Goal: Task Accomplishment & Management: Use online tool/utility

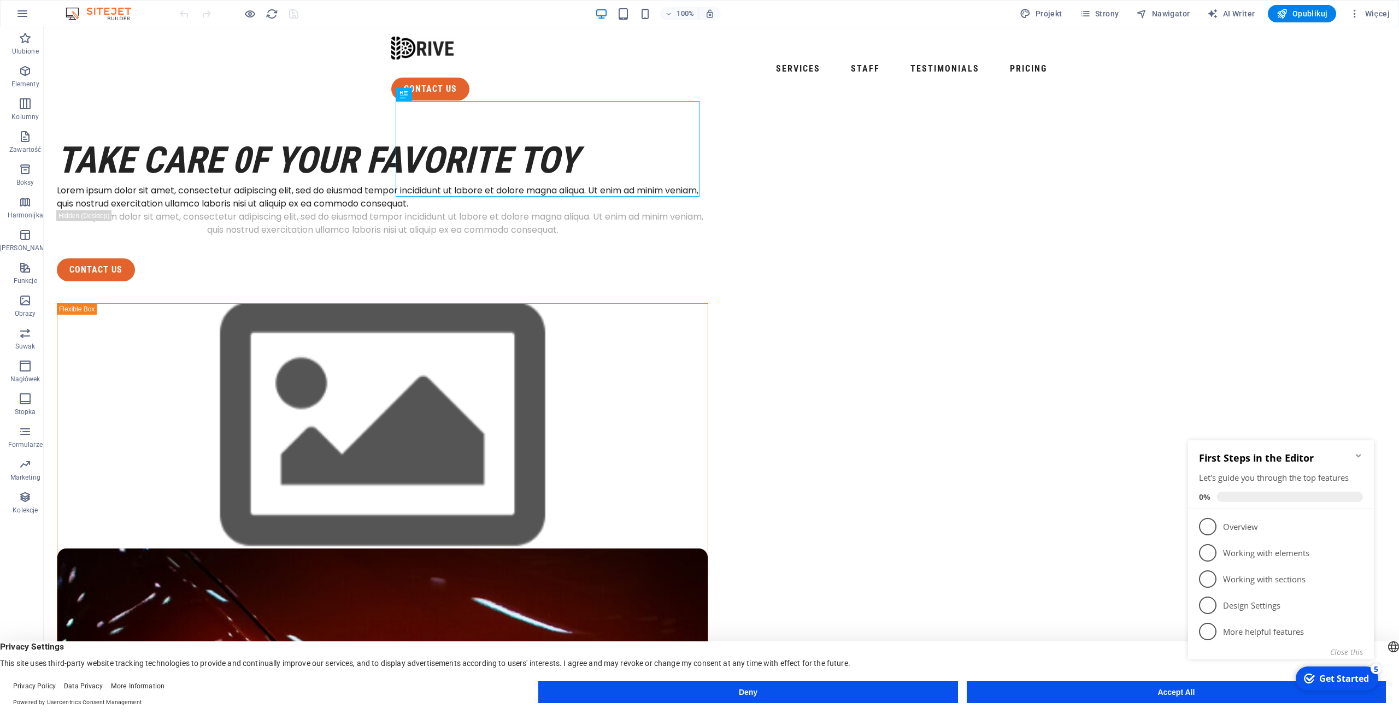
click at [1360, 454] on icon "Minimize checklist" at bounding box center [1359, 456] width 9 height 9
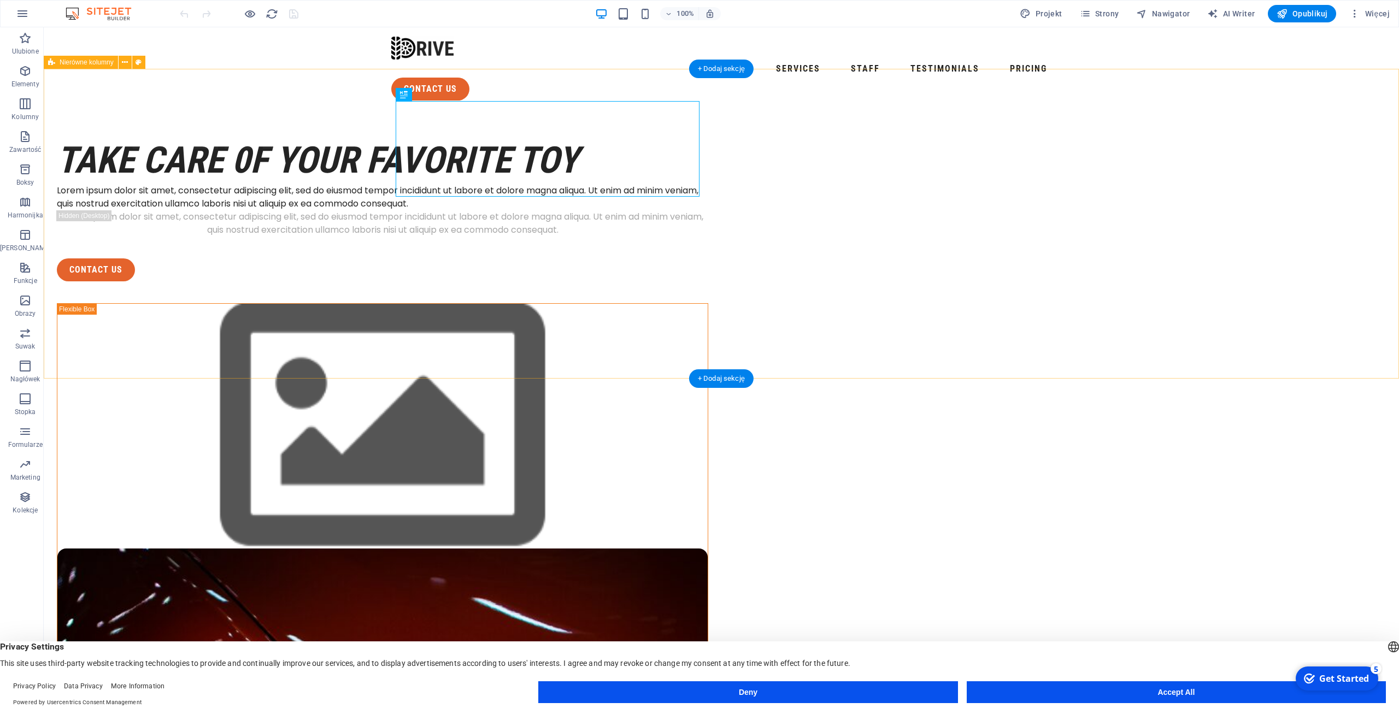
click at [1234, 177] on div "take care 0f your favorite toy Lorem ipsum dolor sit amet, consectetur adipisci…" at bounding box center [722, 616] width 1356 height 1014
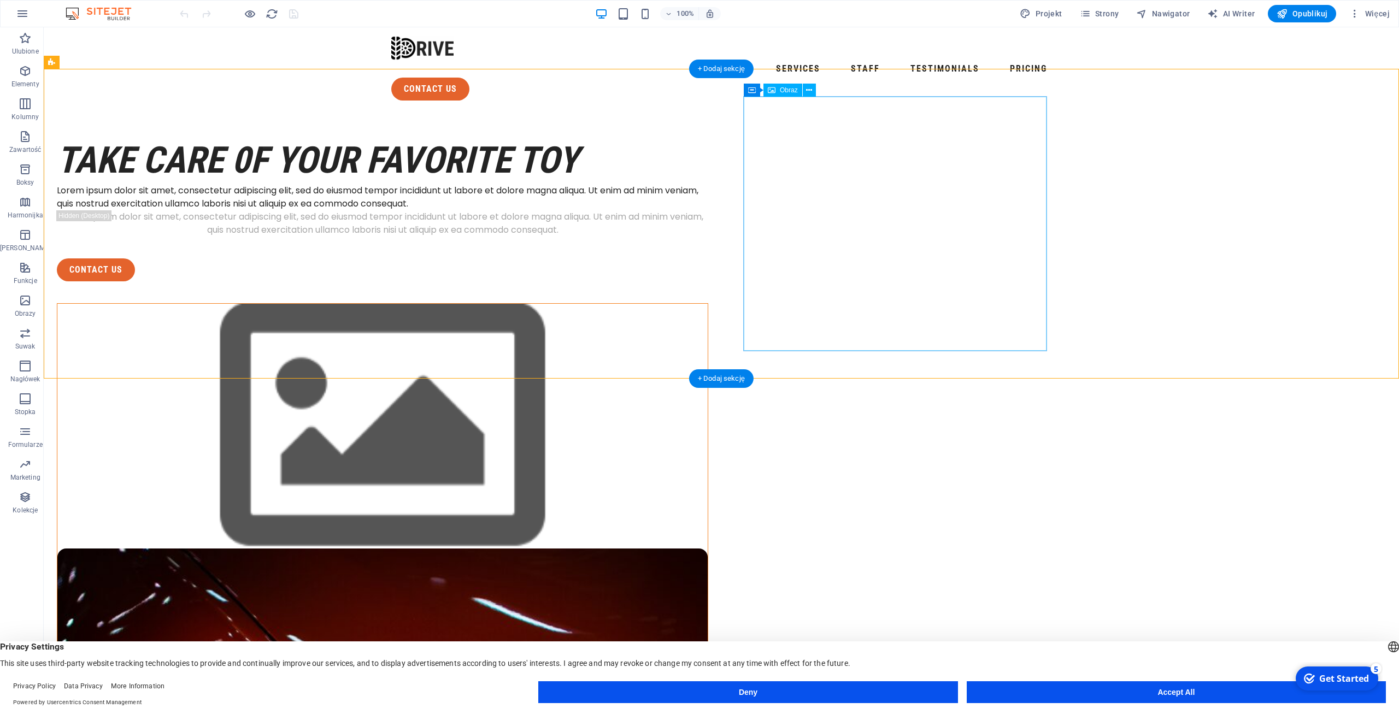
click at [1133, 280] on div "take care 0f your favorite toy Lorem ipsum dolor sit amet, consectetur adipisci…" at bounding box center [722, 616] width 1356 height 1014
drag, startPoint x: 1195, startPoint y: 269, endPoint x: 1134, endPoint y: 275, distance: 61.0
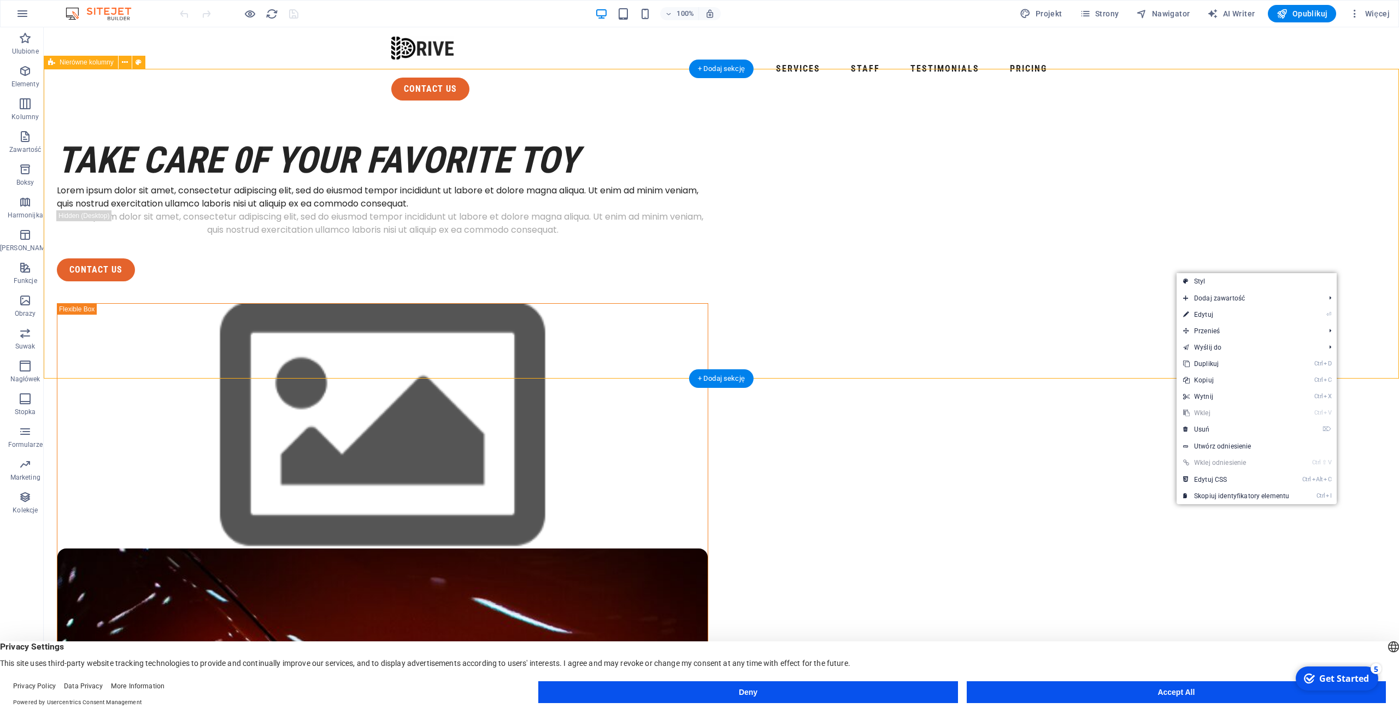
click at [1123, 275] on div "take care 0f your favorite toy Lorem ipsum dolor sit amet, consectetur adipisci…" at bounding box center [722, 616] width 1356 height 1014
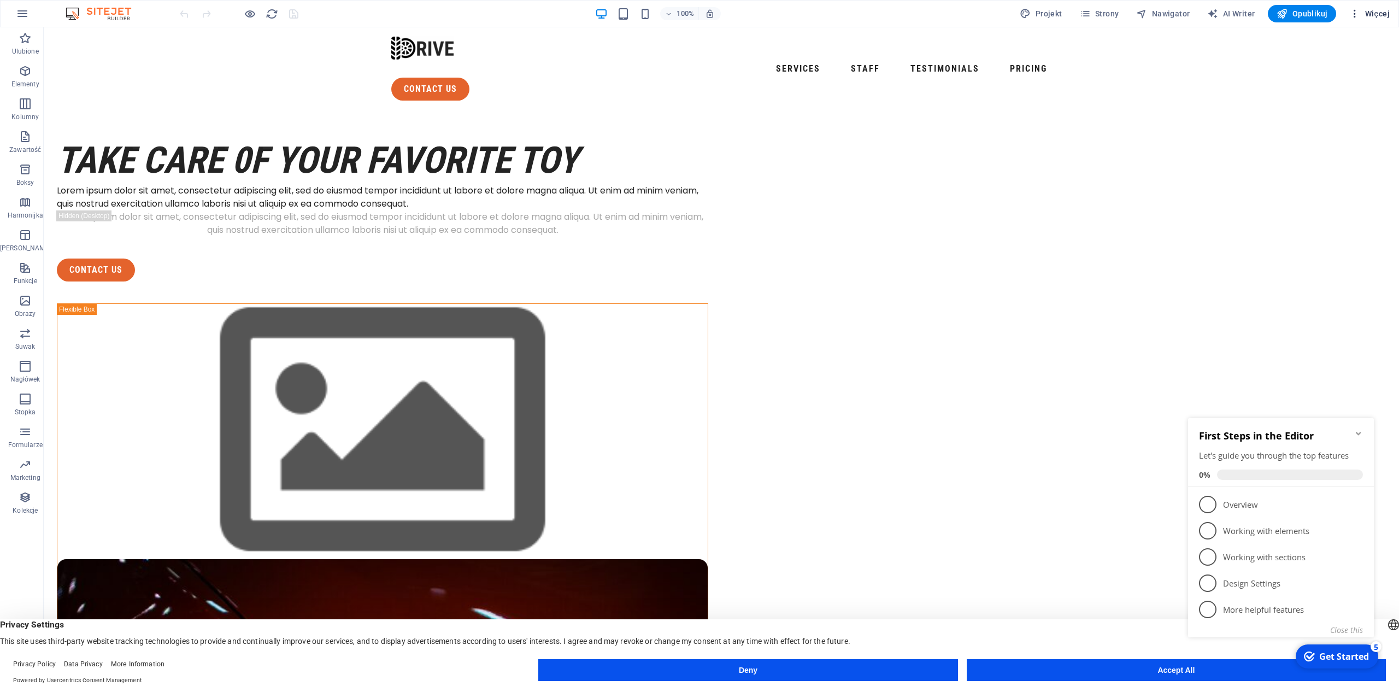
click at [1368, 13] on span "Więcej" at bounding box center [1370, 13] width 40 height 11
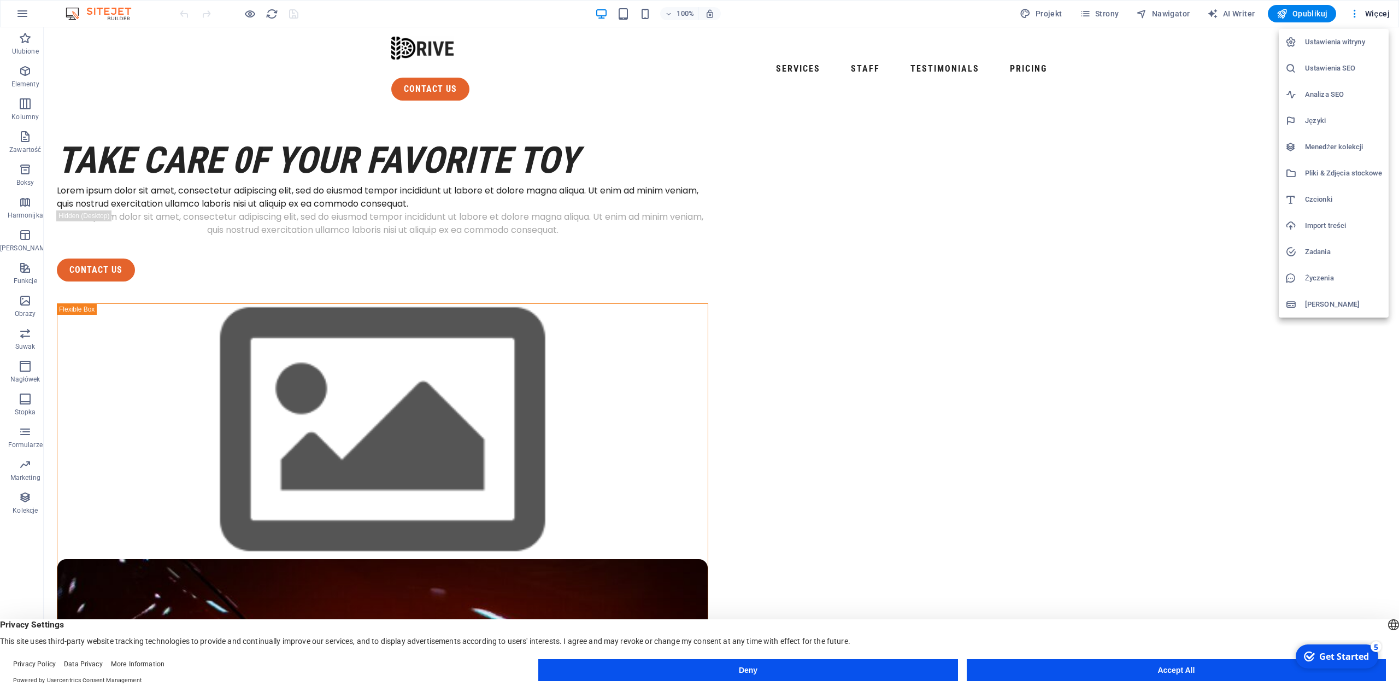
click at [1368, 14] on div at bounding box center [699, 346] width 1399 height 692
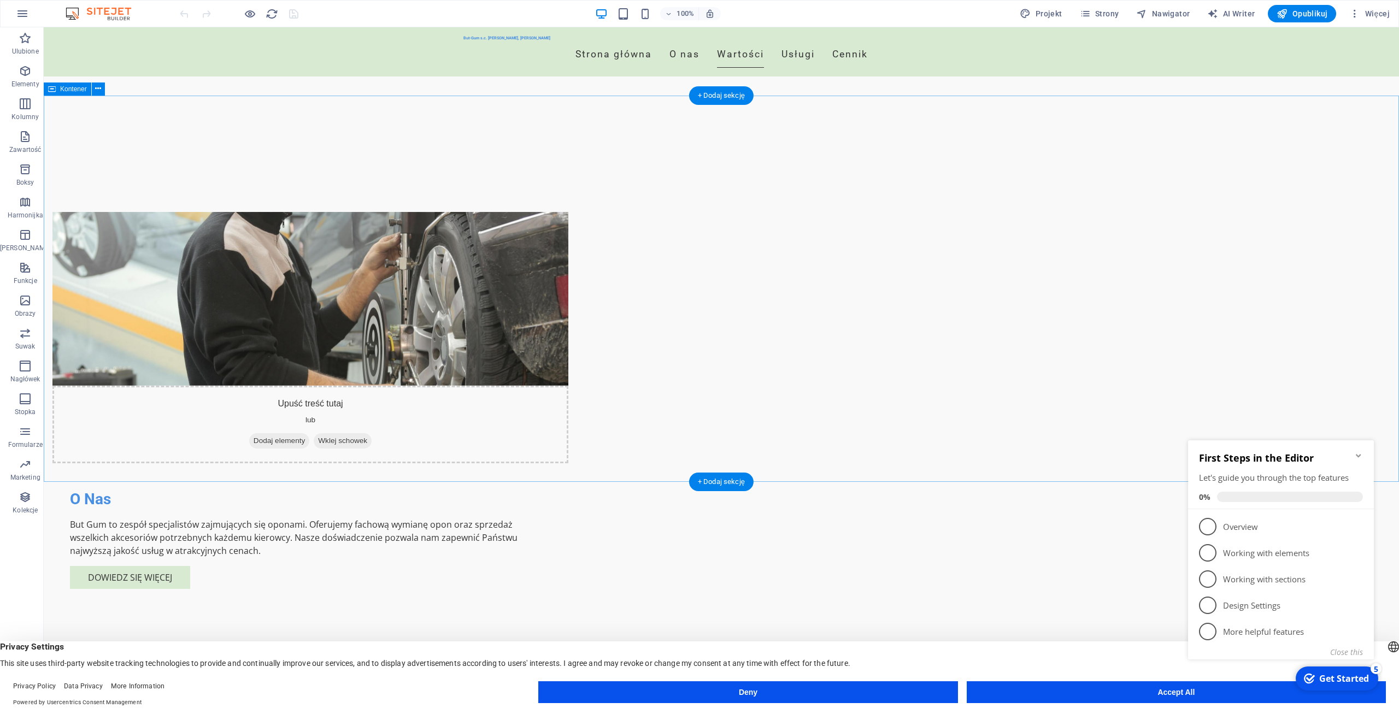
scroll to position [781, 0]
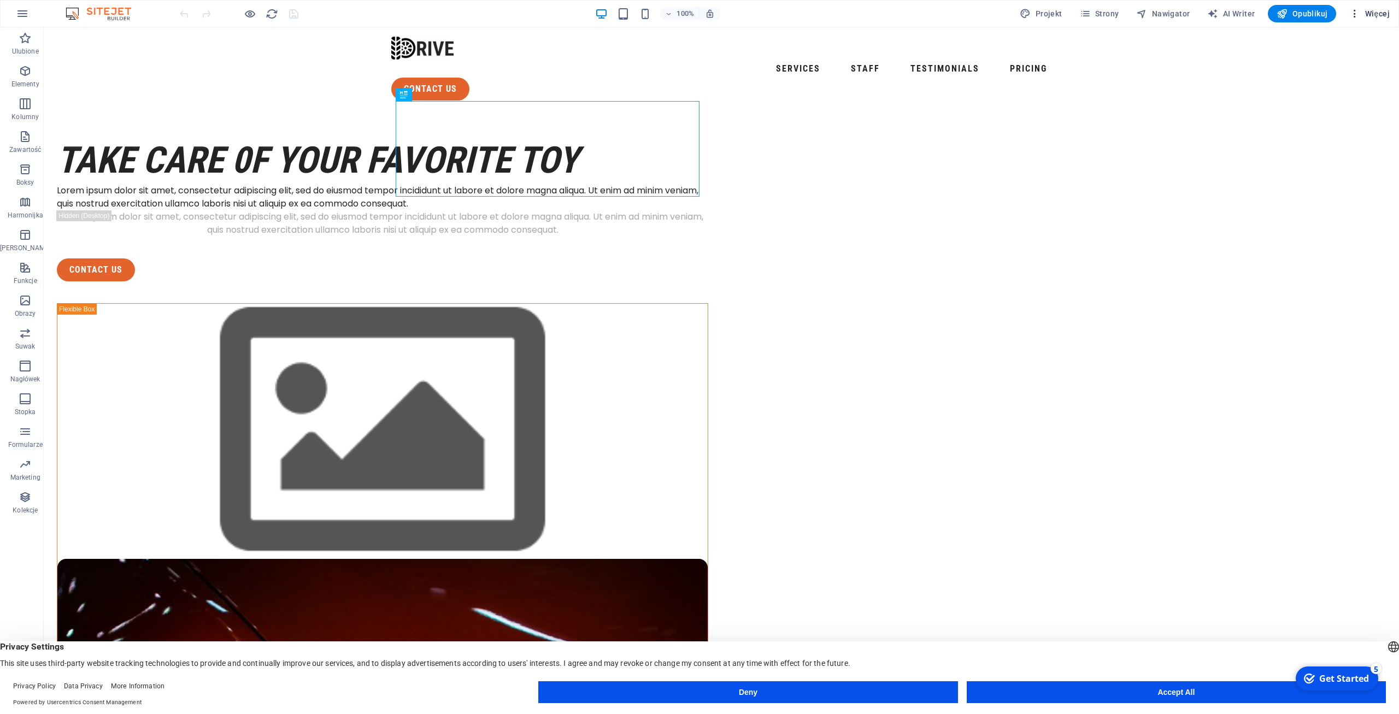
click at [1369, 18] on span "Więcej" at bounding box center [1370, 13] width 40 height 11
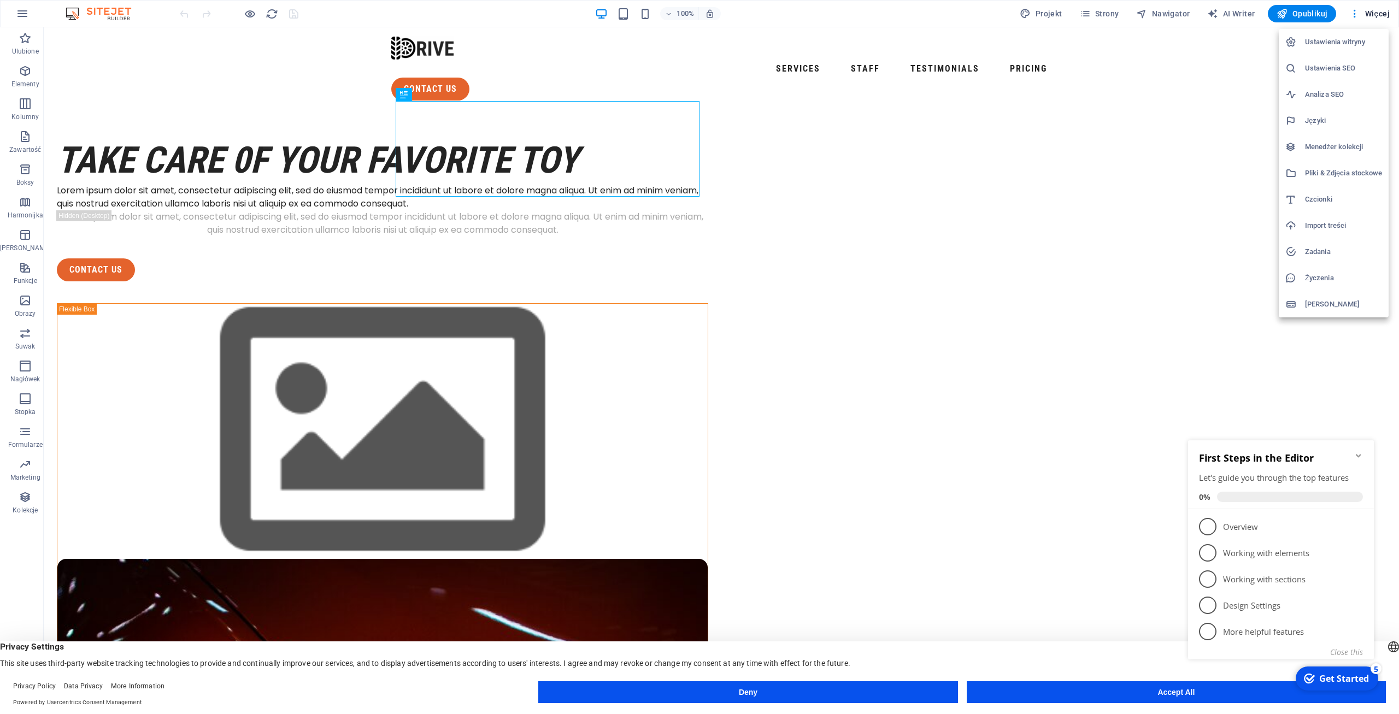
click at [1371, 15] on div at bounding box center [699, 357] width 1399 height 714
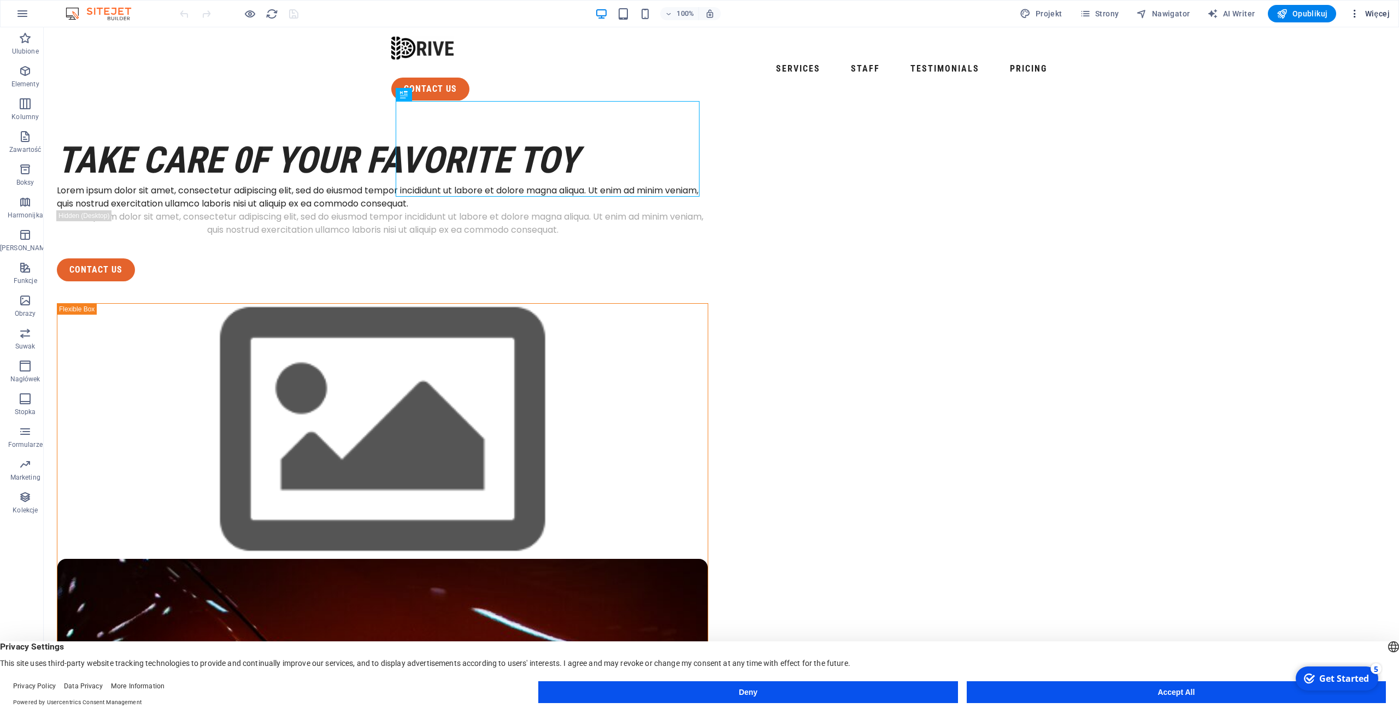
click at [1386, 21] on button "Więcej" at bounding box center [1369, 13] width 49 height 17
click at [1193, 174] on div at bounding box center [699, 357] width 1399 height 714
click at [1375, 10] on span "Więcej" at bounding box center [1370, 13] width 40 height 11
click at [1332, 228] on h6 "Import treści" at bounding box center [1343, 225] width 77 height 13
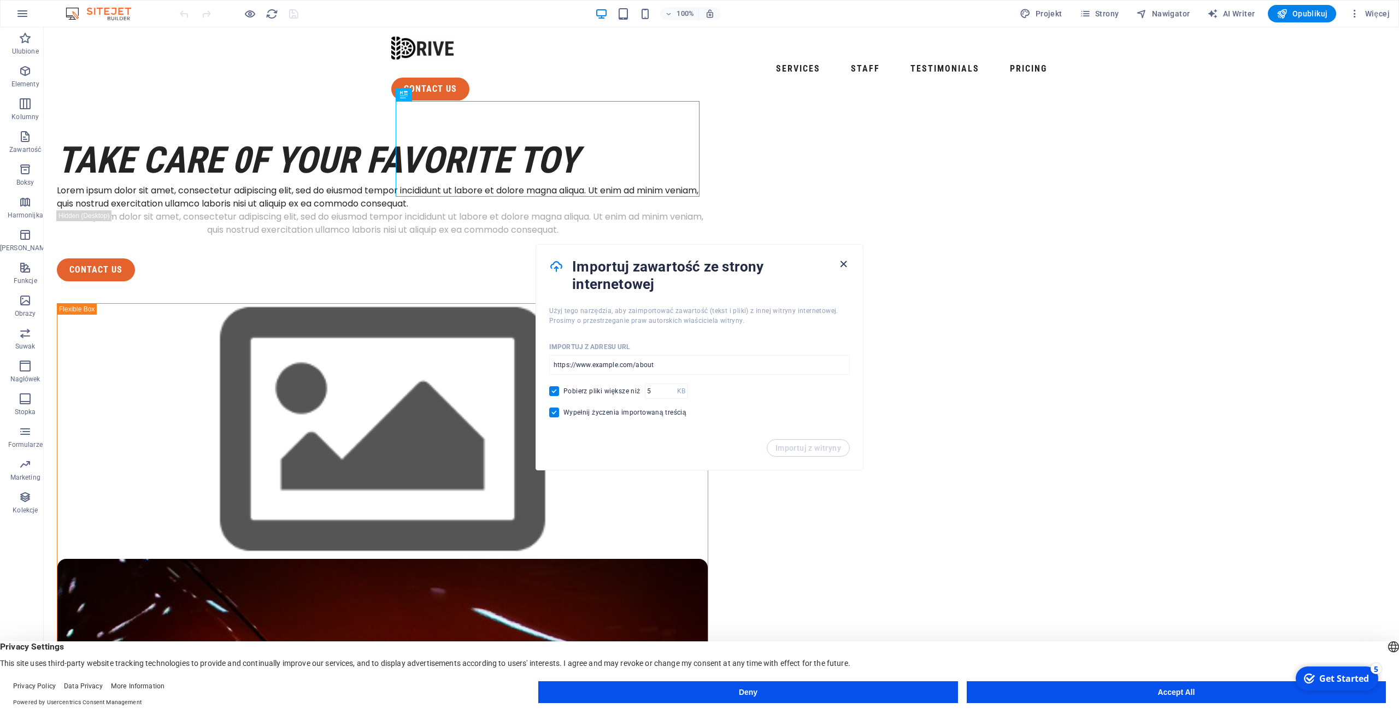
click at [841, 267] on icon "button" at bounding box center [843, 264] width 13 height 13
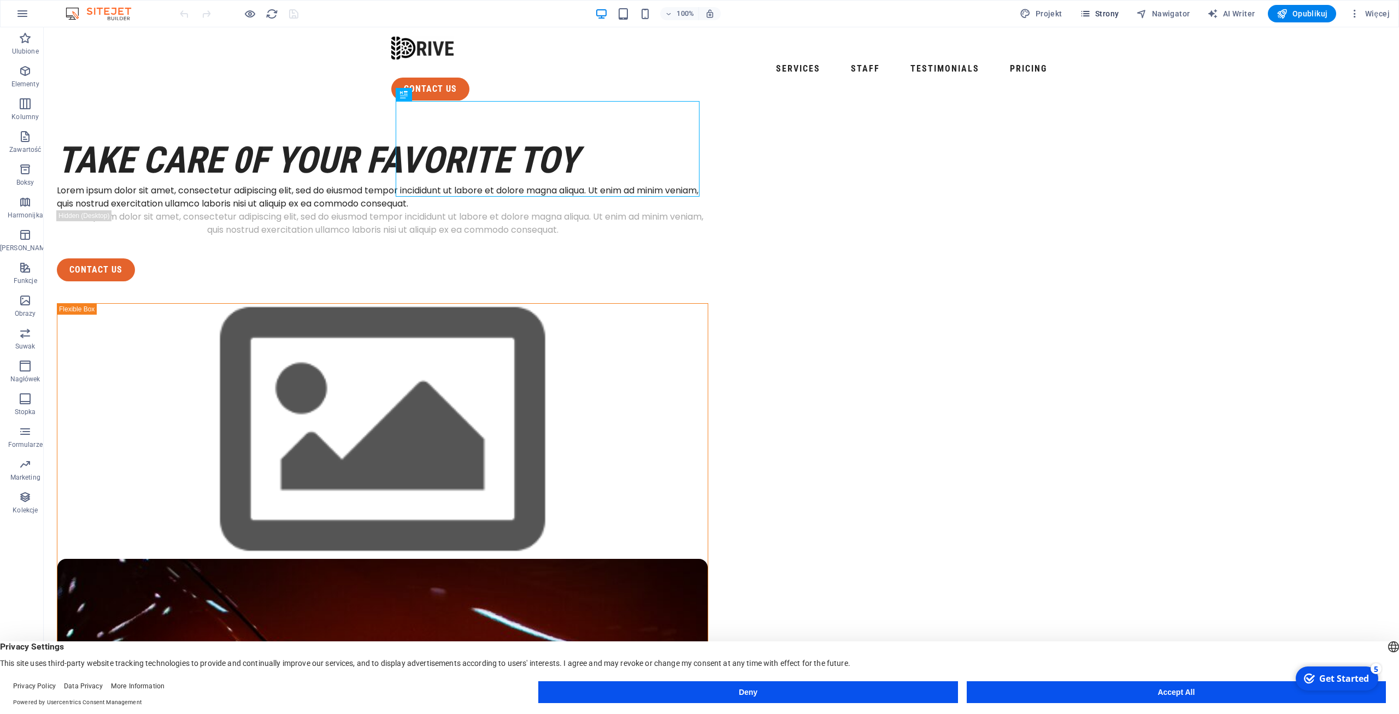
click at [1088, 17] on icon "button" at bounding box center [1085, 13] width 11 height 11
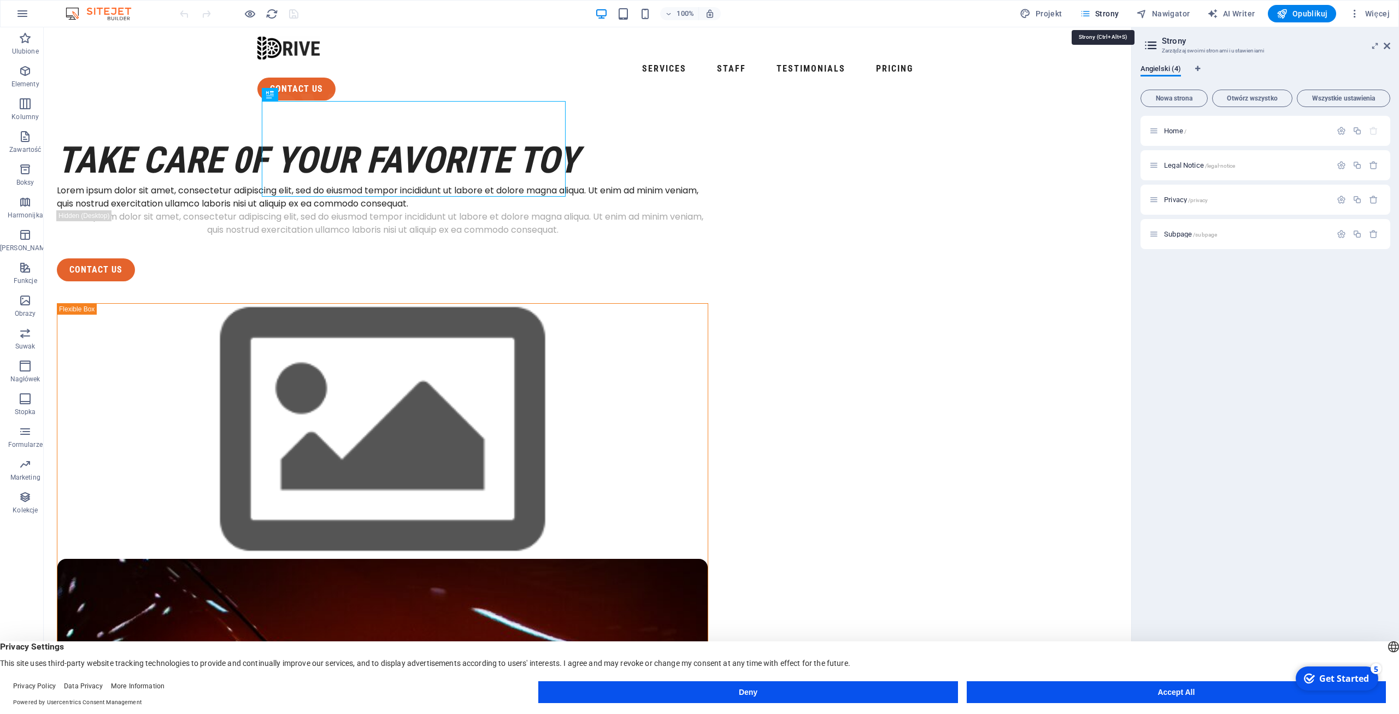
click at [1088, 17] on icon "button" at bounding box center [1085, 13] width 11 height 11
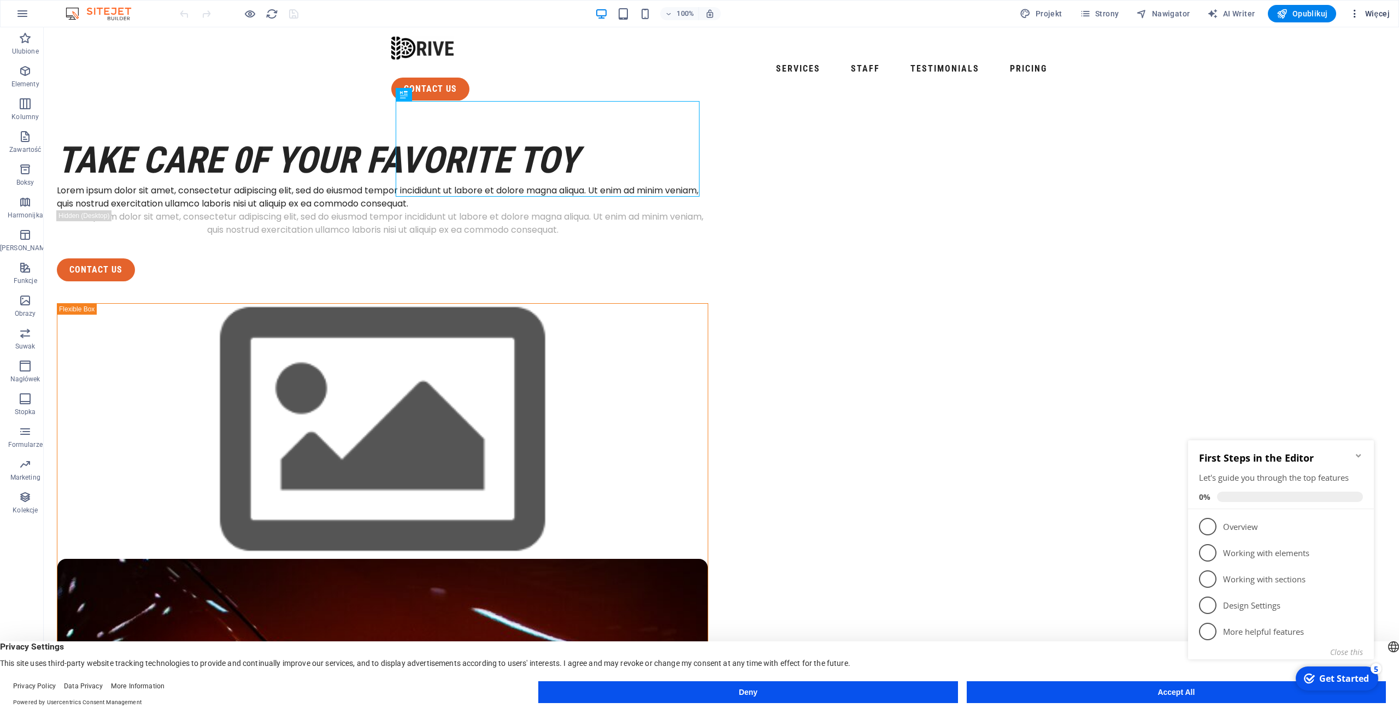
click at [1364, 11] on span "Więcej" at bounding box center [1370, 13] width 40 height 11
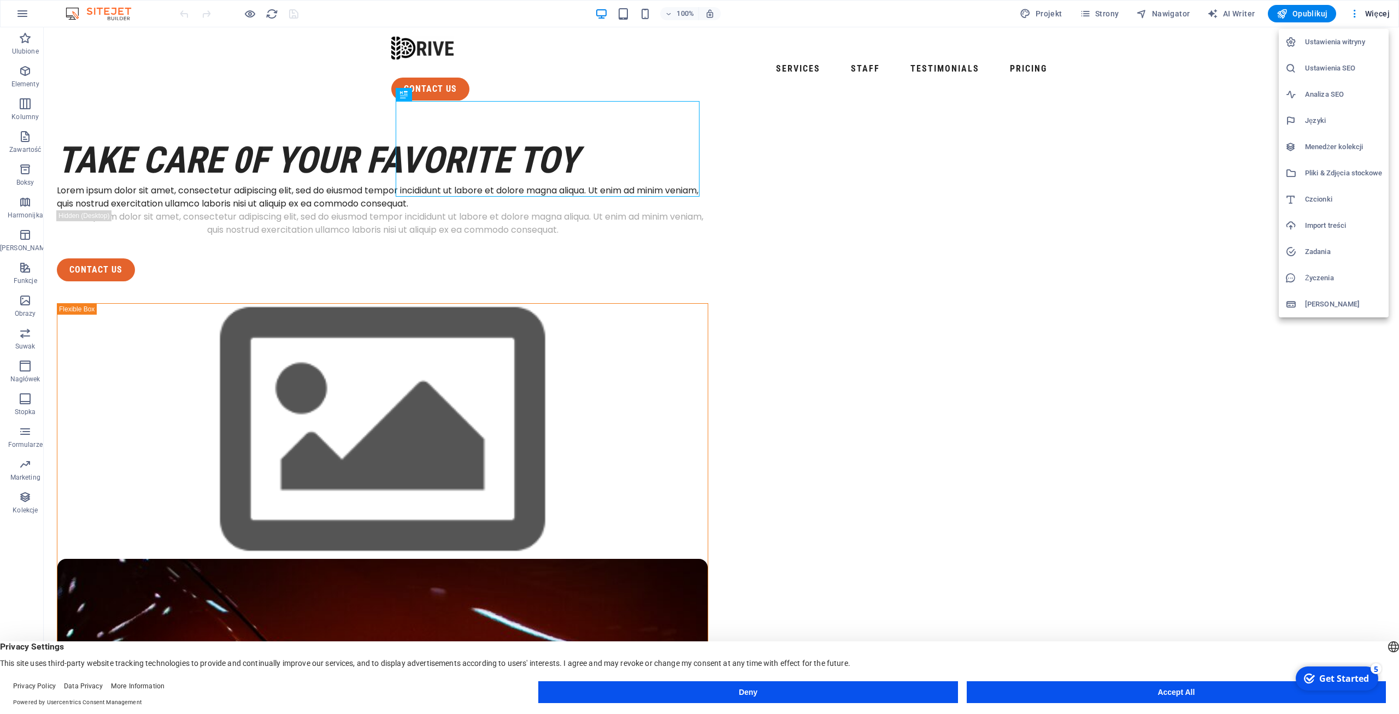
click at [1357, 57] on li "Ustawienia SEO" at bounding box center [1334, 68] width 110 height 26
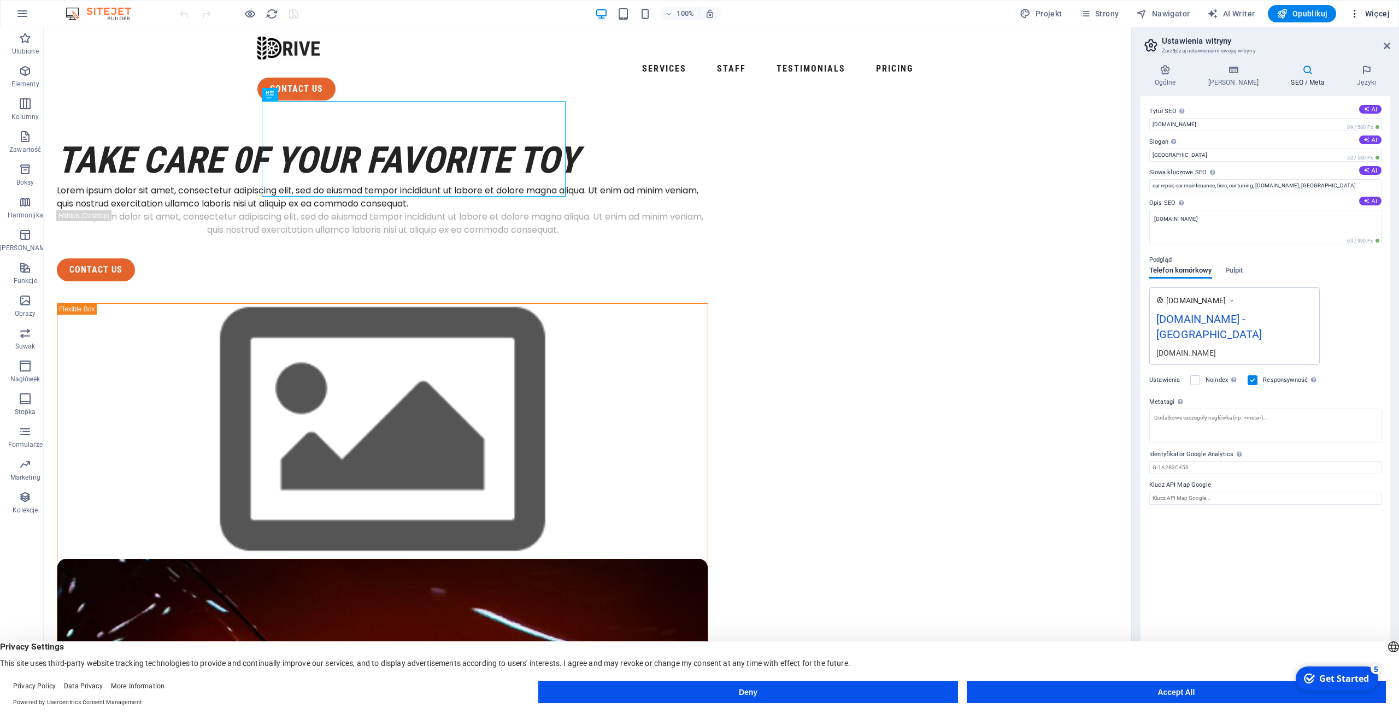
click at [1374, 16] on span "Więcej" at bounding box center [1370, 13] width 40 height 11
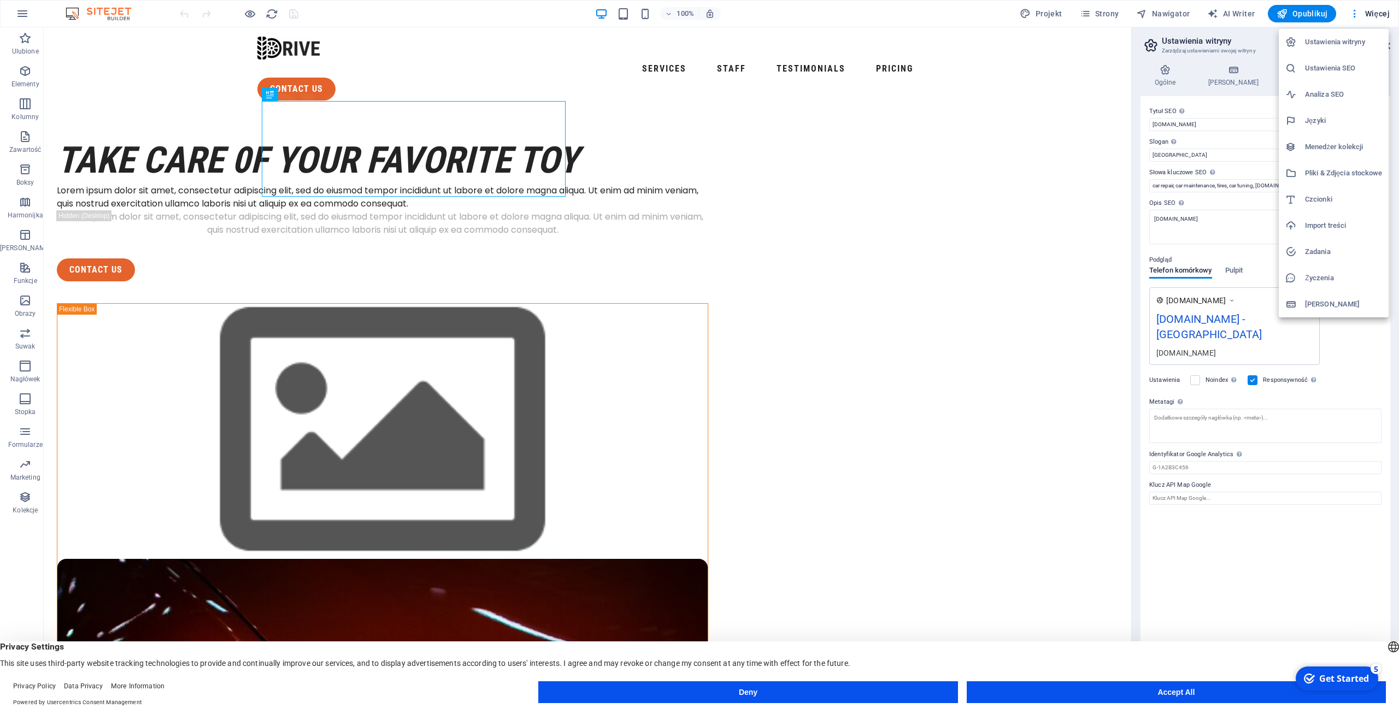
click at [1358, 39] on h6 "Ustawienia witryny" at bounding box center [1343, 42] width 77 height 13
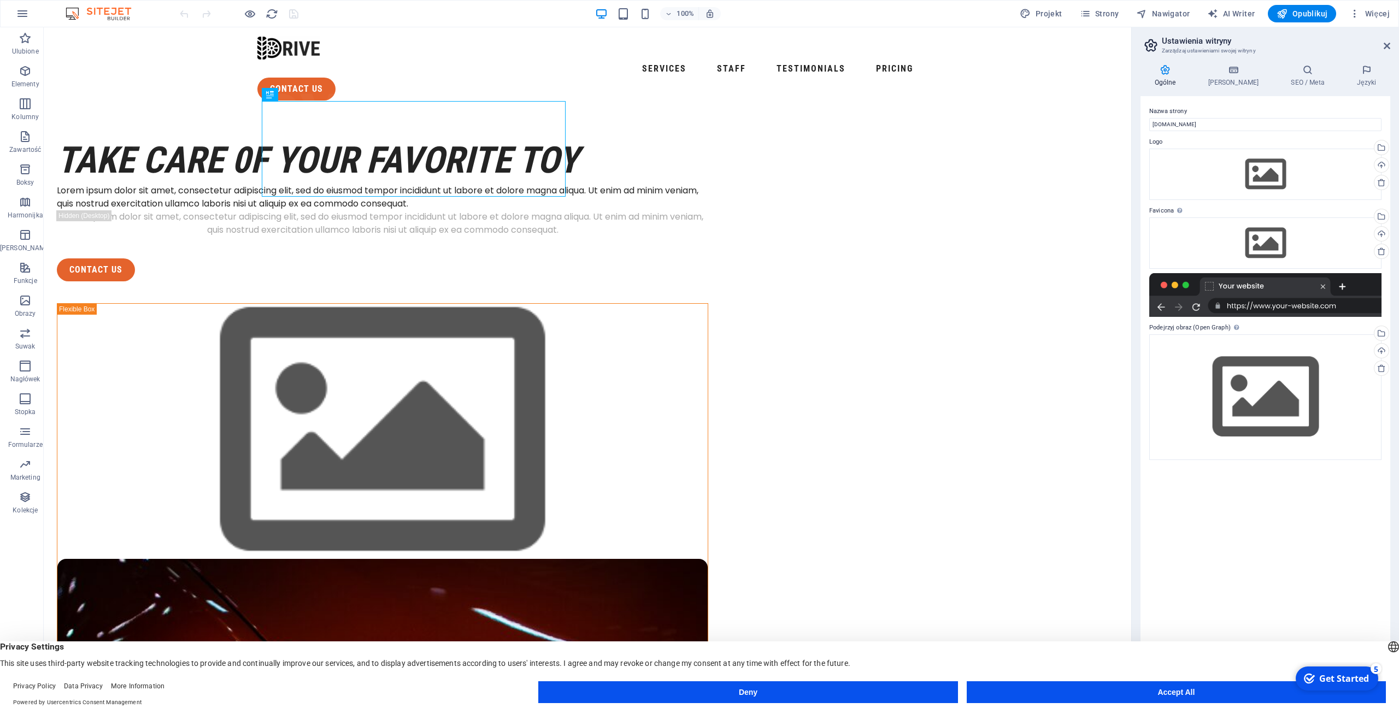
click at [1392, 48] on aside "Ustawienia witryny Zarządzaj ustawieniami swojej witryny Ogólne Dane SEO / Meta…" at bounding box center [1266, 362] width 268 height 670
click at [1390, 47] on icon at bounding box center [1387, 46] width 7 height 9
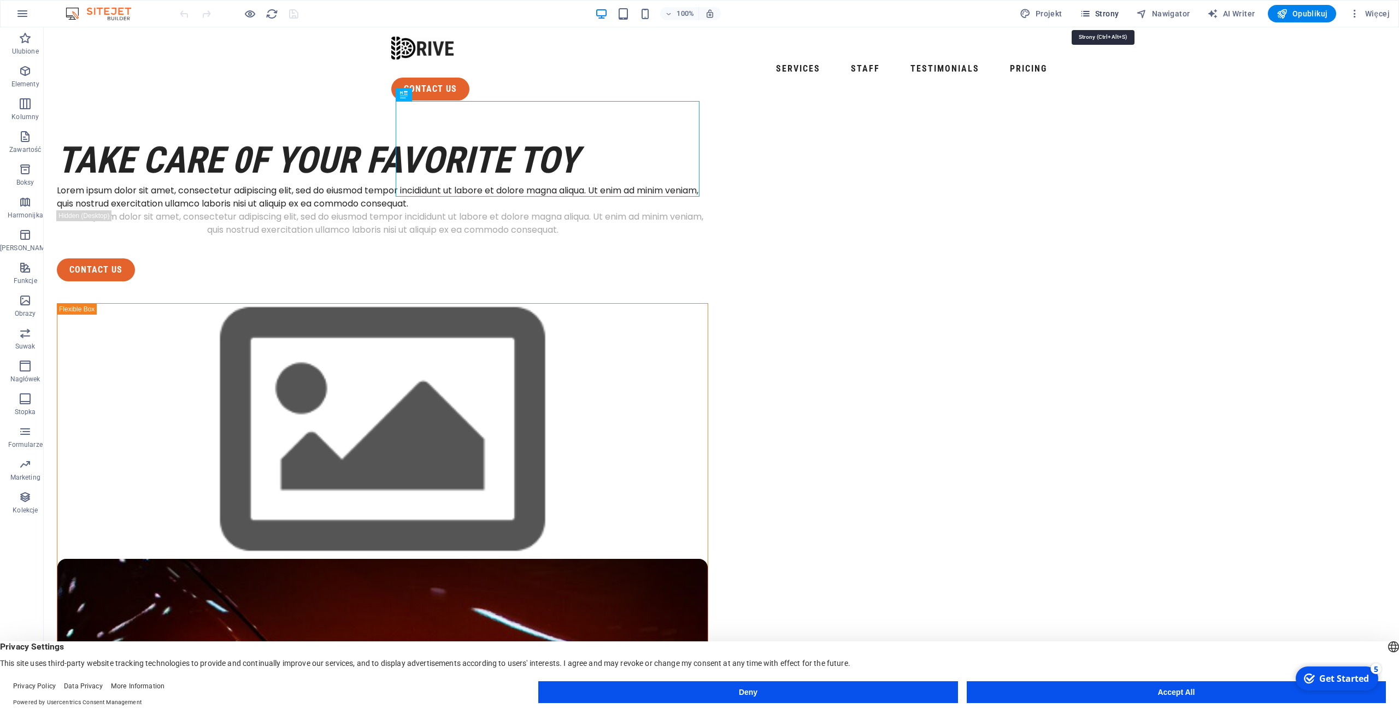
click at [1111, 16] on span "Strony" at bounding box center [1099, 13] width 39 height 11
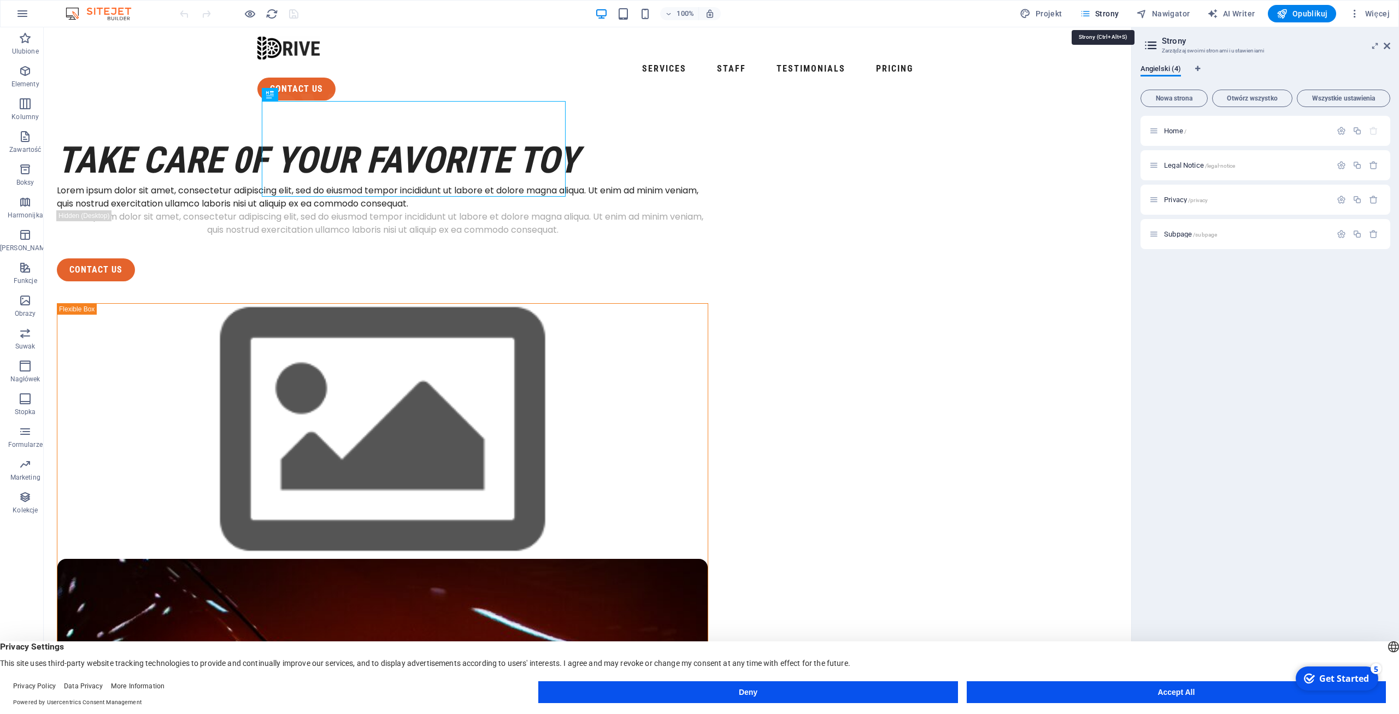
click at [1111, 16] on span "Strony" at bounding box center [1099, 13] width 39 height 11
click at [25, 14] on icon "button" at bounding box center [22, 13] width 13 height 13
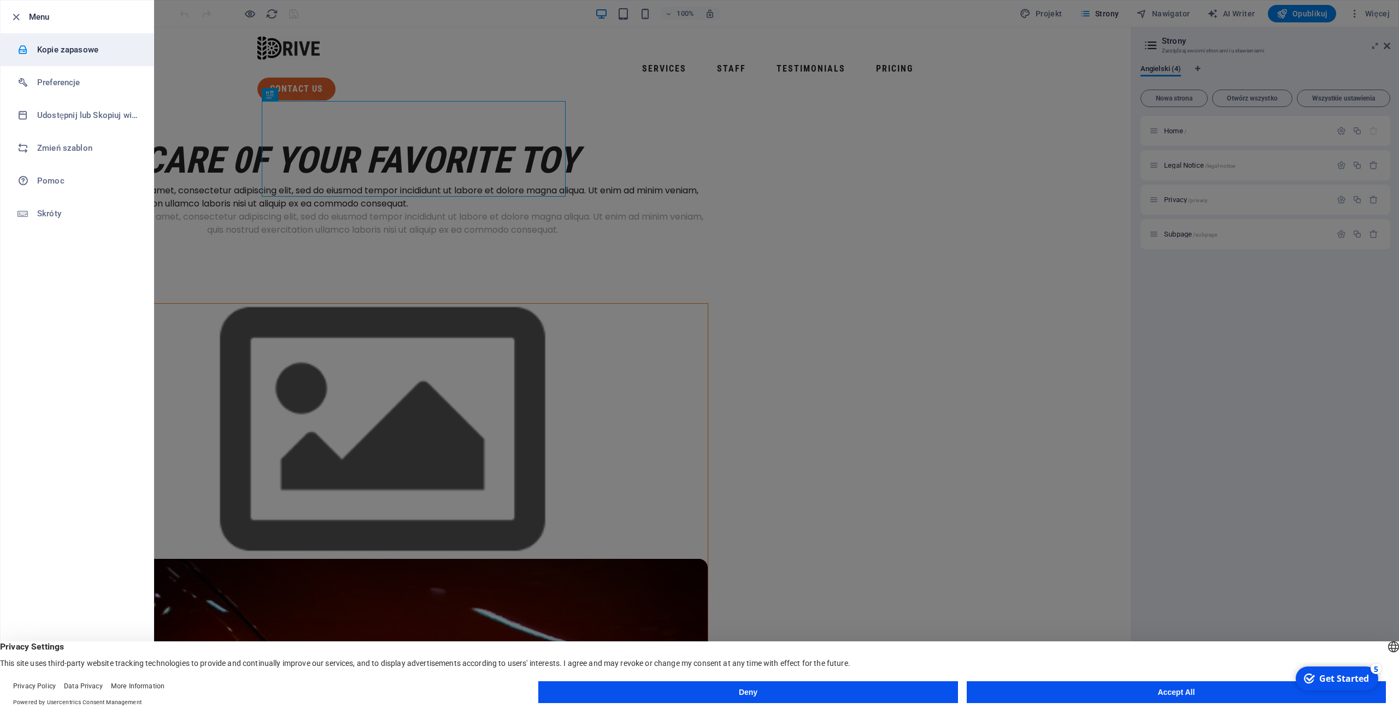
click at [70, 47] on h6 "Kopie zapasowe" at bounding box center [87, 49] width 101 height 13
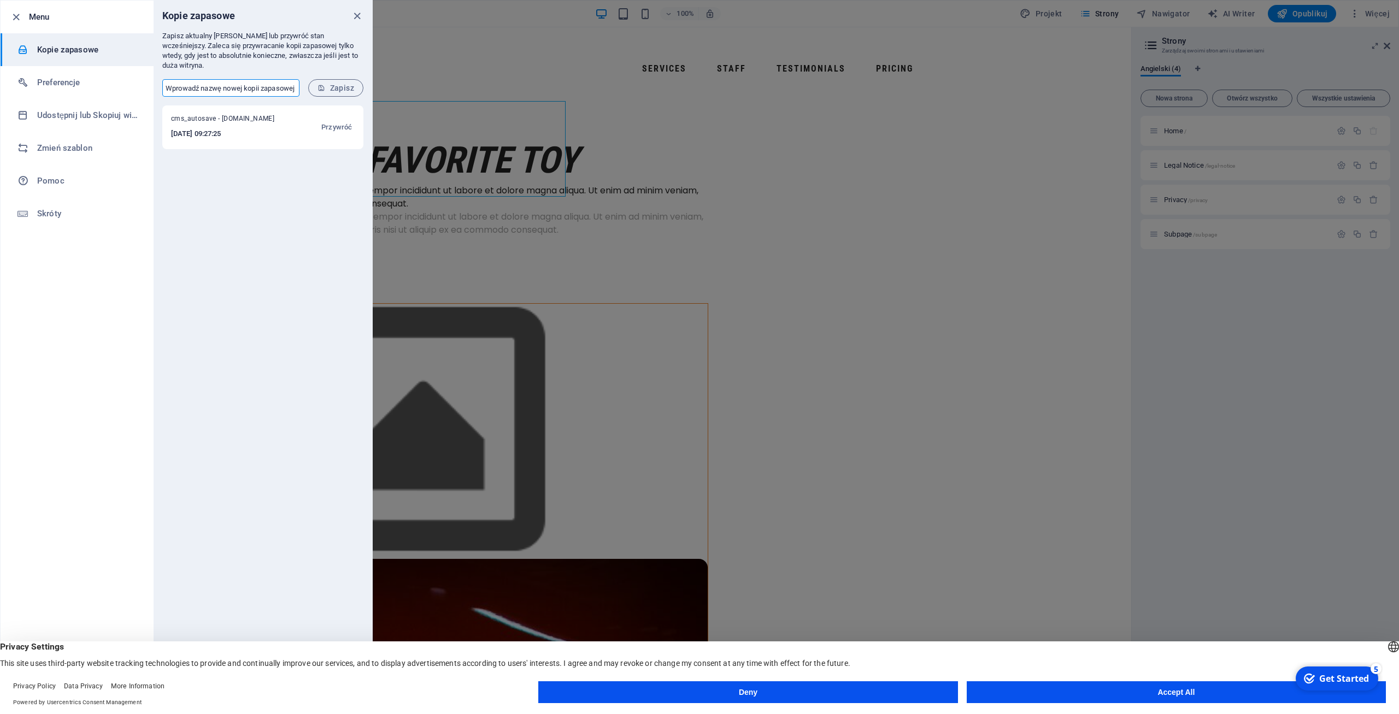
click at [271, 79] on input "text" at bounding box center [230, 87] width 137 height 17
drag, startPoint x: 254, startPoint y: 75, endPoint x: 319, endPoint y: 81, distance: 65.3
click at [300, 81] on input "text" at bounding box center [230, 87] width 137 height 17
click at [292, 259] on div "cms_autosave - butgum.pl 2025-09-03 09:27:25 Przywróć" at bounding box center [263, 410] width 219 height 608
click at [314, 239] on div "cms_autosave - butgum.pl 2025-09-03 09:27:25 Przywróć" at bounding box center [263, 410] width 219 height 608
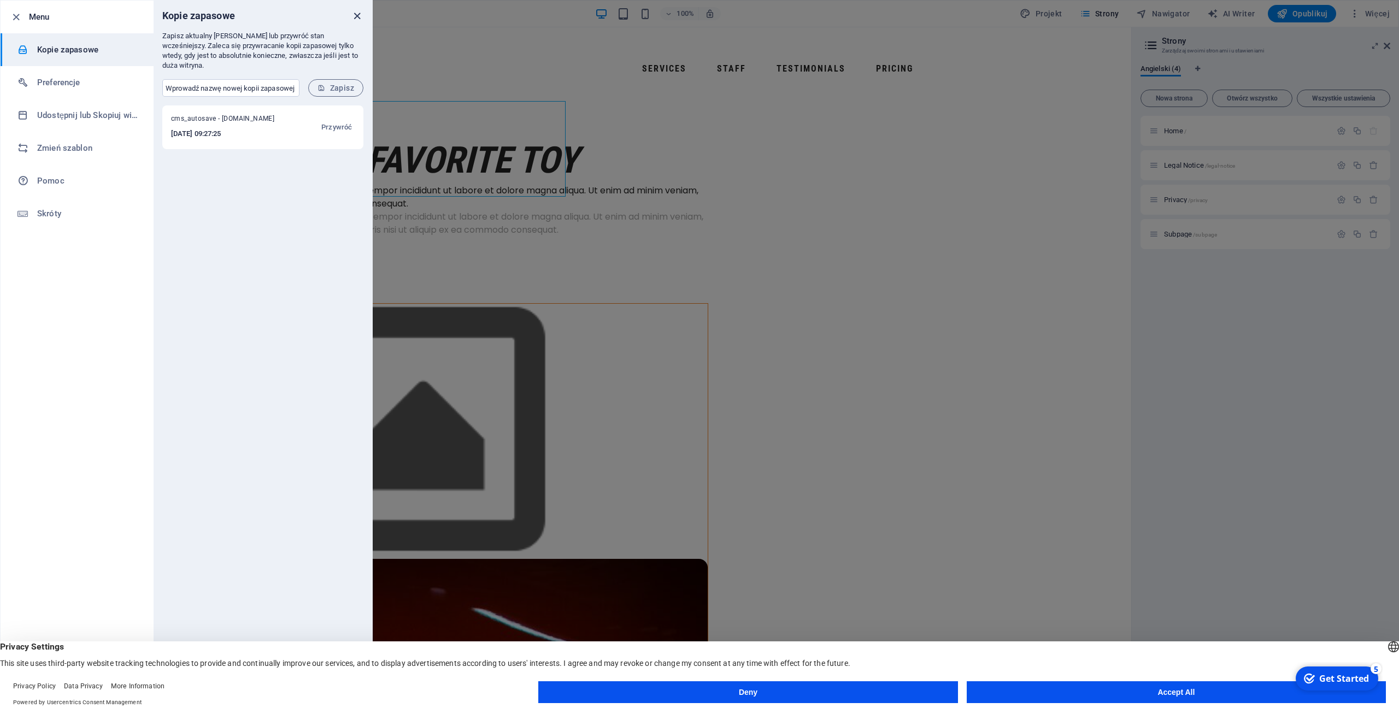
click at [355, 19] on icon "close" at bounding box center [357, 16] width 13 height 13
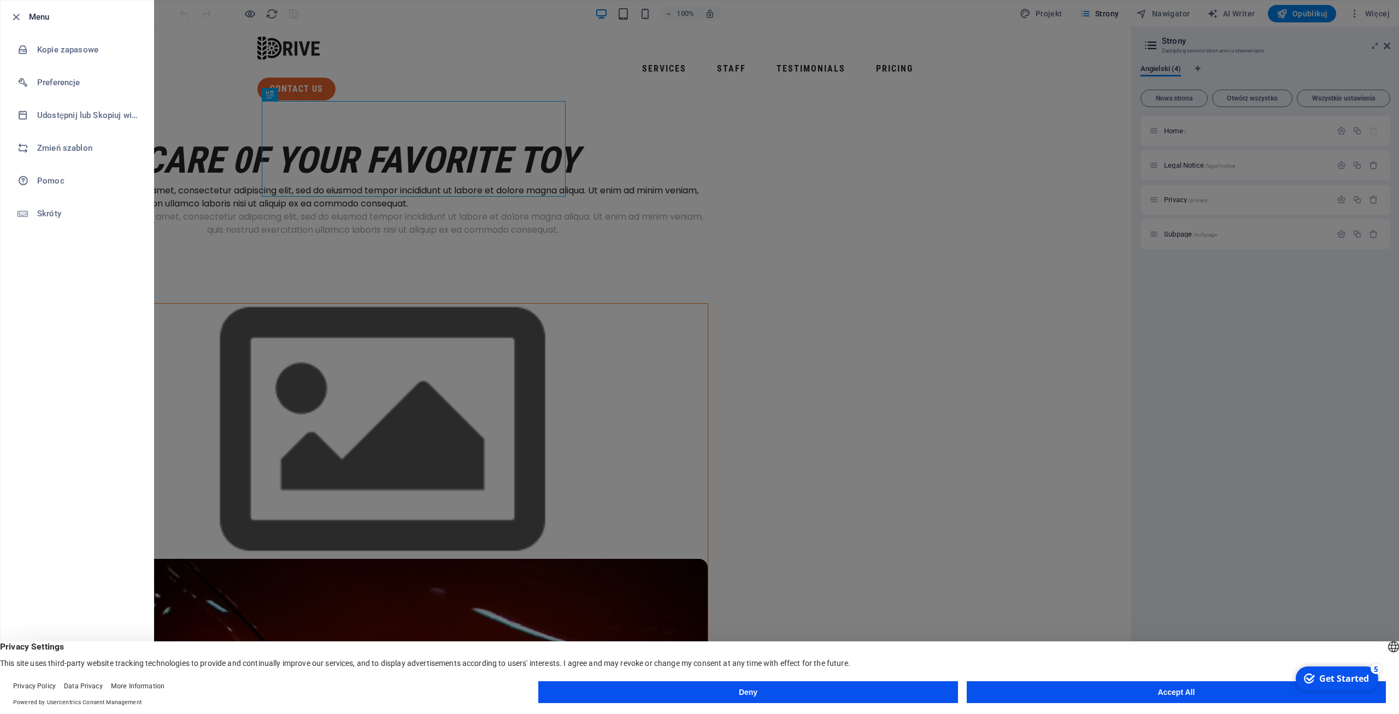
click at [460, 335] on div at bounding box center [699, 357] width 1399 height 714
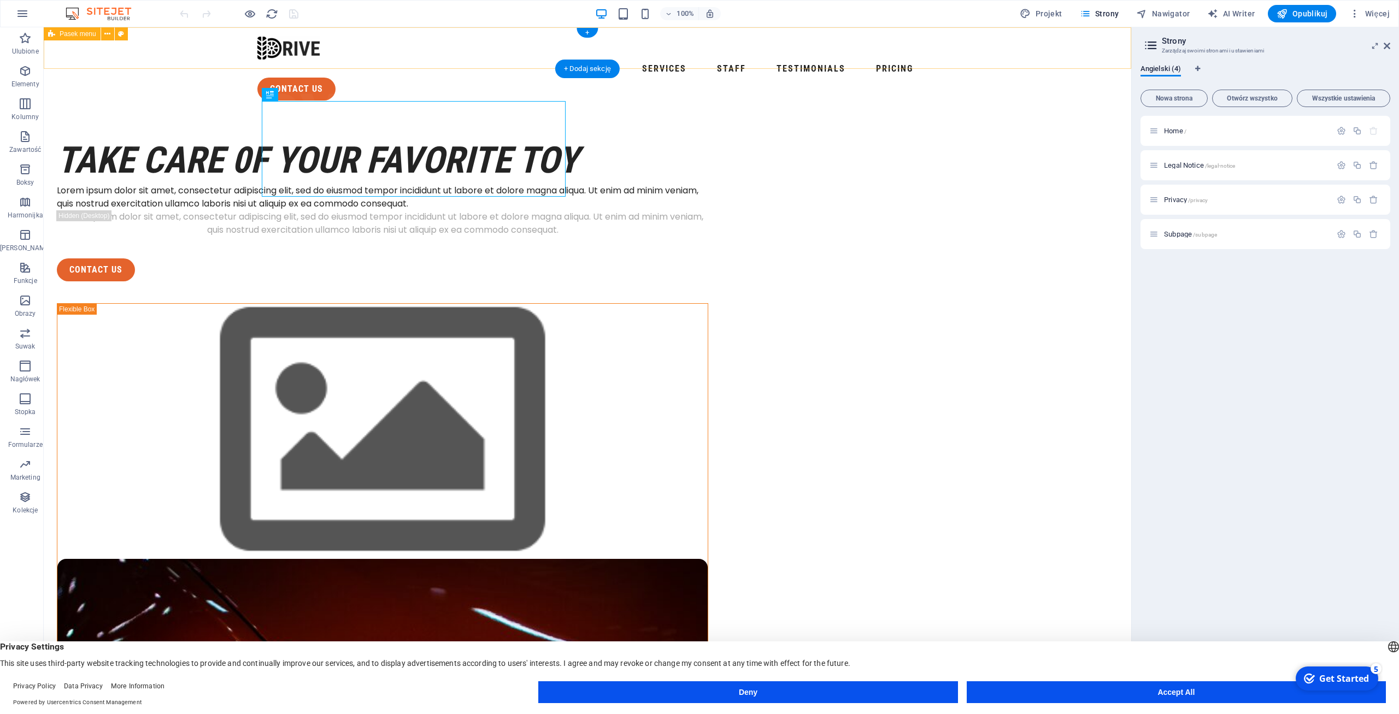
click at [1120, 22] on div "100% Projekt Strony Nawigator AI Writer Opublikuj Więcej" at bounding box center [700, 14] width 1398 height 26
click at [1114, 14] on span "Strony" at bounding box center [1099, 13] width 39 height 11
click at [1371, 8] on button "Więcej" at bounding box center [1369, 13] width 49 height 17
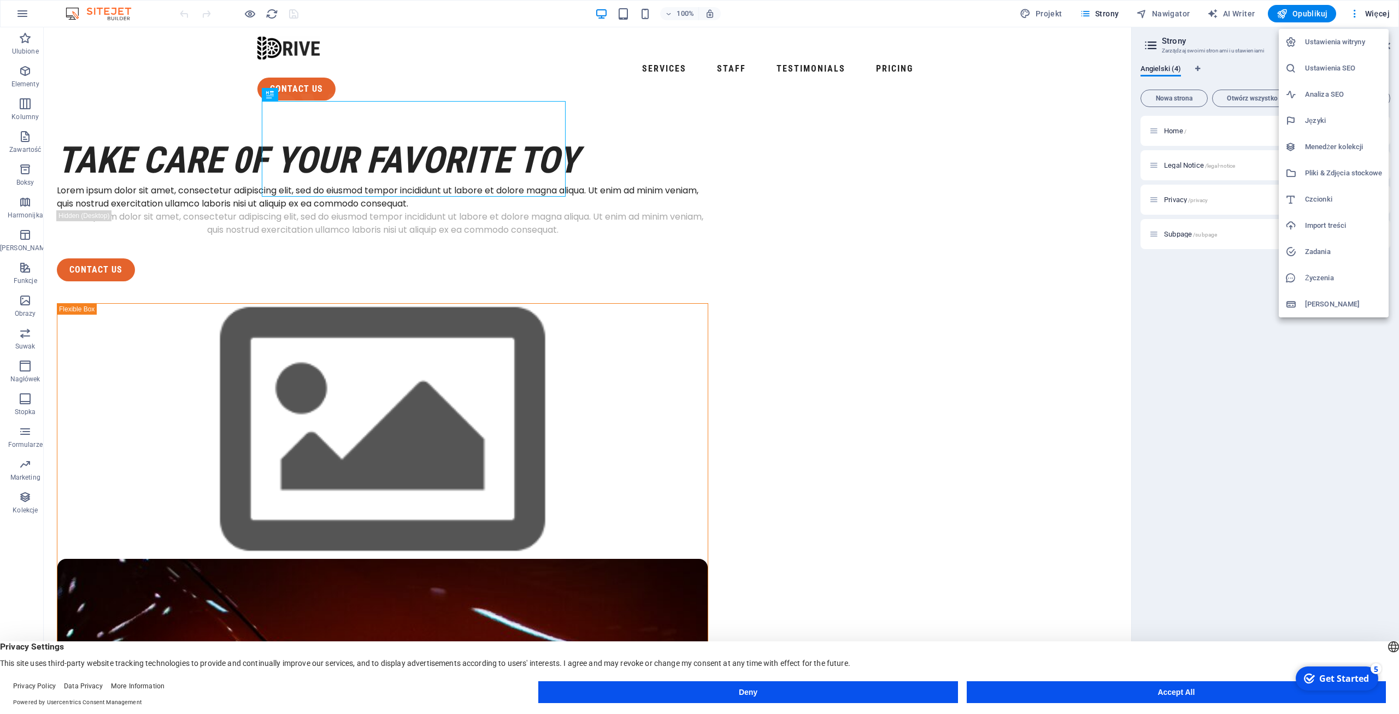
click at [1369, 15] on div at bounding box center [699, 357] width 1399 height 714
click at [1373, 9] on span "Więcej" at bounding box center [1370, 13] width 40 height 11
click at [1333, 169] on h6 "Pliki & Zdjęcia stockowe" at bounding box center [1343, 173] width 77 height 13
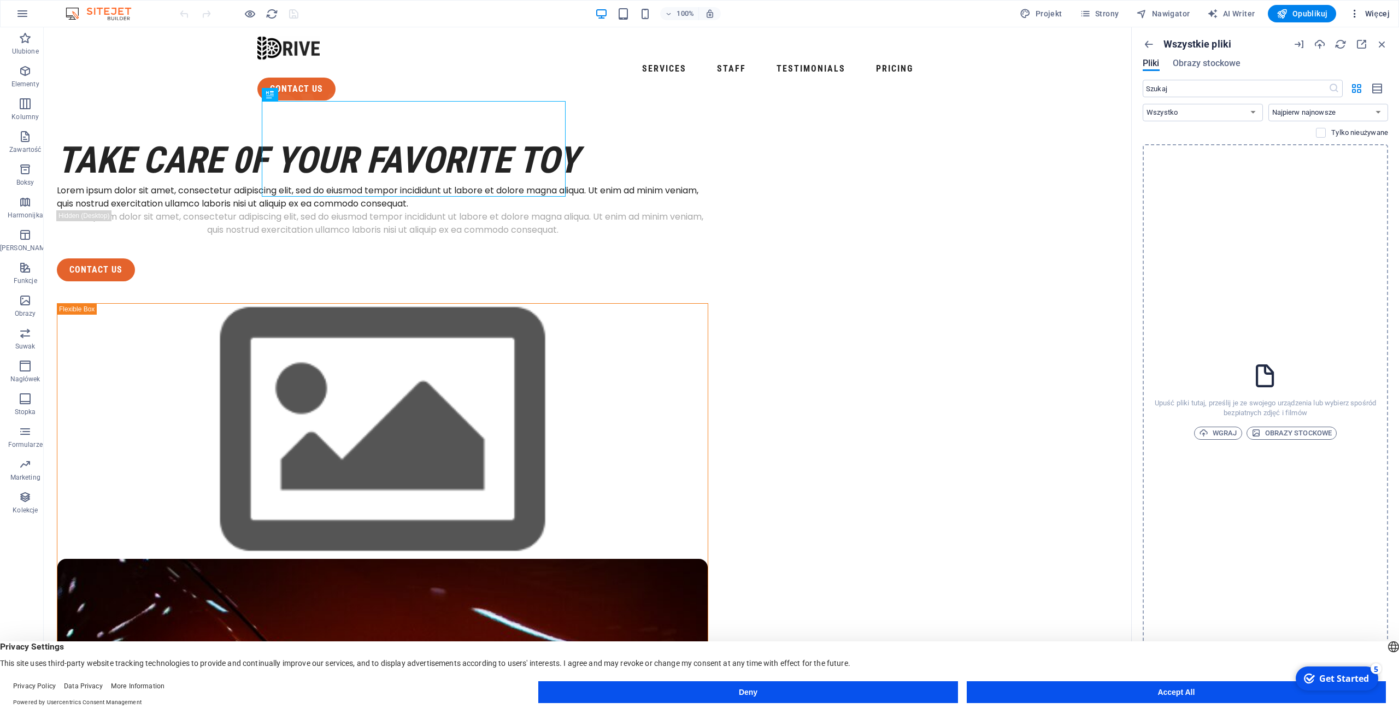
click at [1372, 9] on button "Więcej" at bounding box center [1369, 13] width 49 height 17
click at [1370, 13] on div at bounding box center [699, 357] width 1399 height 714
click at [1338, 44] on icon "button" at bounding box center [1341, 44] width 12 height 12
click at [1158, 41] on div "Wszystkie pliki" at bounding box center [1214, 44] width 142 height 12
click at [1151, 42] on icon "button" at bounding box center [1149, 44] width 12 height 12
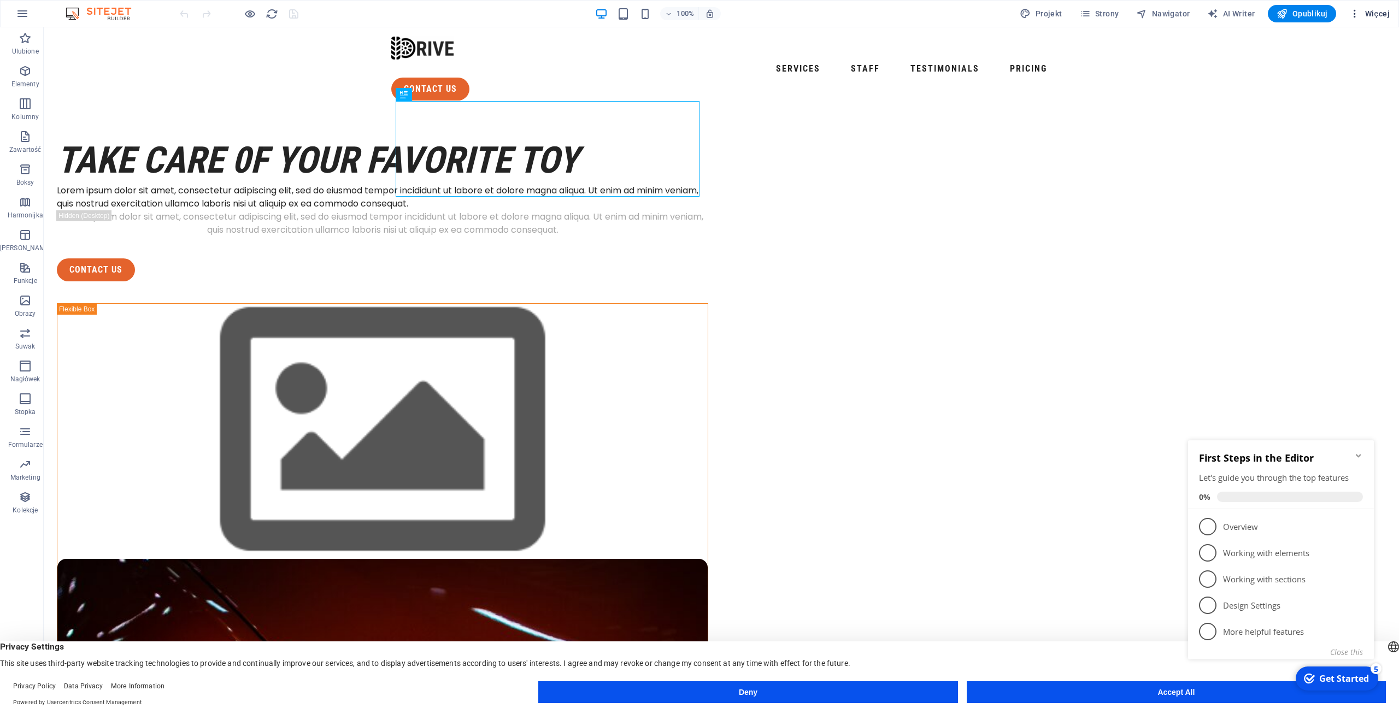
click at [1383, 14] on span "Więcej" at bounding box center [1370, 13] width 40 height 11
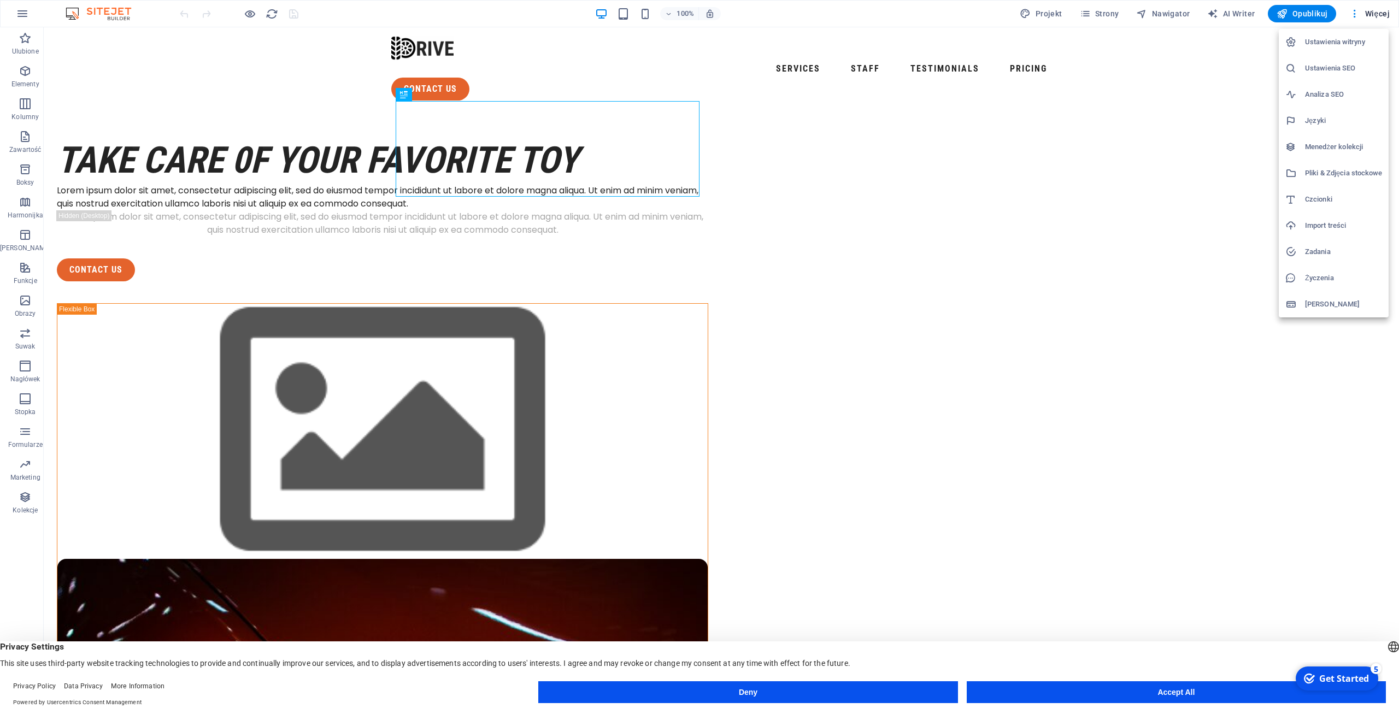
click at [1222, 79] on div at bounding box center [699, 357] width 1399 height 714
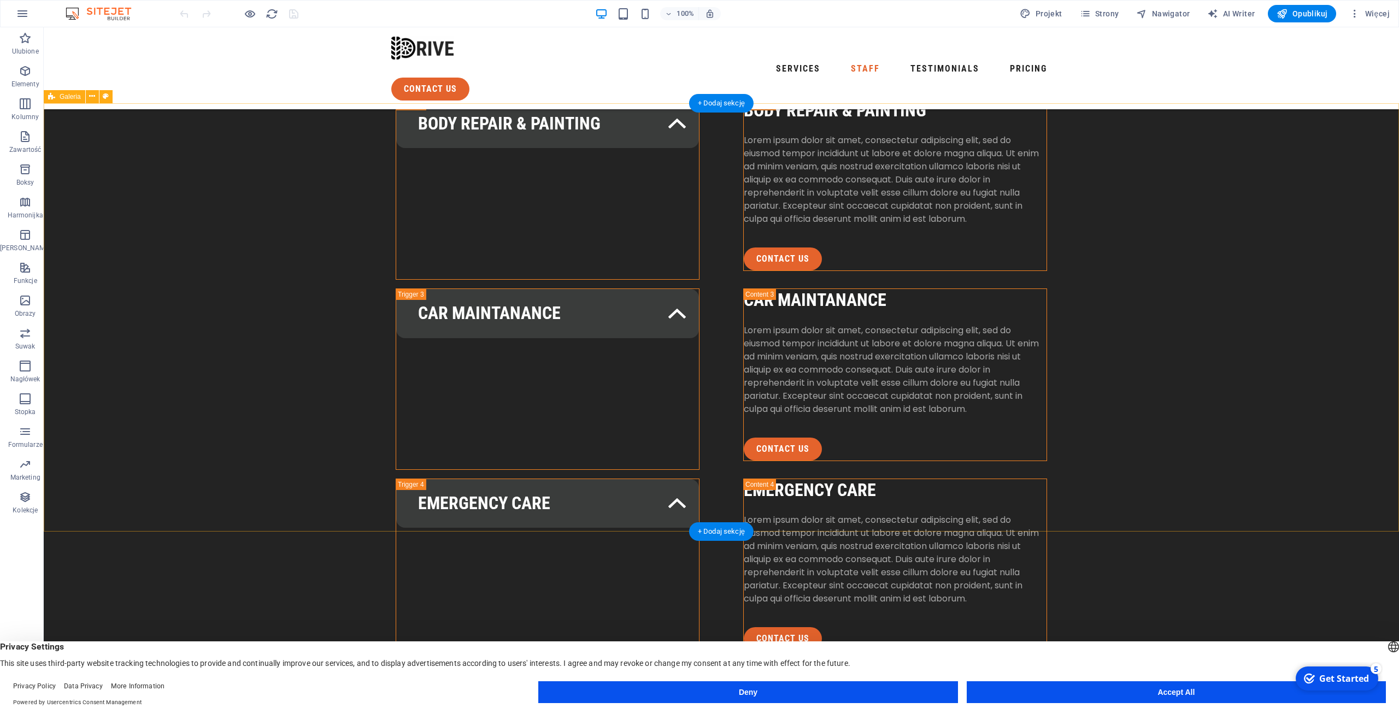
scroll to position [1983, 0]
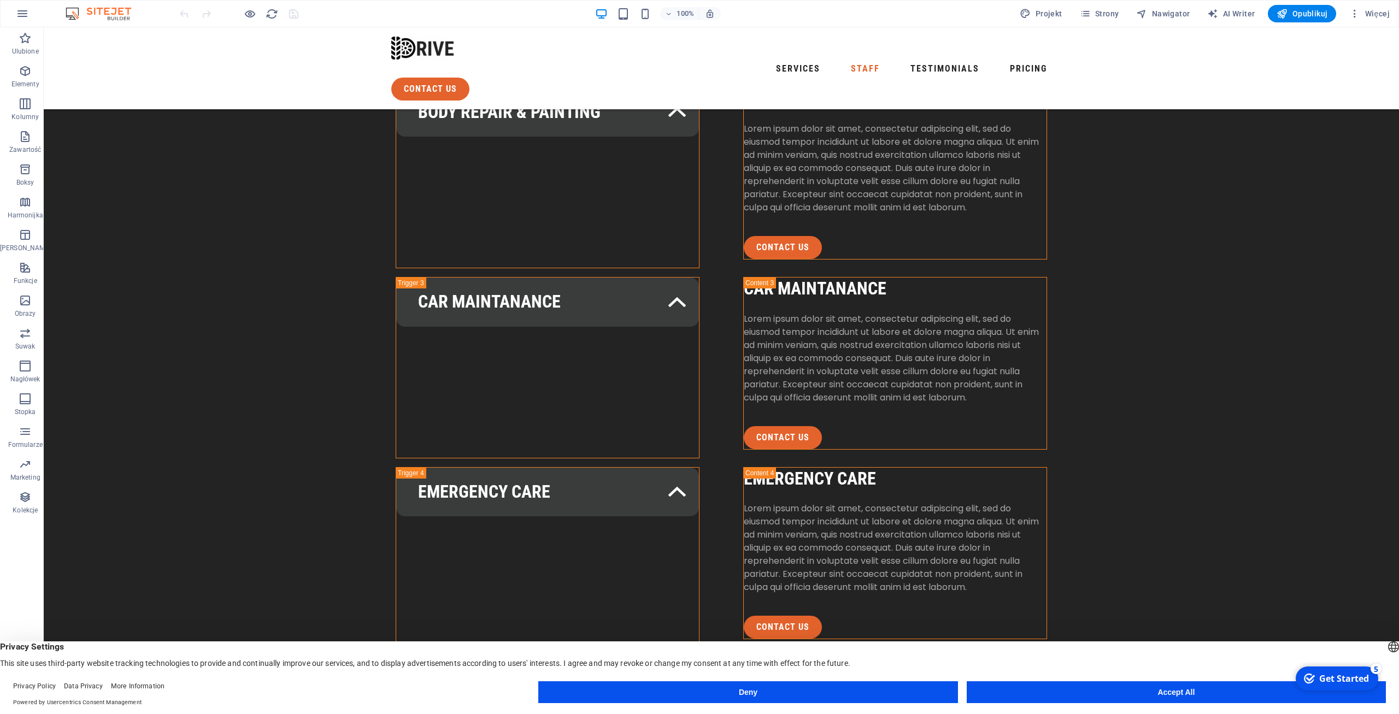
click at [1366, 23] on div "100% Projekt Strony Nawigator AI Writer Opublikuj Więcej" at bounding box center [700, 14] width 1398 height 26
click at [1372, 18] on span "Więcej" at bounding box center [1370, 13] width 40 height 11
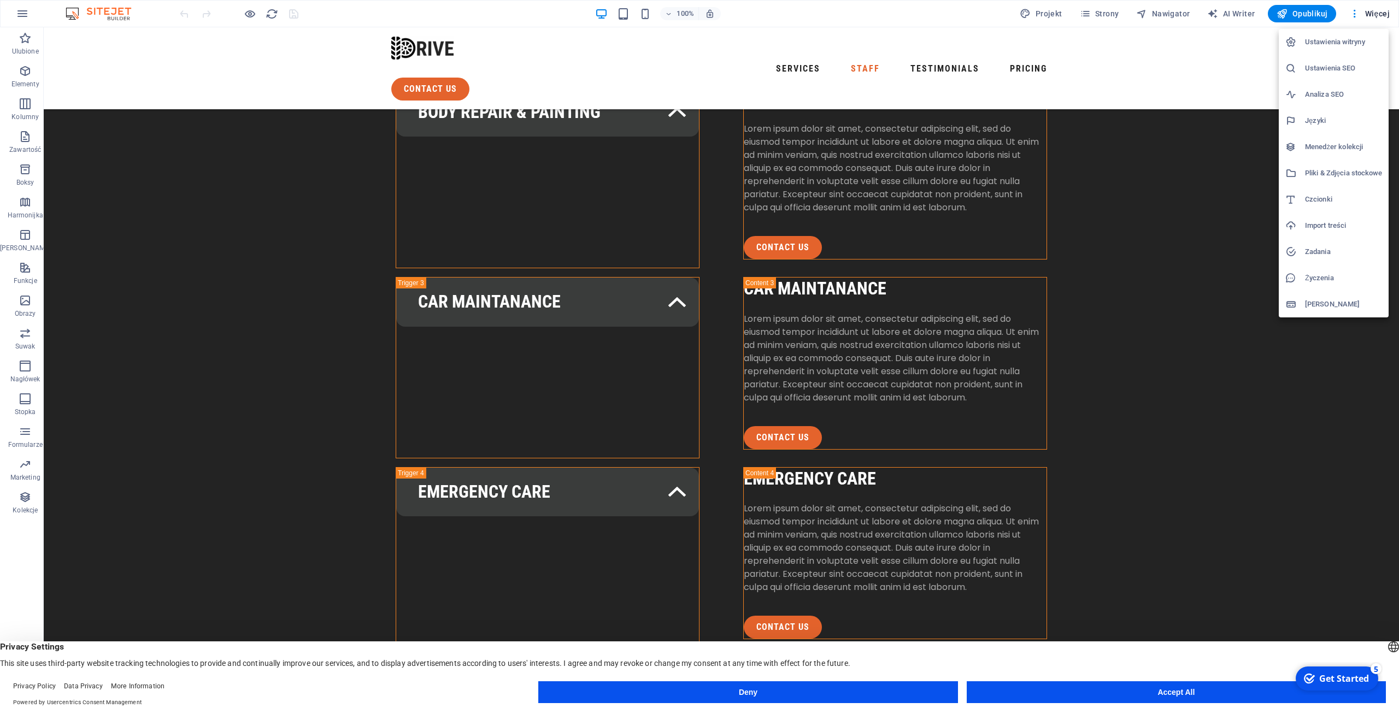
click at [1315, 311] on li "[PERSON_NAME]" at bounding box center [1334, 304] width 110 height 26
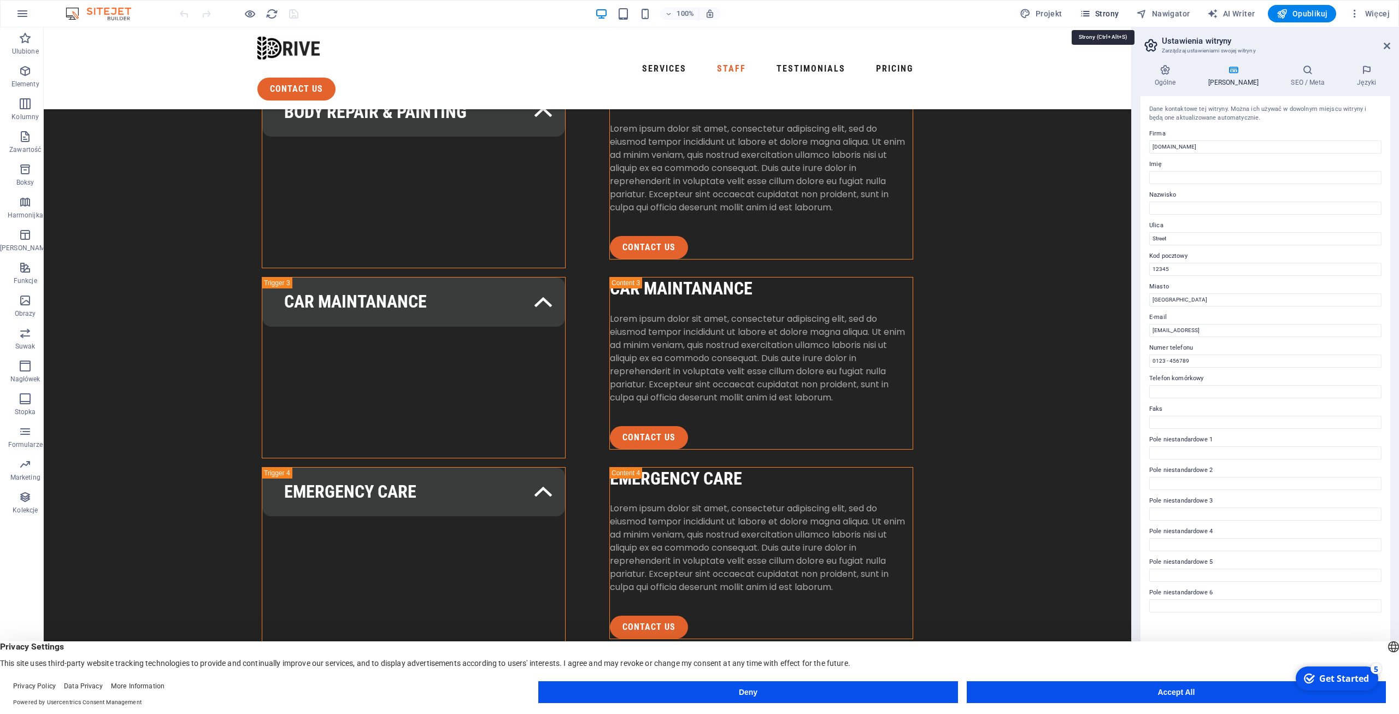
click at [1106, 16] on span "Strony" at bounding box center [1099, 13] width 39 height 11
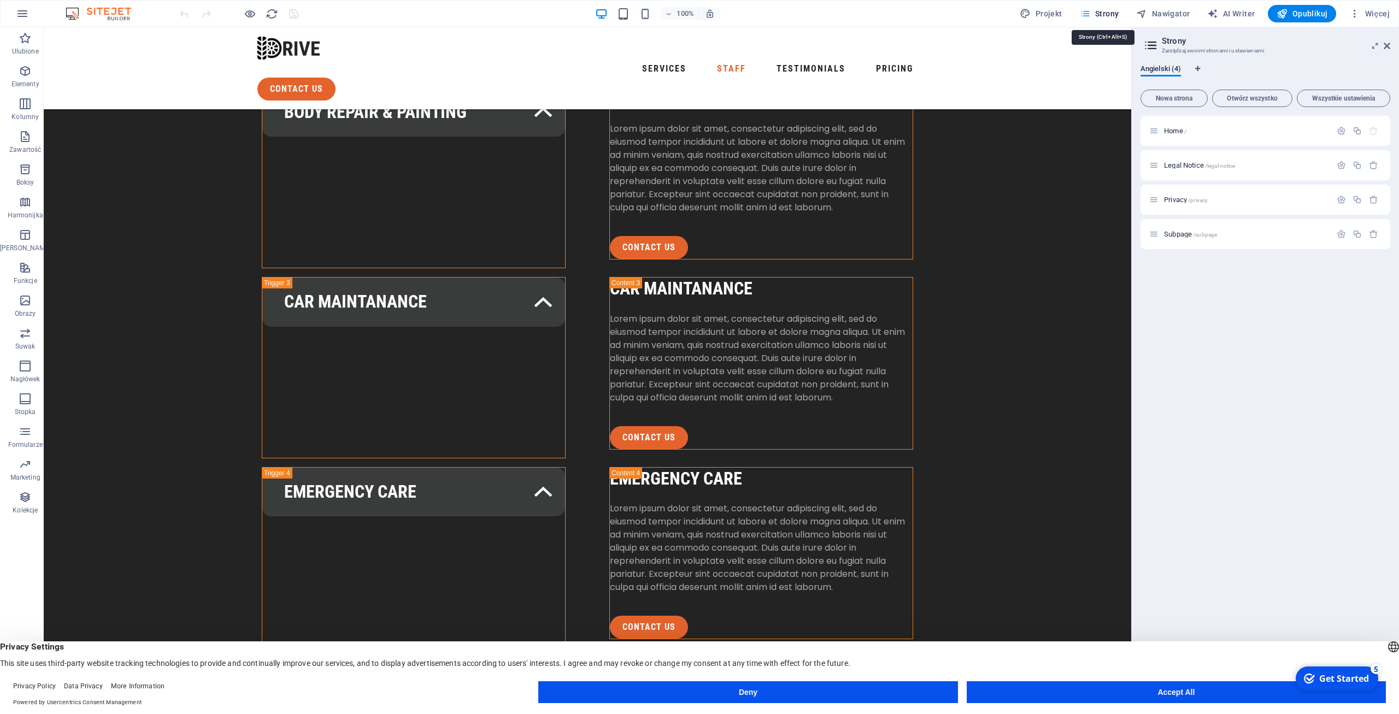
click at [1106, 16] on span "Strony" at bounding box center [1099, 13] width 39 height 11
click at [1388, 48] on icon at bounding box center [1387, 46] width 7 height 9
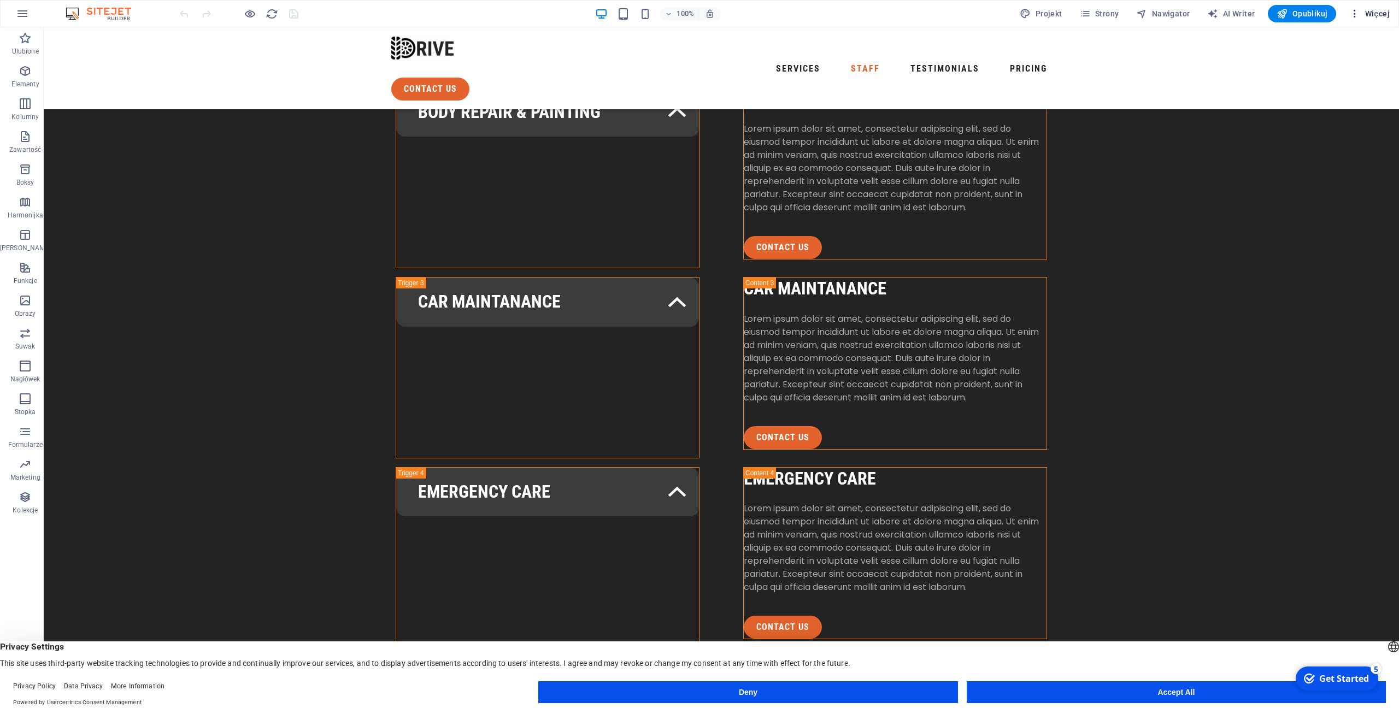
click at [1382, 18] on span "Więcej" at bounding box center [1370, 13] width 40 height 11
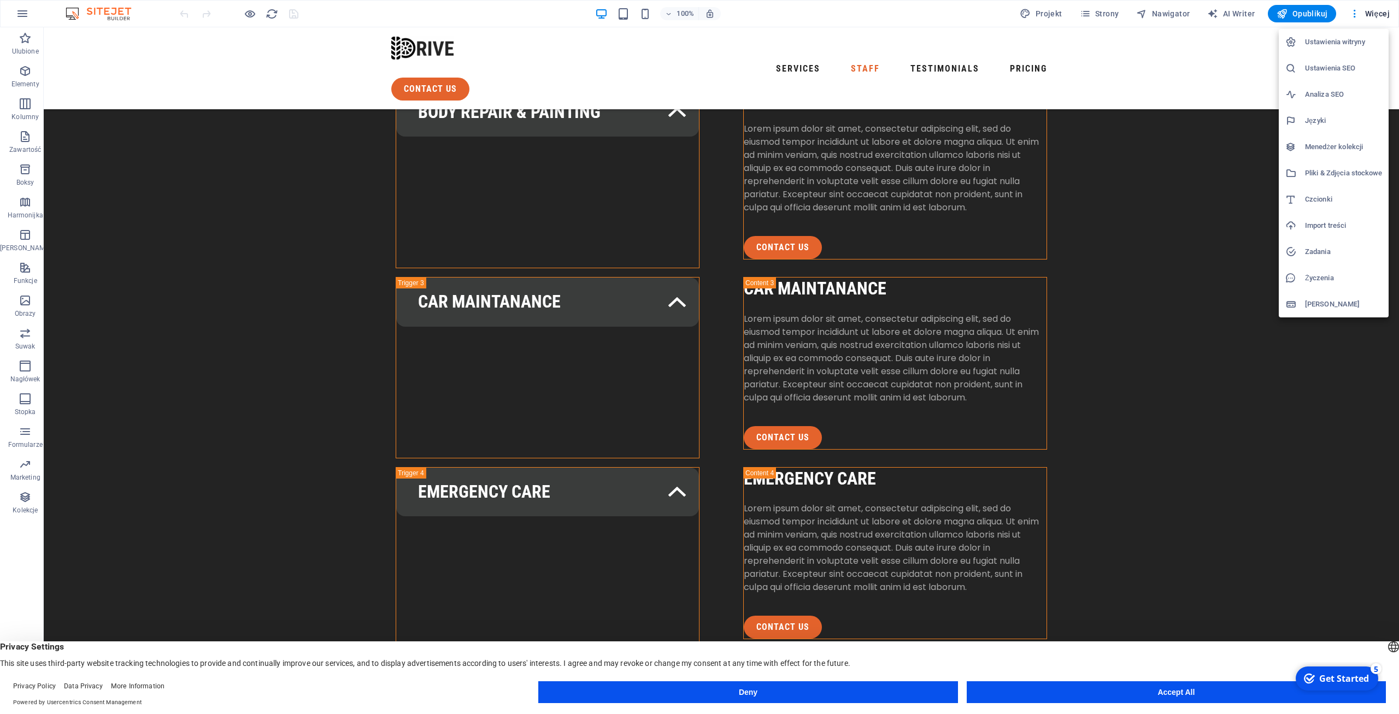
click at [1381, 18] on div at bounding box center [699, 357] width 1399 height 714
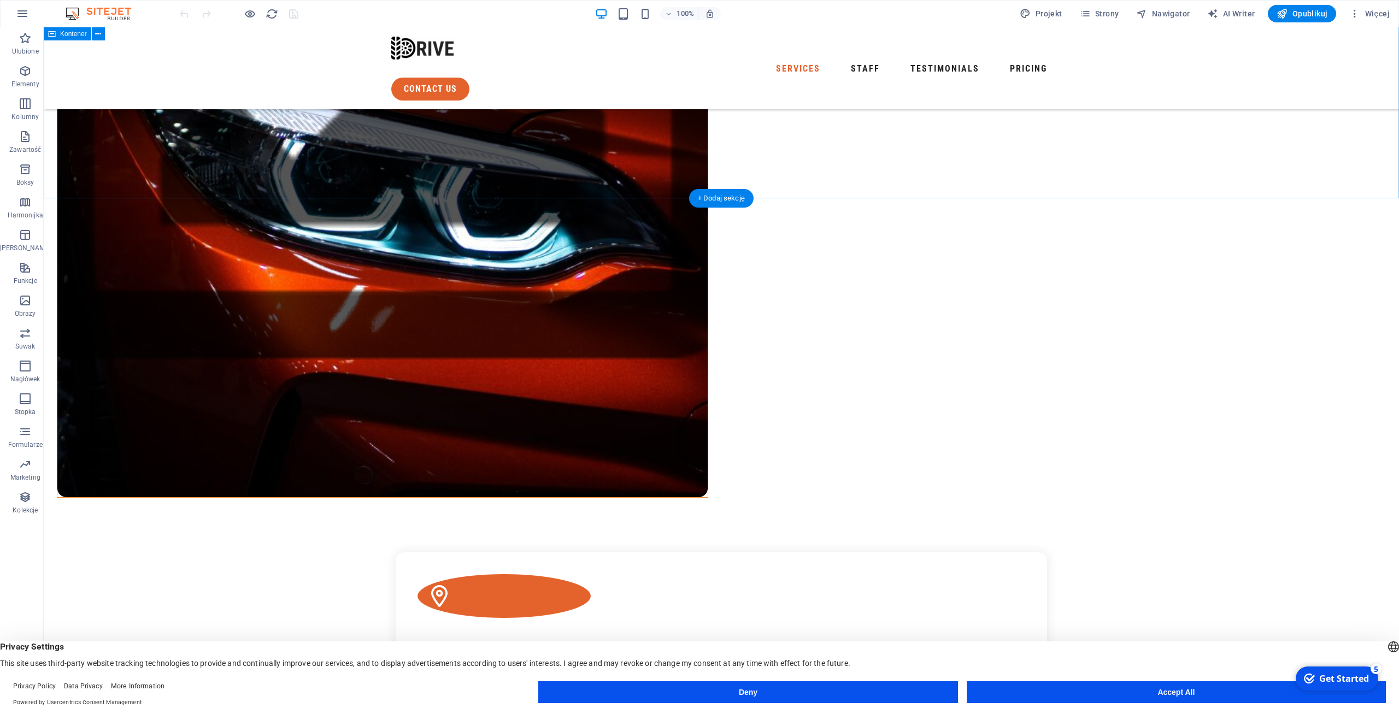
scroll to position [0, 0]
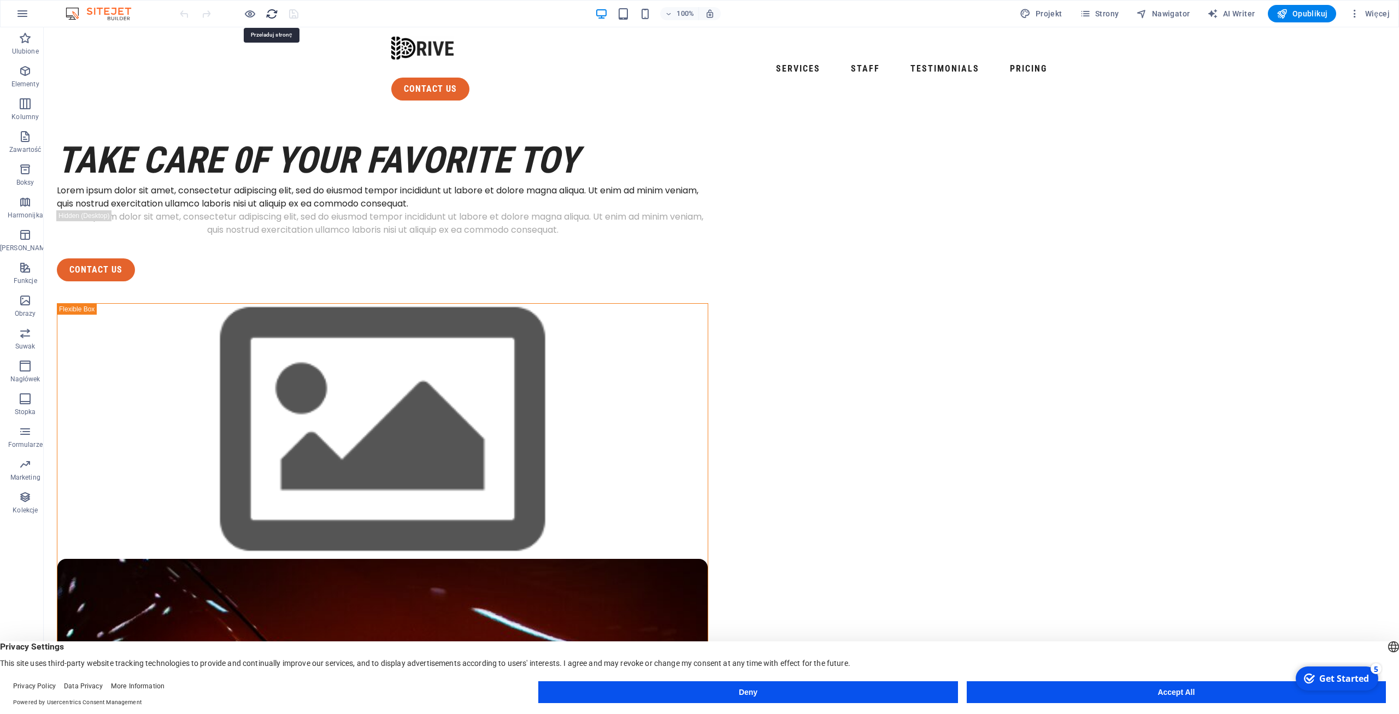
click at [274, 15] on icon "reload" at bounding box center [272, 14] width 13 height 13
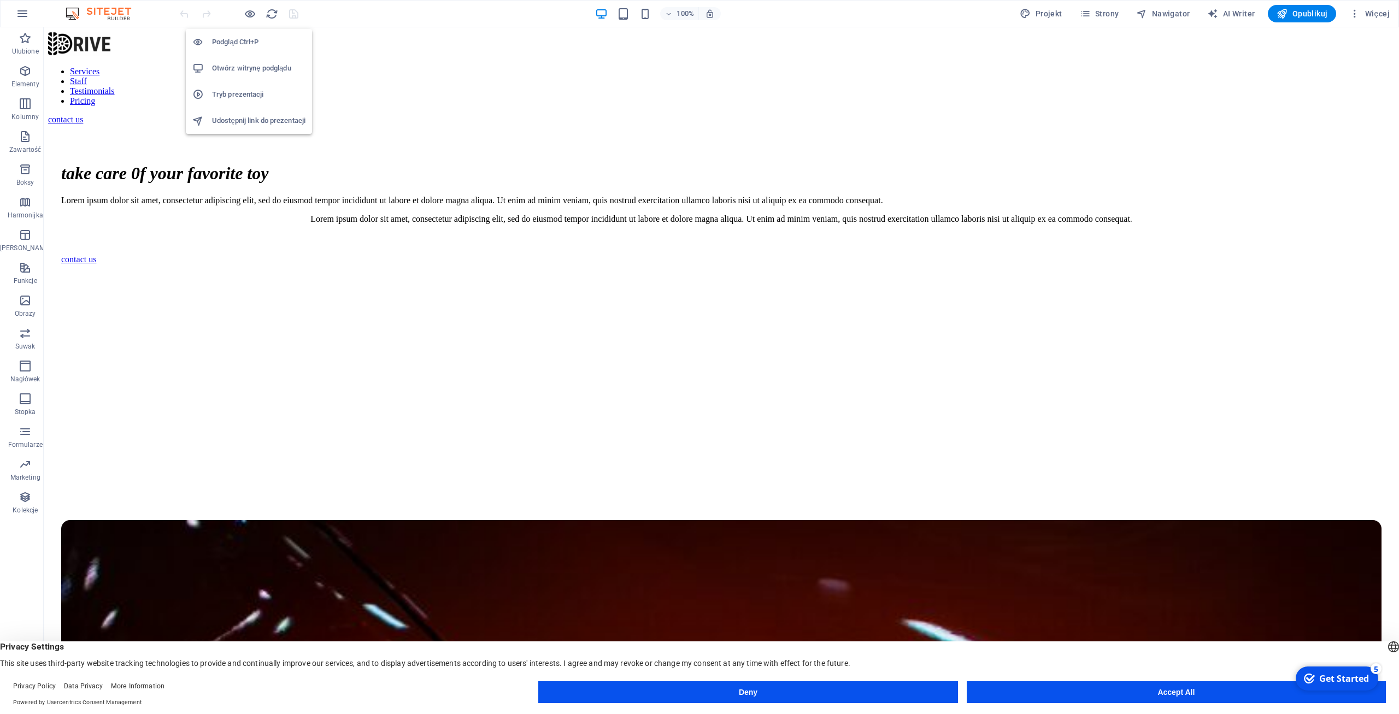
click at [244, 37] on h6 "Podgląd Ctrl+P" at bounding box center [258, 42] width 93 height 13
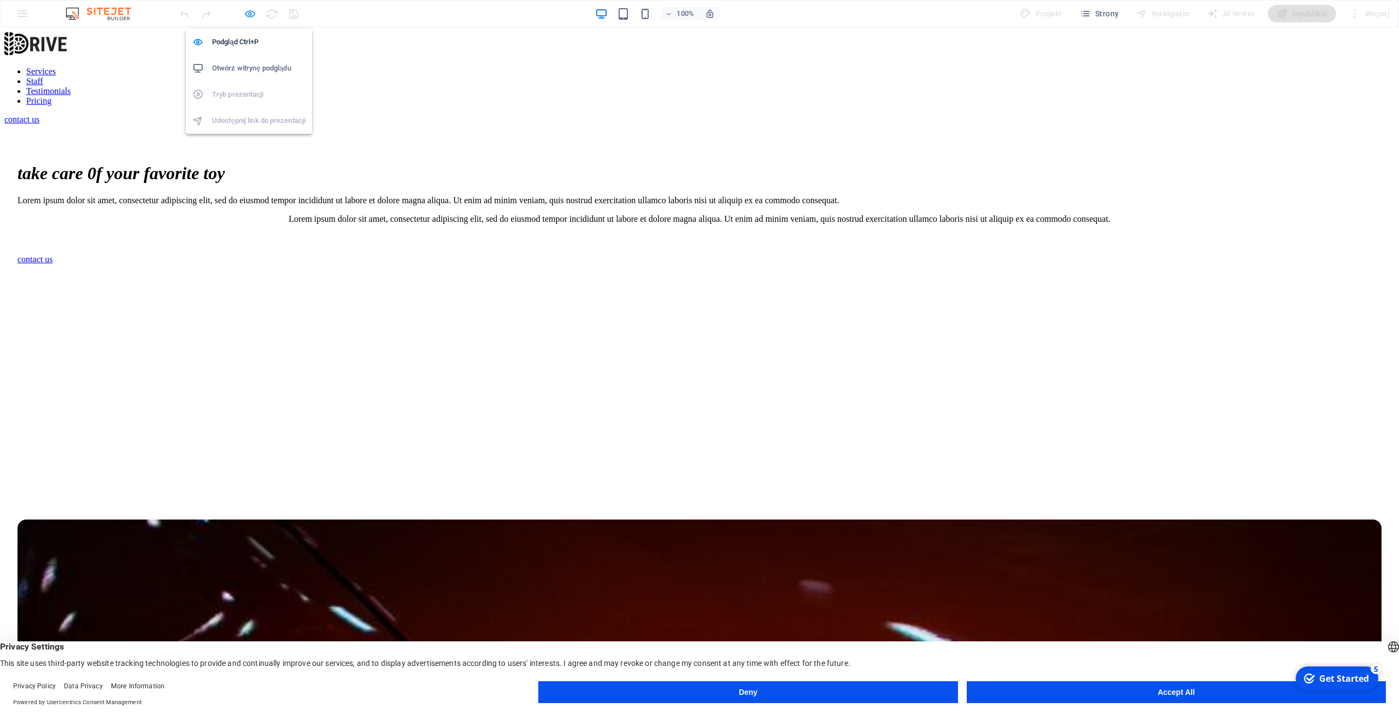
click at [249, 20] on icon "button" at bounding box center [250, 14] width 13 height 13
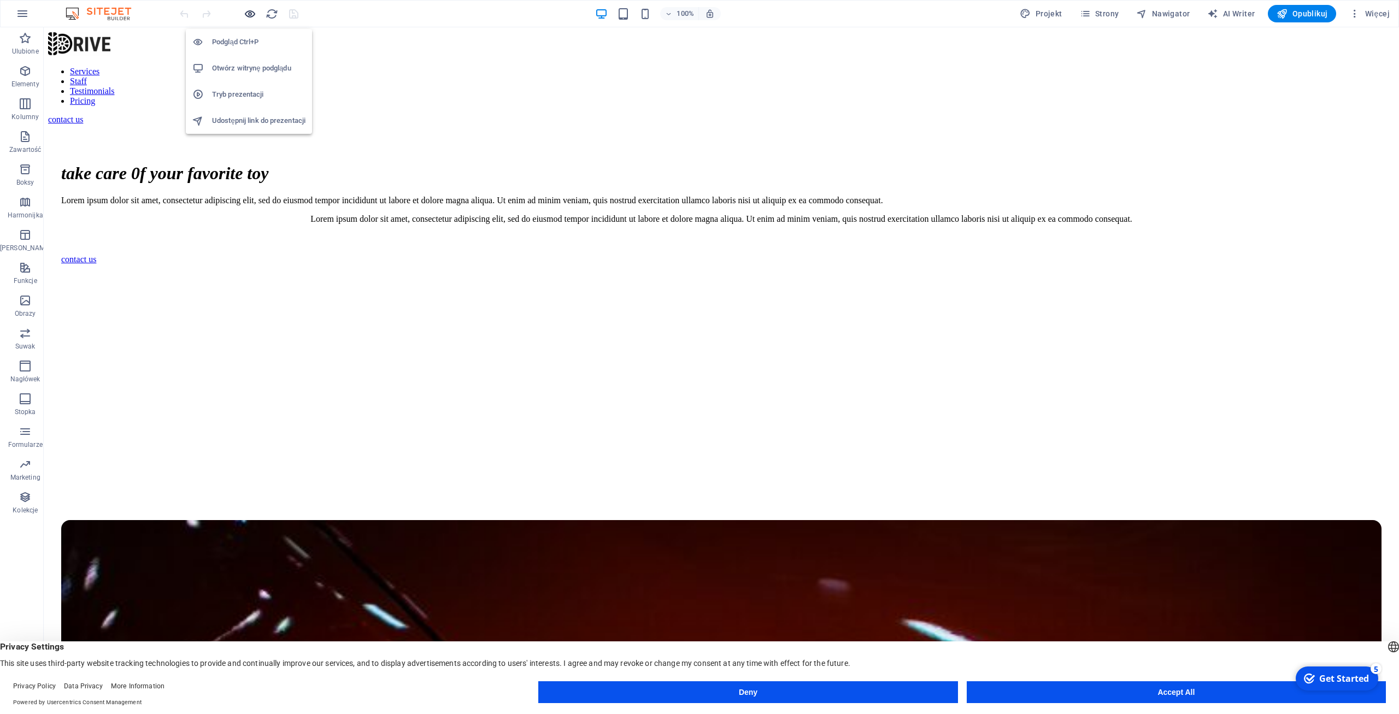
click at [249, 20] on icon "button" at bounding box center [250, 14] width 13 height 13
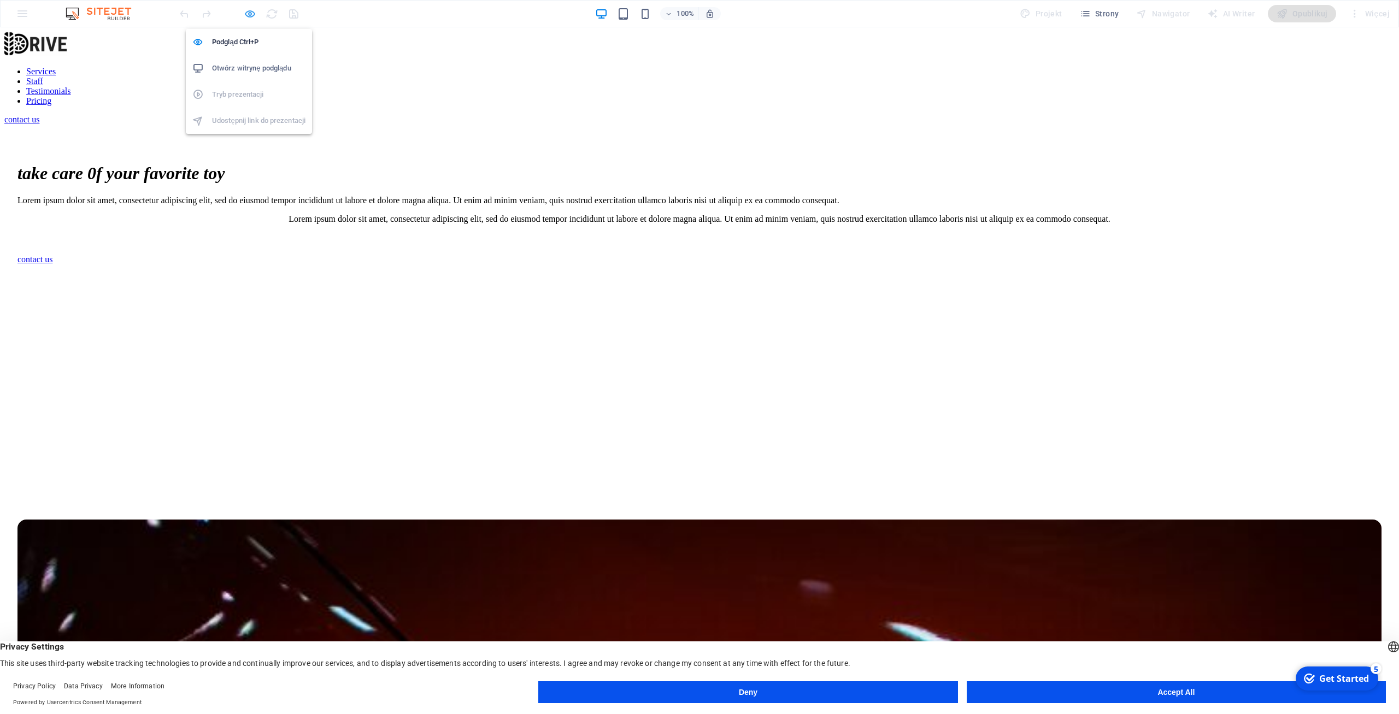
click at [250, 16] on icon "button" at bounding box center [250, 14] width 13 height 13
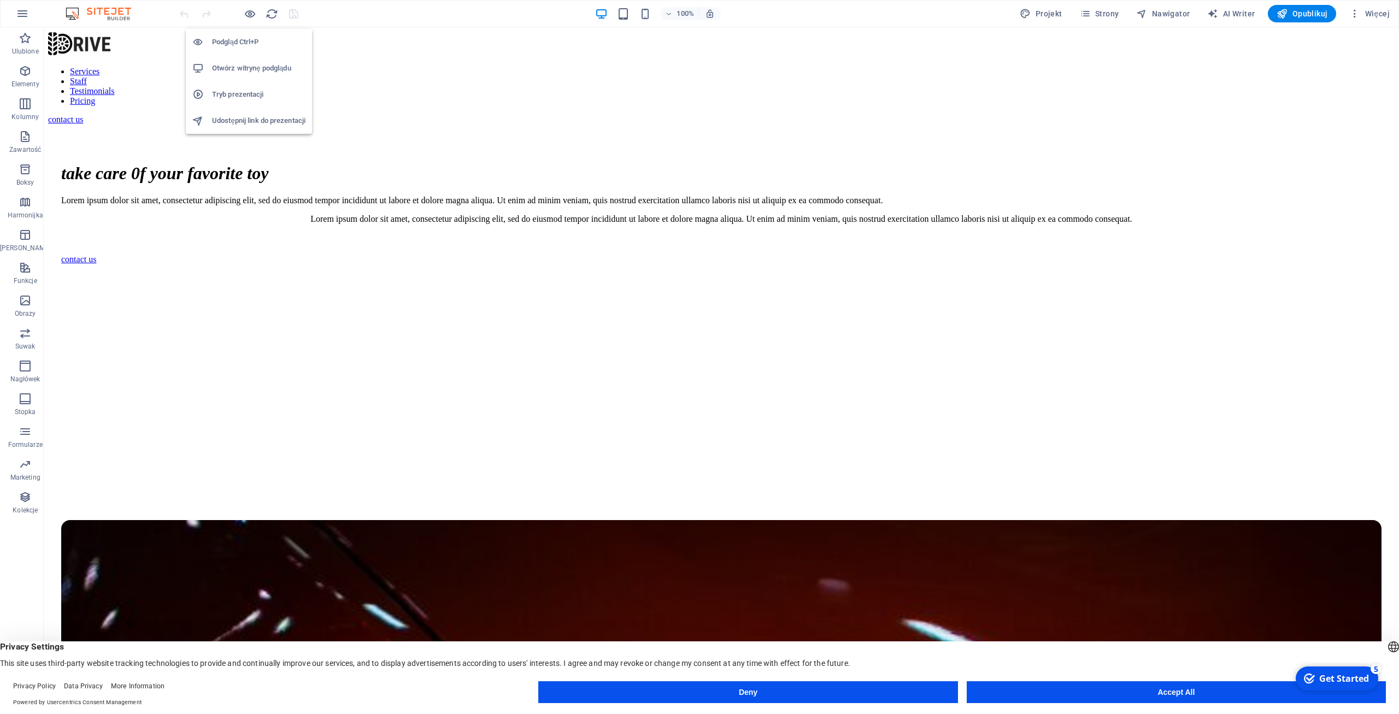
click at [242, 93] on h6 "Tryb prezentacji" at bounding box center [258, 94] width 93 height 13
click at [13, 11] on button "button" at bounding box center [22, 14] width 26 height 26
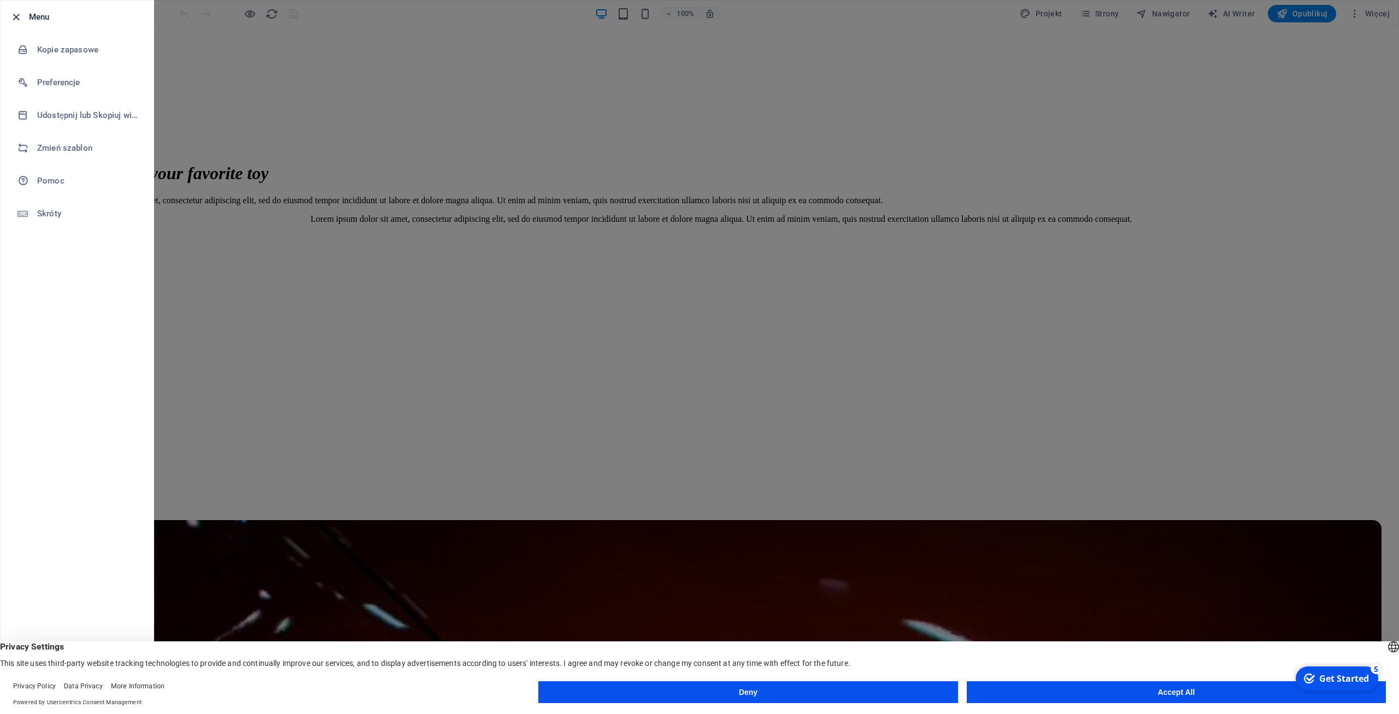
click at [16, 14] on icon "button" at bounding box center [16, 17] width 13 height 13
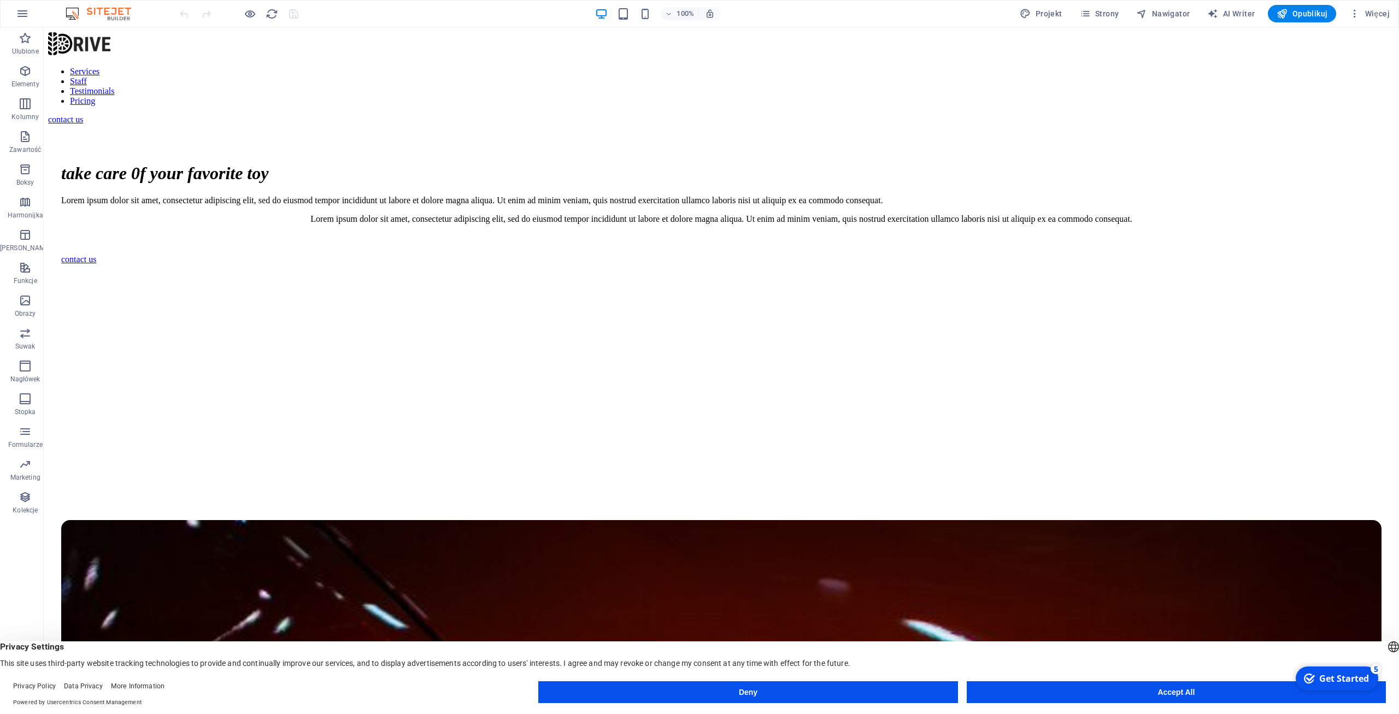
click at [938, 694] on button "Deny" at bounding box center [747, 693] width 419 height 22
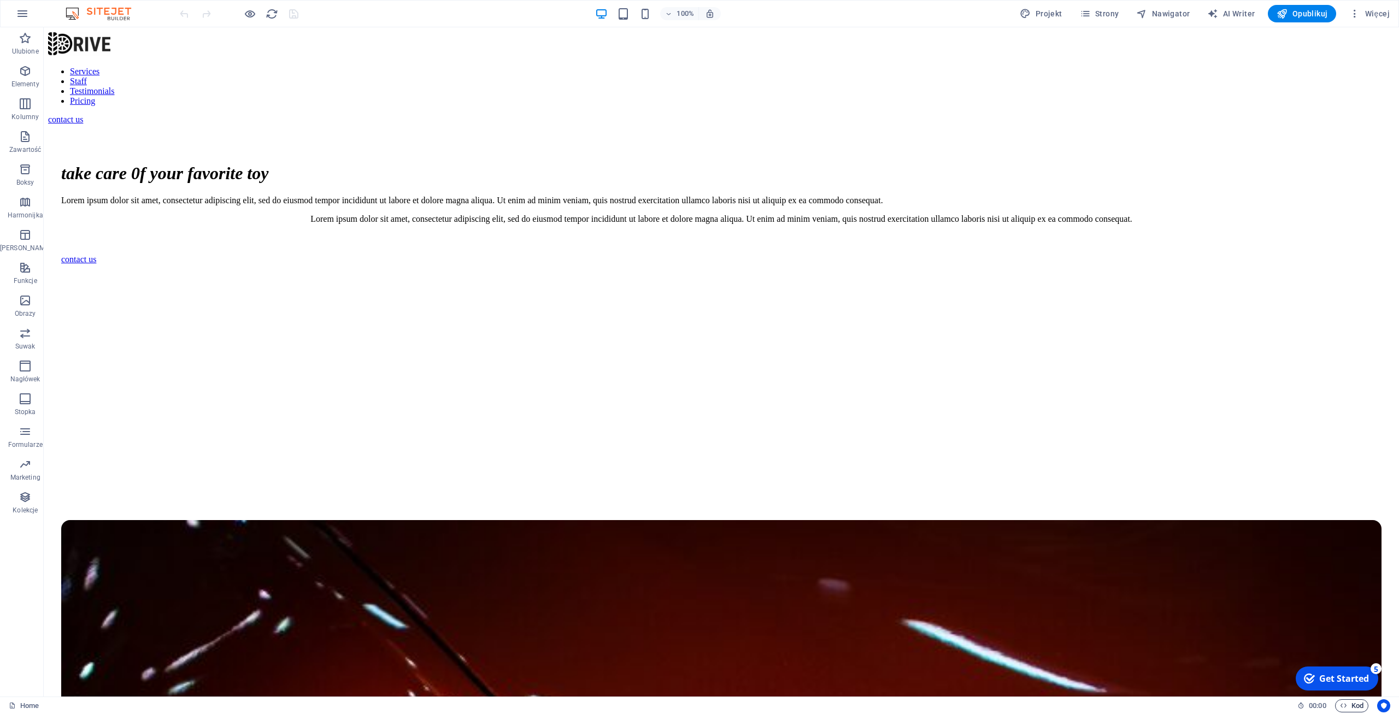
click at [1360, 708] on span "Kod" at bounding box center [1352, 706] width 24 height 13
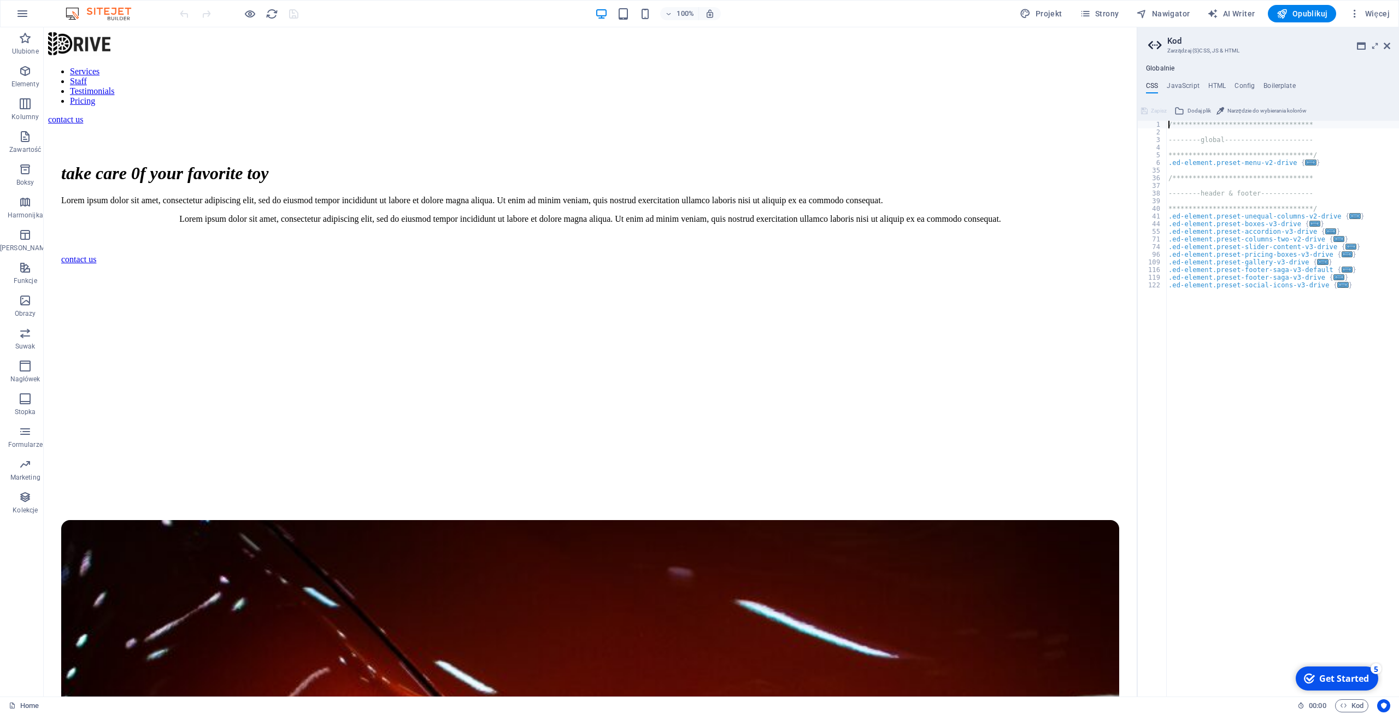
click at [1317, 351] on div "**********" at bounding box center [1283, 416] width 233 height 591
type textarea "}"
click at [1384, 41] on h2 "Kod" at bounding box center [1279, 41] width 223 height 10
click at [1387, 43] on icon at bounding box center [1387, 46] width 7 height 9
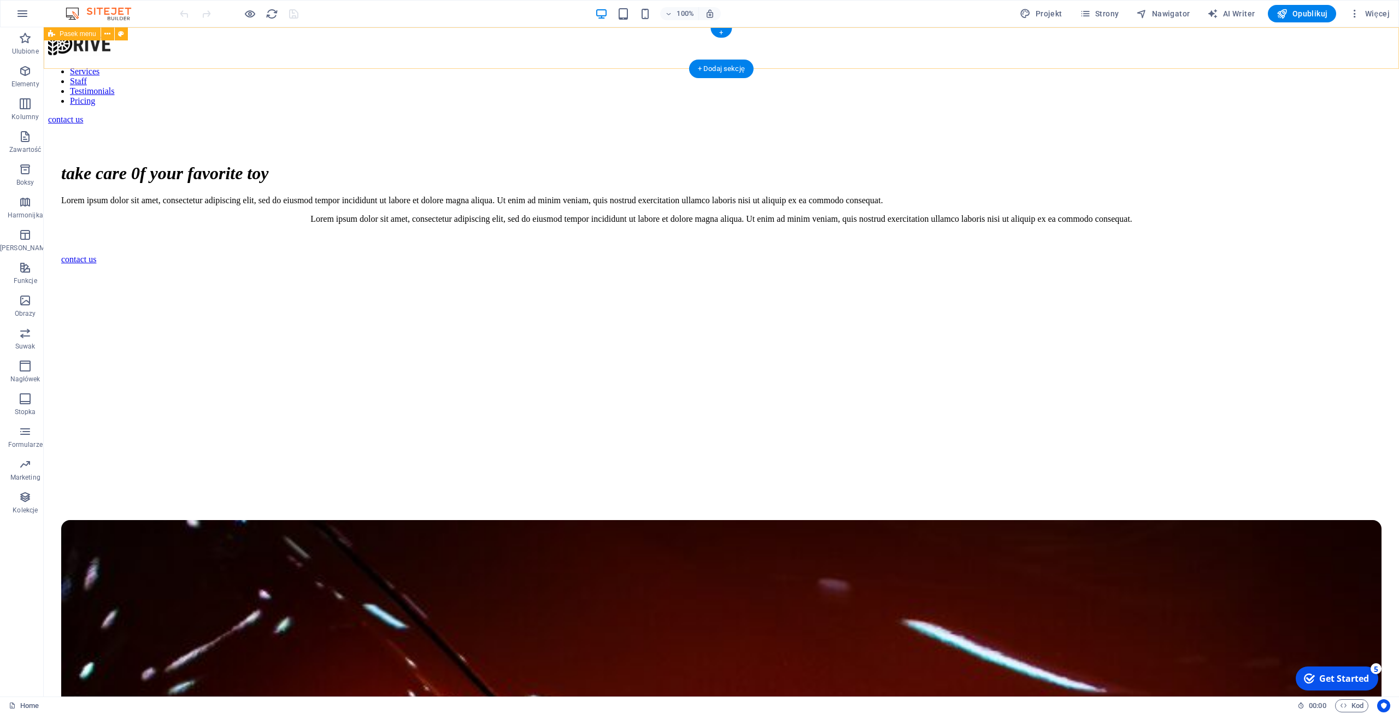
click at [1366, 32] on div "Services Staff Testimonials Pricing contact us" at bounding box center [721, 78] width 1347 height 93
click at [1373, 16] on span "Więcej" at bounding box center [1370, 13] width 40 height 11
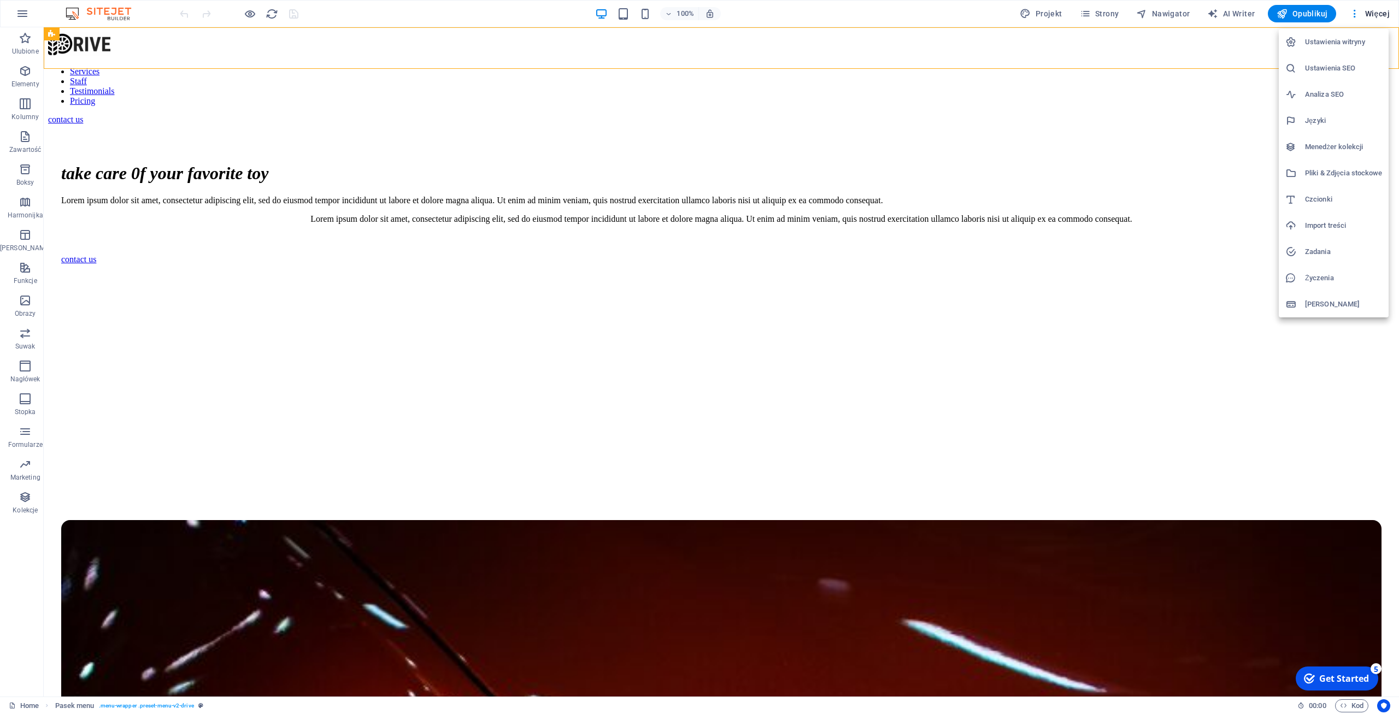
click at [1355, 32] on li "Ustawienia witryny" at bounding box center [1334, 42] width 110 height 26
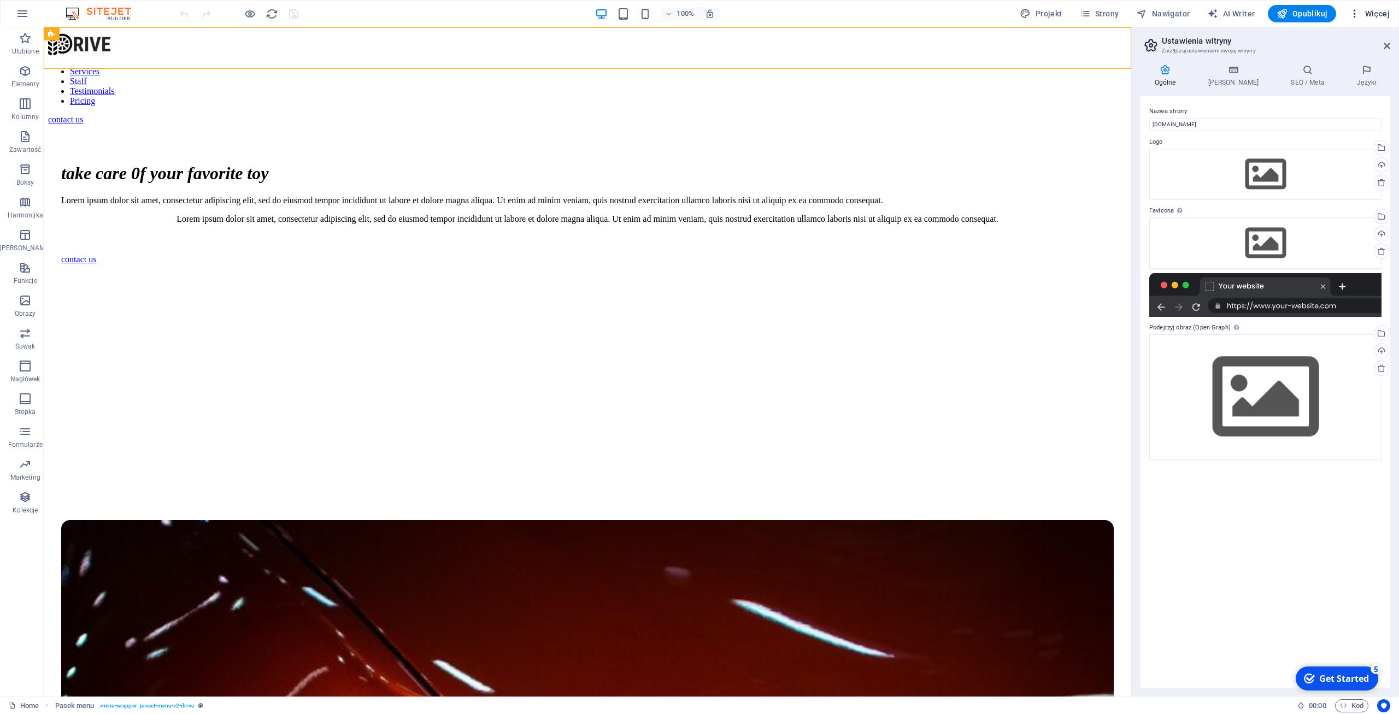
click at [1367, 10] on span "Więcej" at bounding box center [1370, 13] width 40 height 11
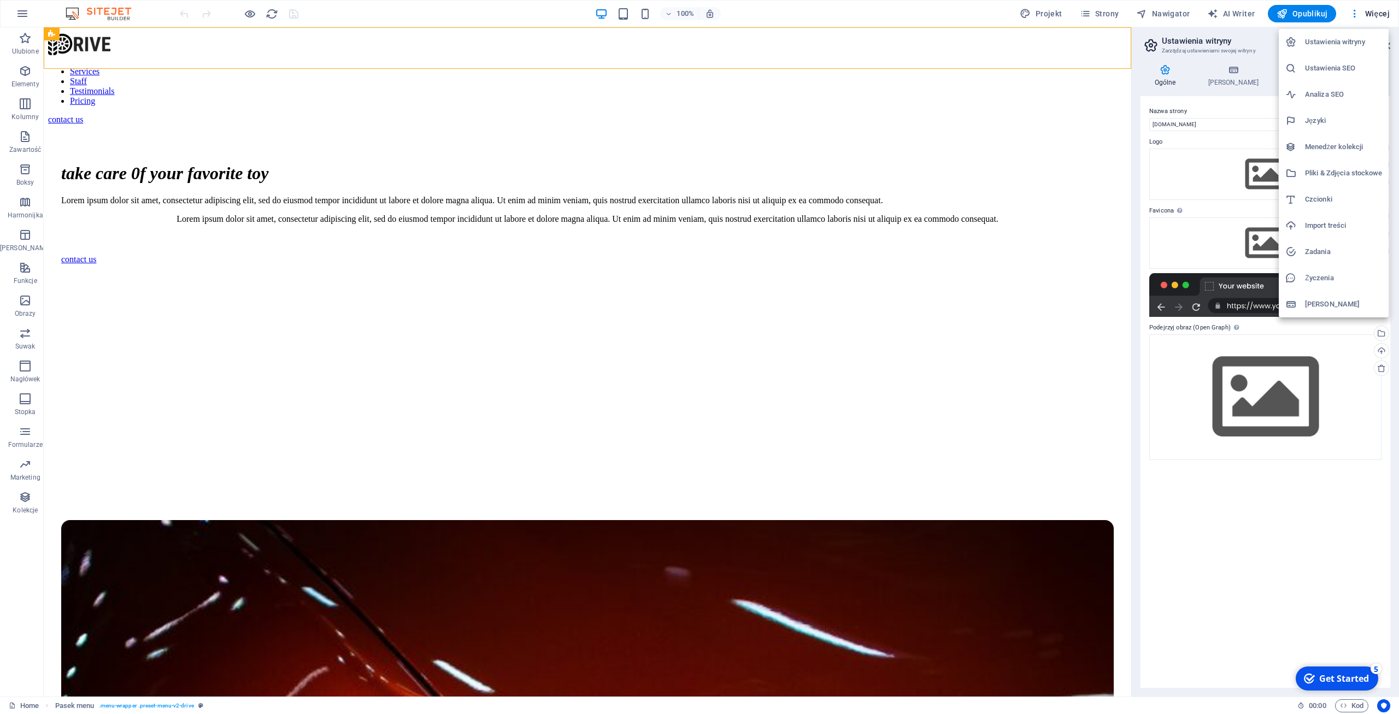
click at [1312, 224] on h6 "Import treści" at bounding box center [1343, 225] width 77 height 13
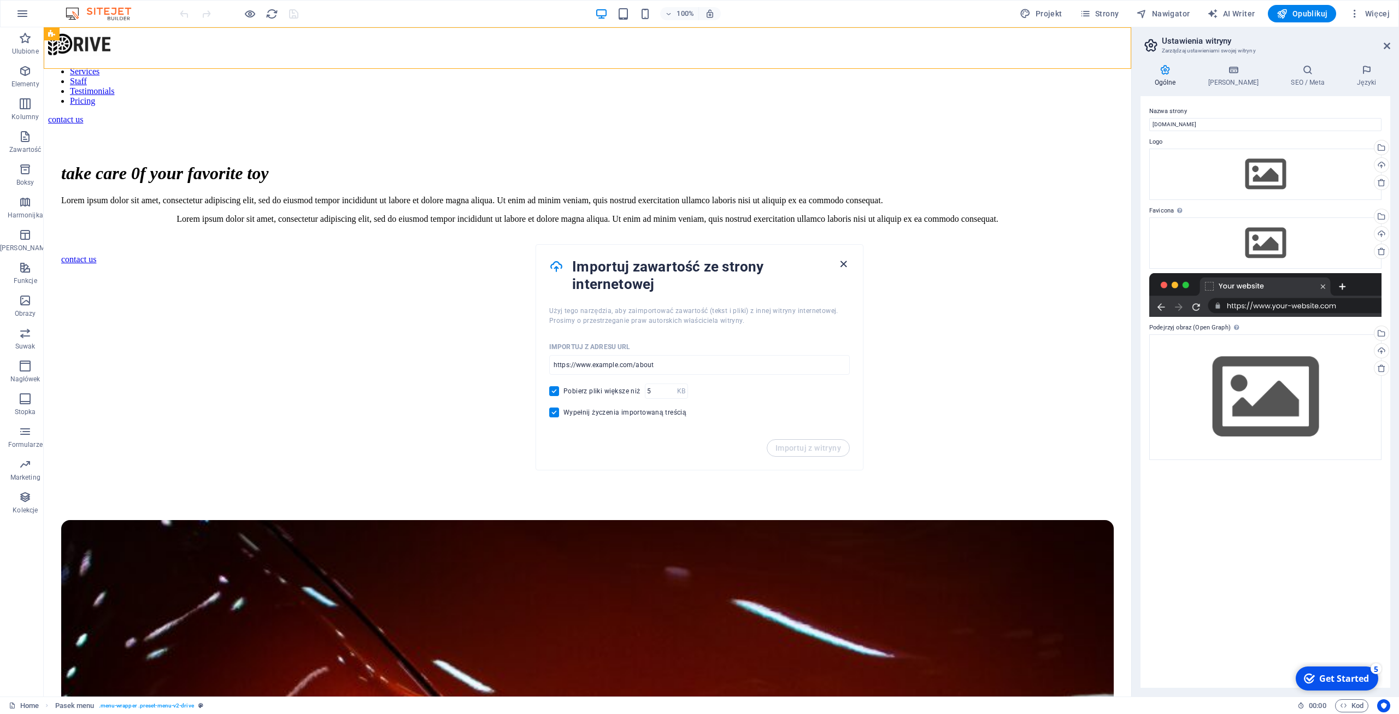
click at [842, 262] on icon "button" at bounding box center [843, 264] width 13 height 13
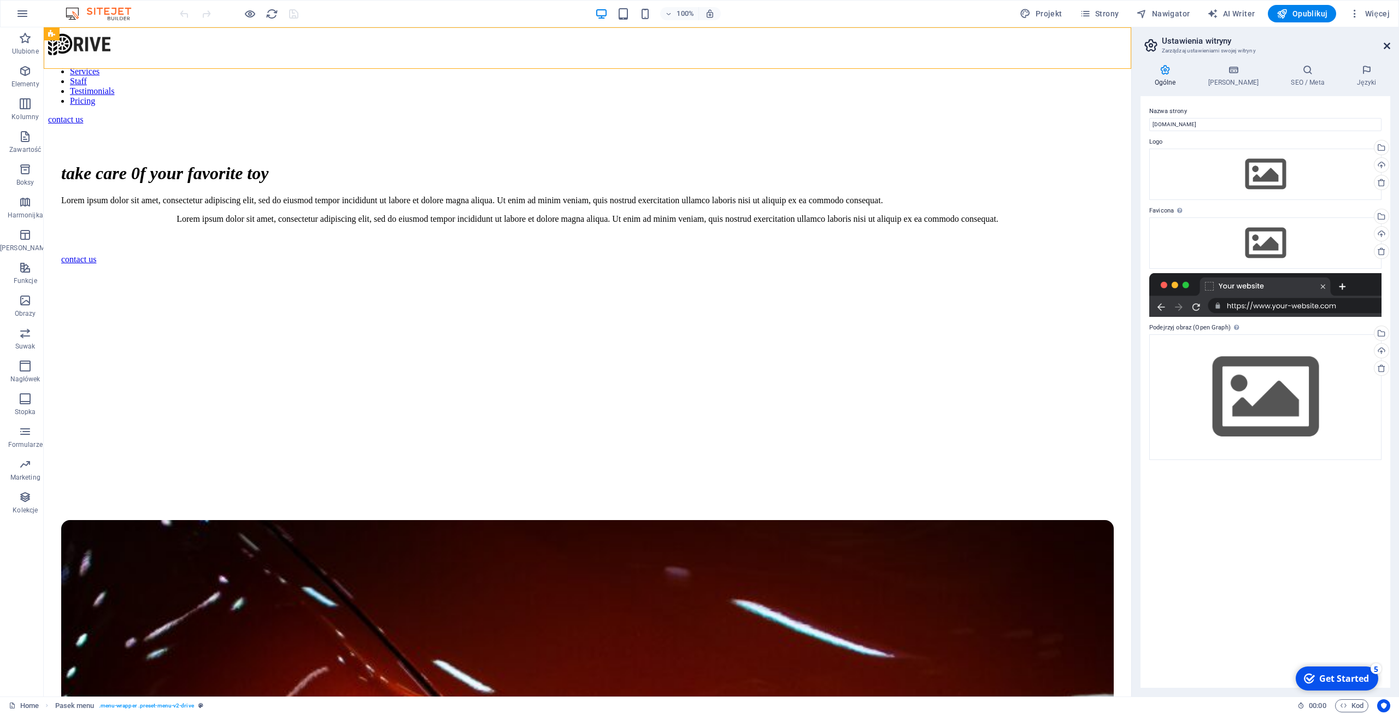
click at [1389, 48] on icon at bounding box center [1387, 46] width 7 height 9
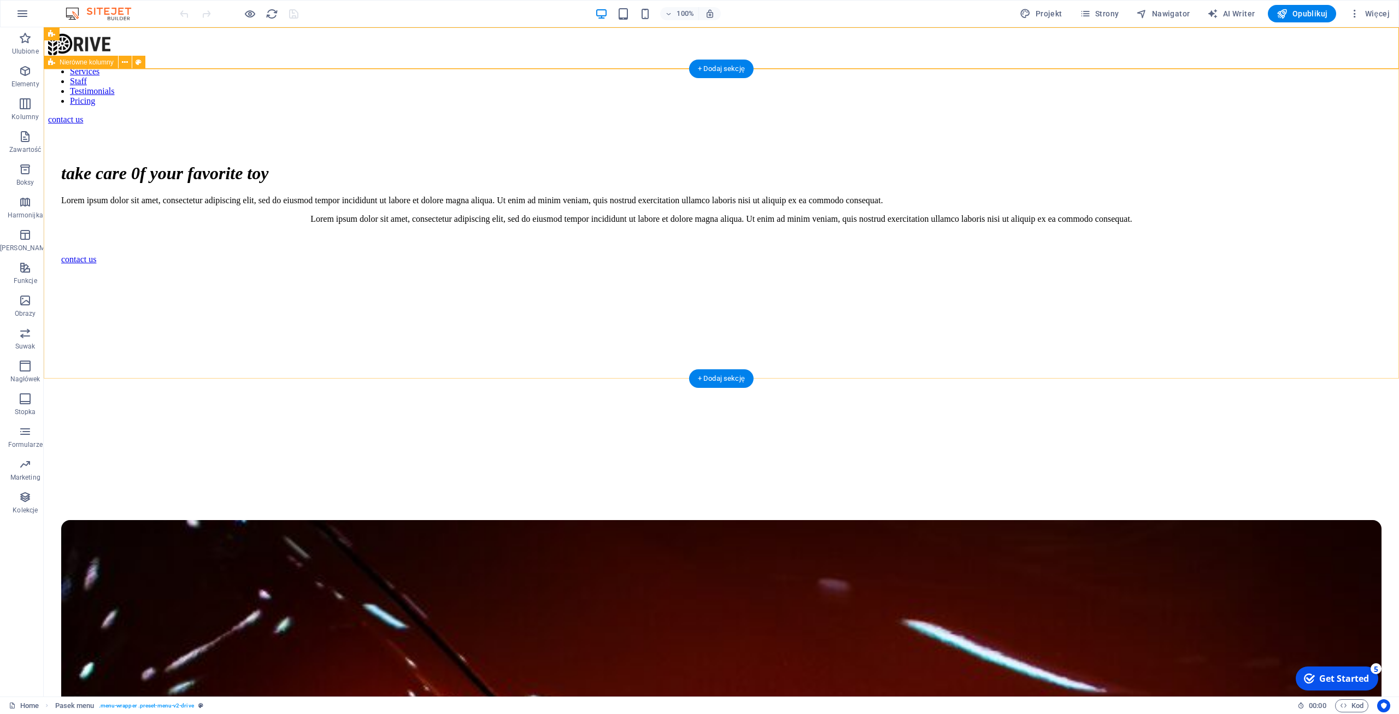
click at [1029, 12] on icon "button" at bounding box center [1025, 13] width 11 height 11
select select "px"
select select "400"
select select "px"
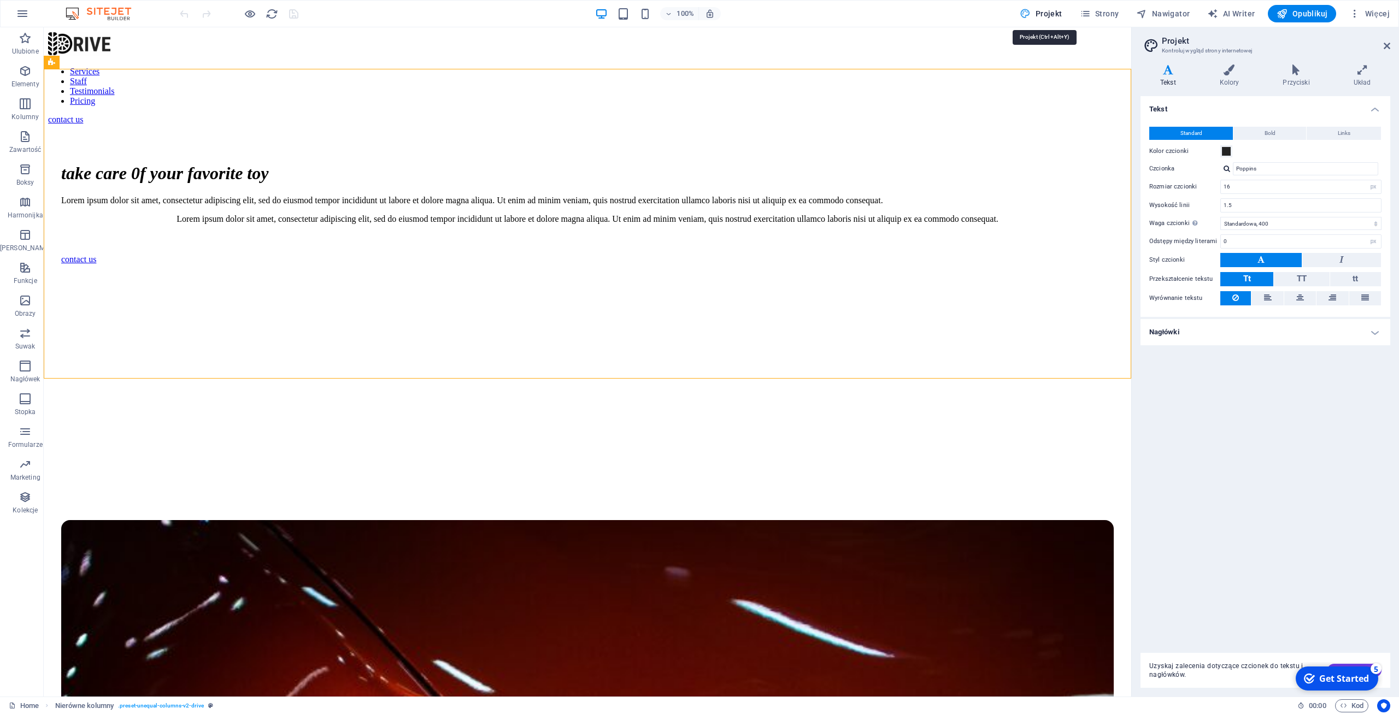
click at [1029, 12] on icon "button" at bounding box center [1025, 13] width 11 height 11
click at [1094, 11] on span "Strony" at bounding box center [1099, 13] width 39 height 11
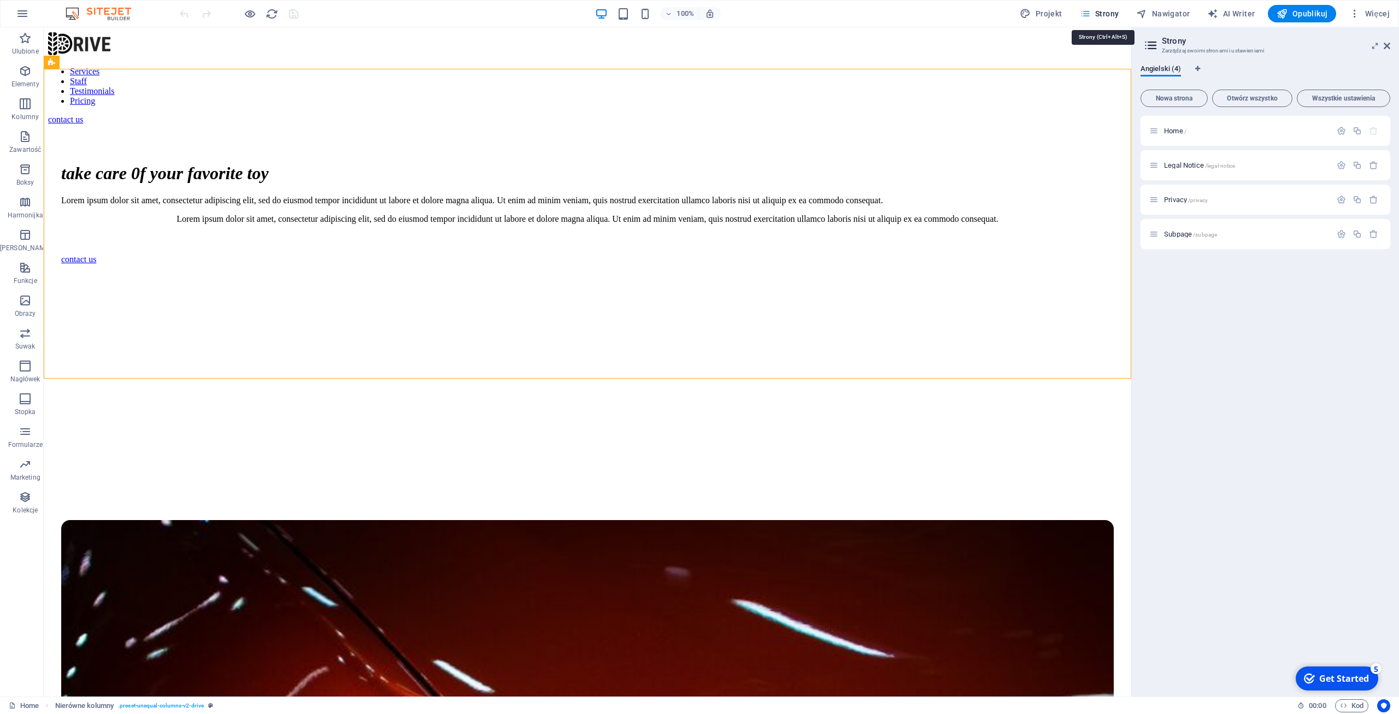
click at [1094, 11] on span "Strony" at bounding box center [1099, 13] width 39 height 11
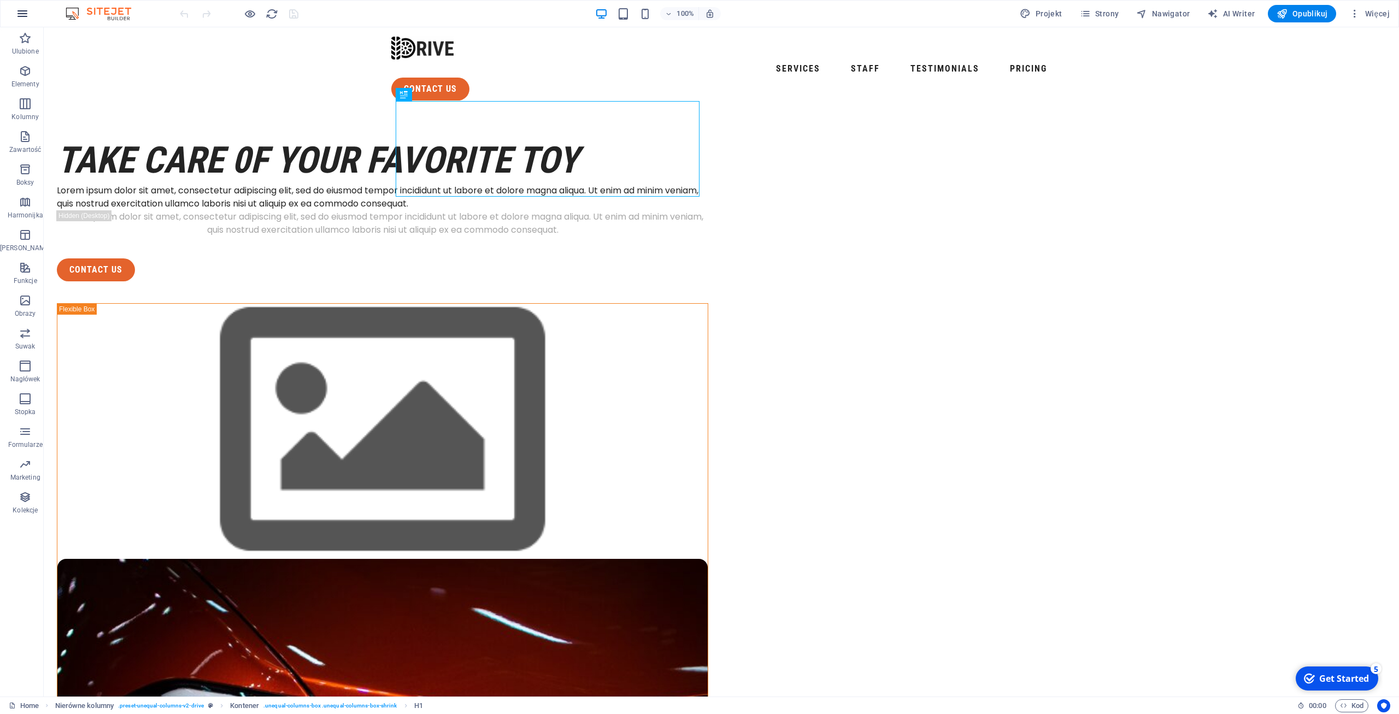
click at [27, 13] on icon "button" at bounding box center [22, 13] width 13 height 13
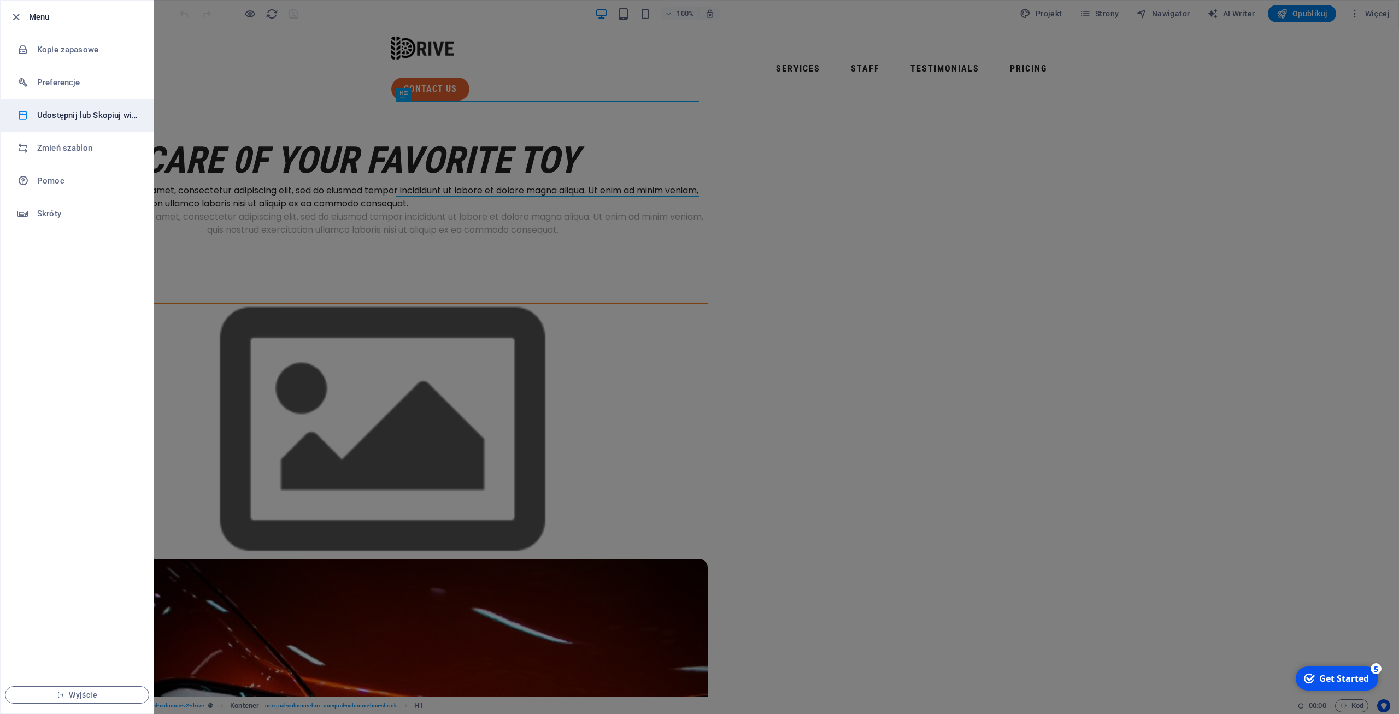
click at [90, 120] on h6 "Udostępnij lub Skopiuj witrynę" at bounding box center [87, 115] width 101 height 13
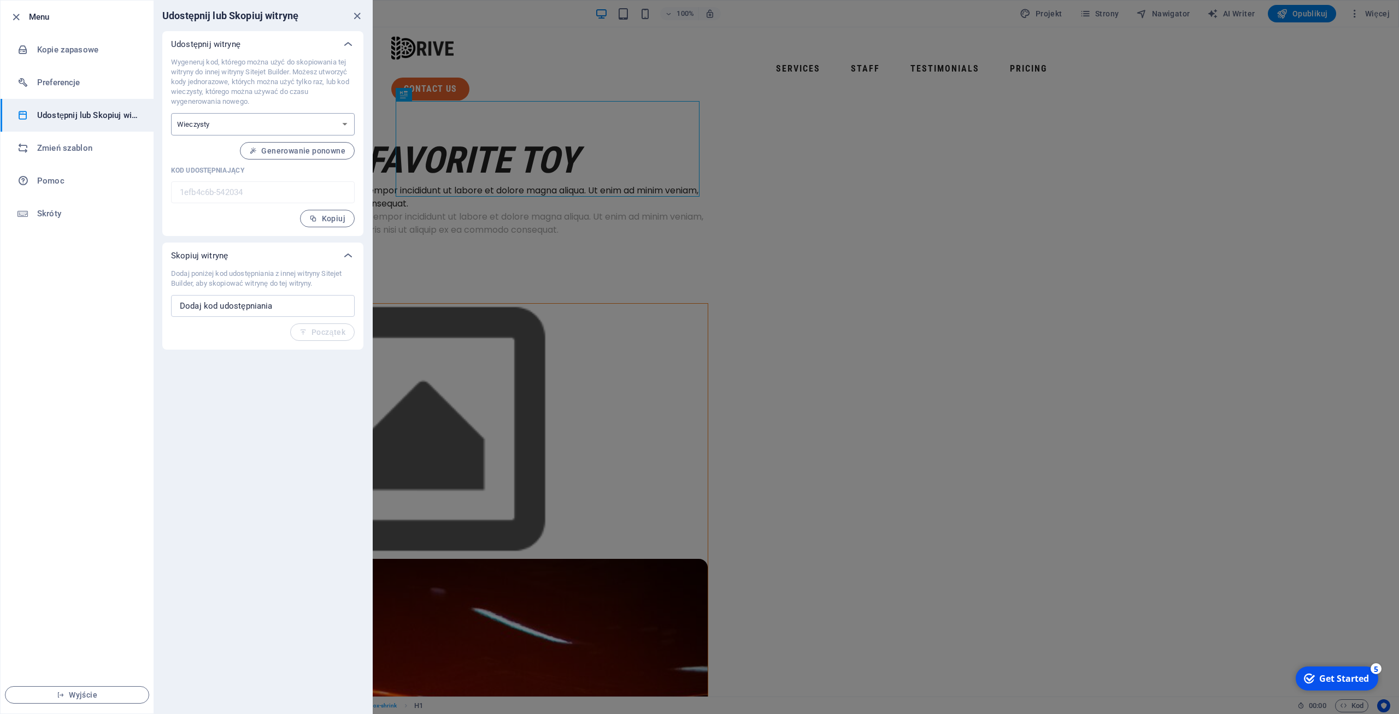
click at [171, 113] on select "Jednorazowy Wieczysty" at bounding box center [263, 124] width 184 height 22
click at [342, 123] on select "Jednorazowy Wieczysty" at bounding box center [263, 124] width 184 height 22
click at [272, 304] on input "text" at bounding box center [263, 306] width 184 height 22
click at [275, 306] on input "text" at bounding box center [263, 306] width 184 height 22
click at [356, 18] on icon "close" at bounding box center [357, 16] width 13 height 13
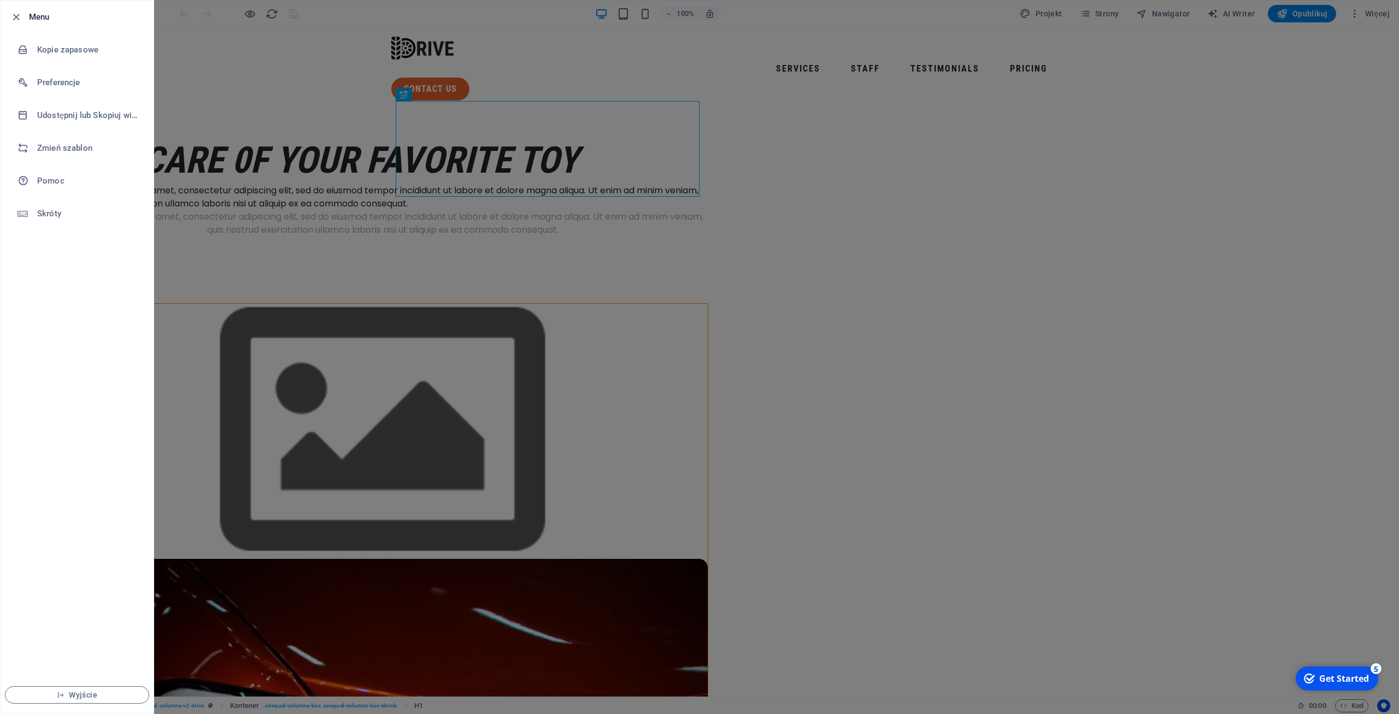
click at [308, 62] on div at bounding box center [699, 357] width 1399 height 714
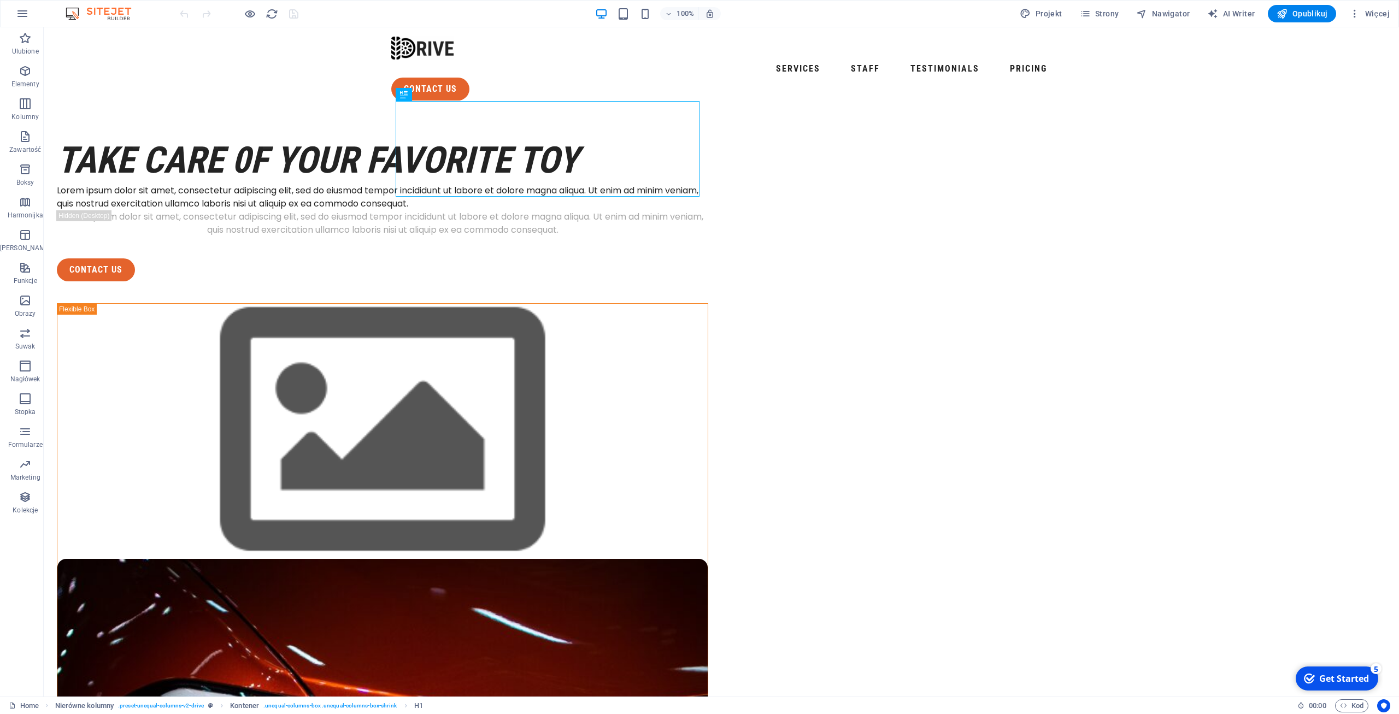
click at [105, 13] on img at bounding box center [104, 13] width 82 height 13
click at [250, 15] on icon "button" at bounding box center [250, 14] width 13 height 13
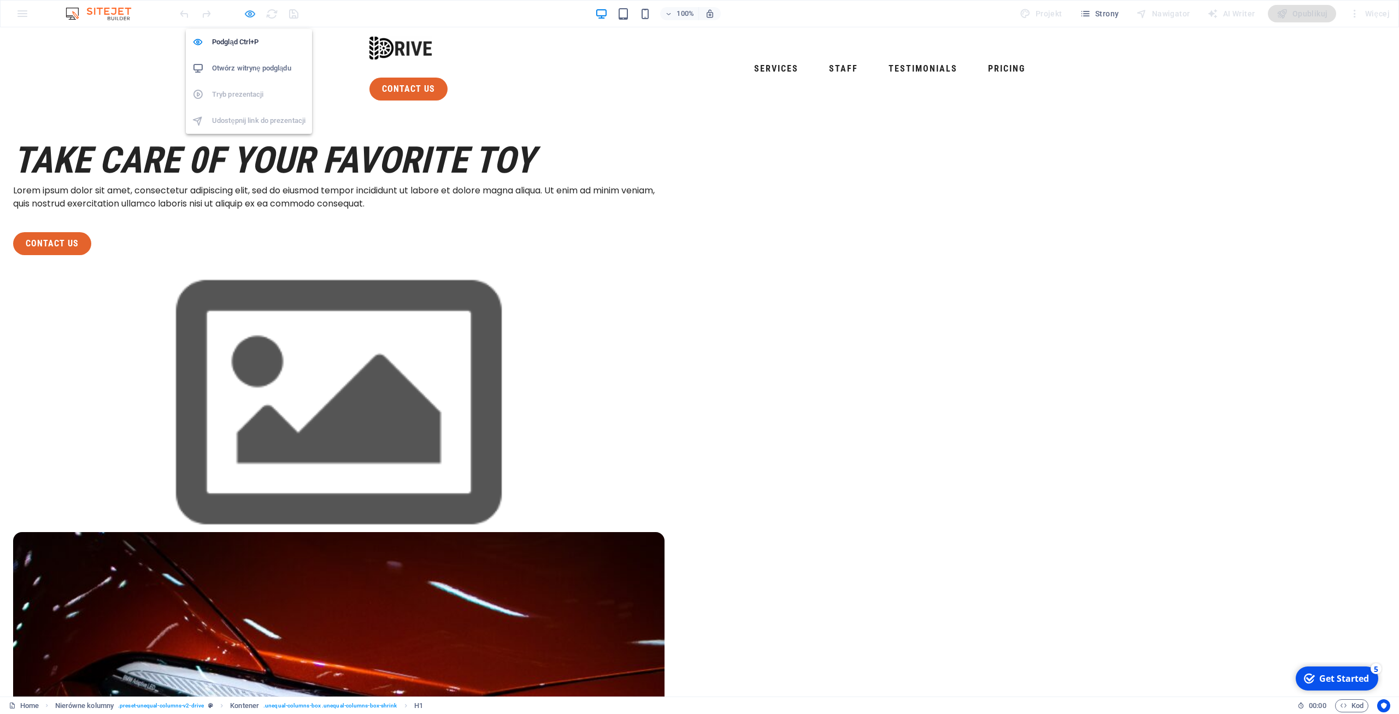
click at [250, 15] on icon "button" at bounding box center [250, 14] width 13 height 13
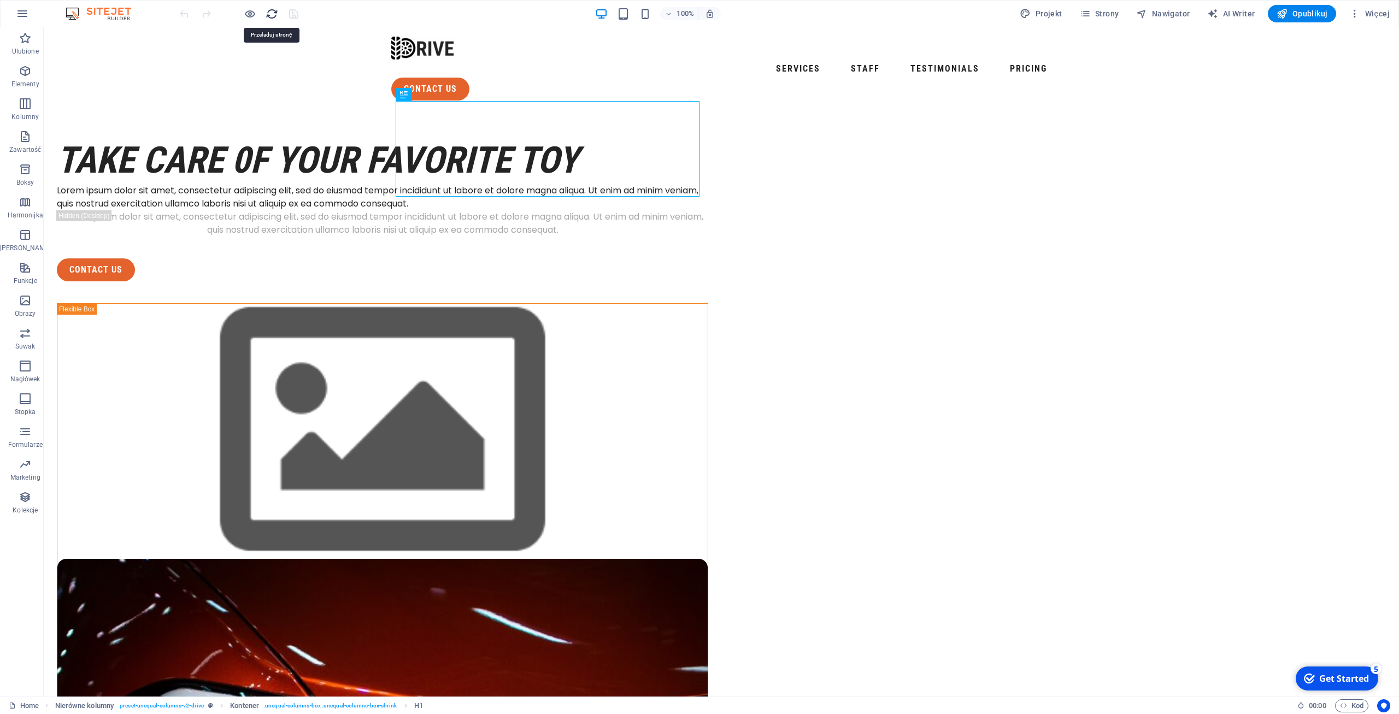
click at [276, 14] on icon "reload" at bounding box center [272, 14] width 13 height 13
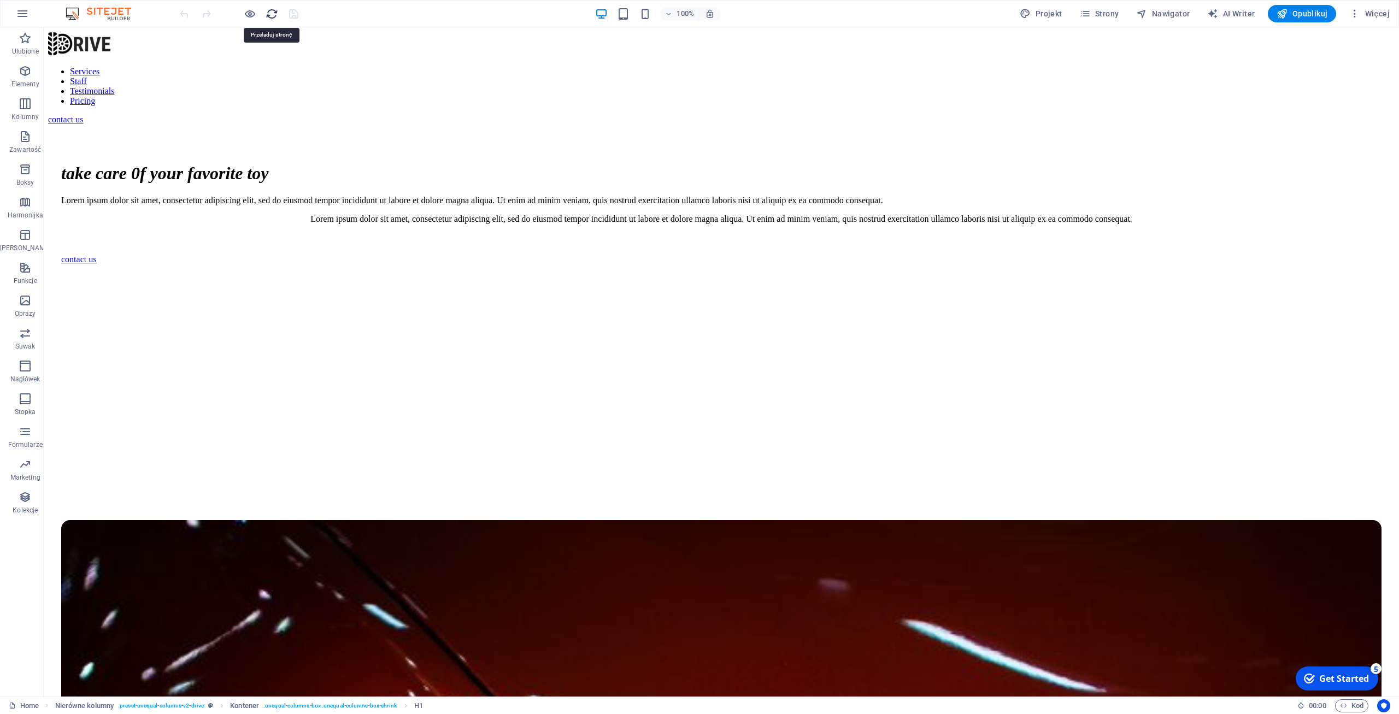
click at [276, 14] on icon "reload" at bounding box center [272, 14] width 13 height 13
click at [1118, 21] on button "Strony" at bounding box center [1100, 13] width 48 height 17
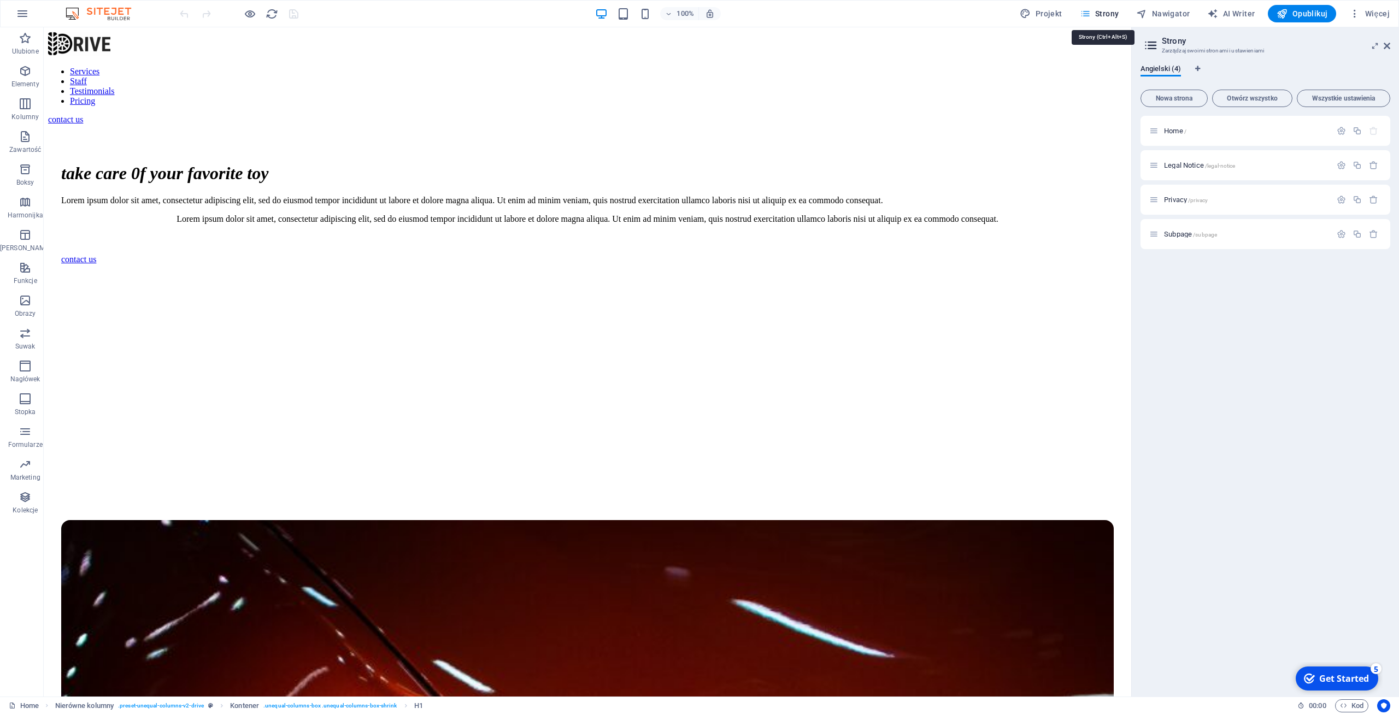
click at [1116, 18] on span "Strony" at bounding box center [1099, 13] width 39 height 11
click at [1368, 18] on span "Więcej" at bounding box center [1370, 13] width 40 height 11
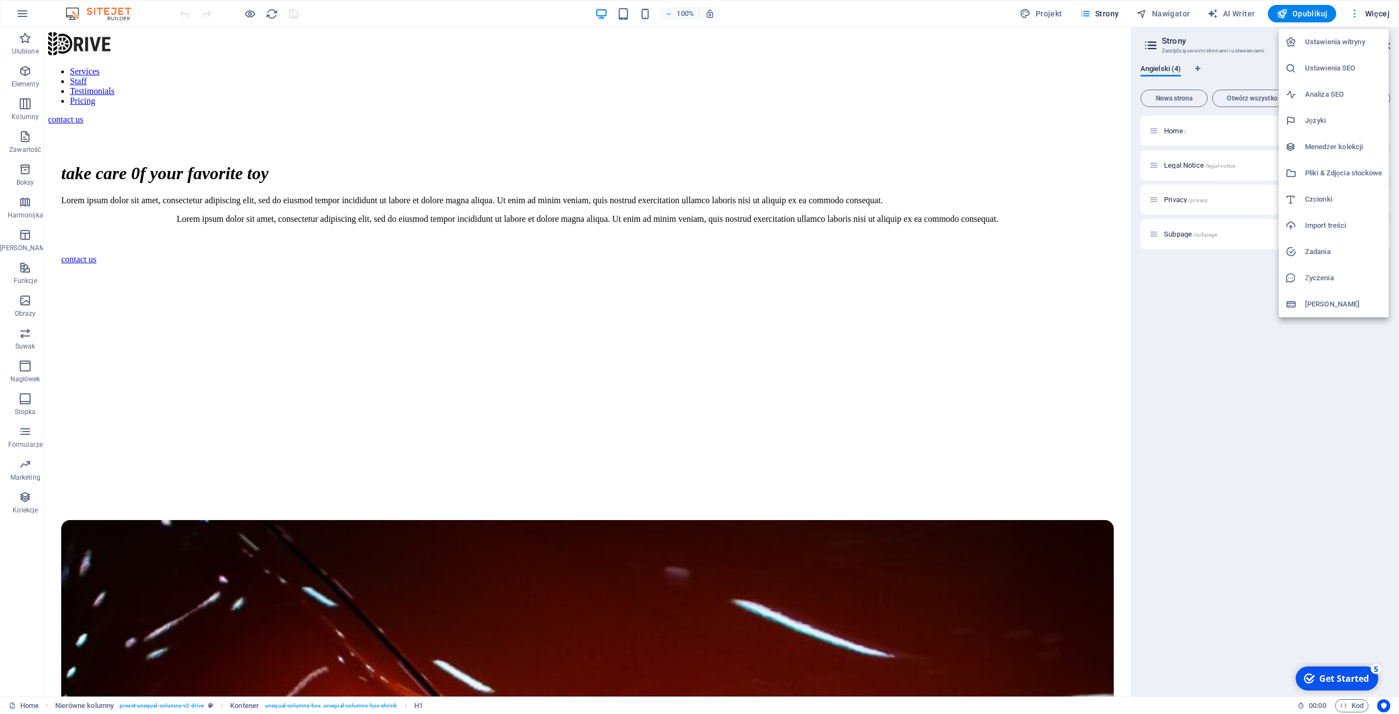
click at [1368, 18] on div at bounding box center [699, 357] width 1399 height 714
click at [1368, 18] on span "Więcej" at bounding box center [1370, 13] width 40 height 11
click at [1319, 247] on h6 "Zadania" at bounding box center [1343, 251] width 77 height 13
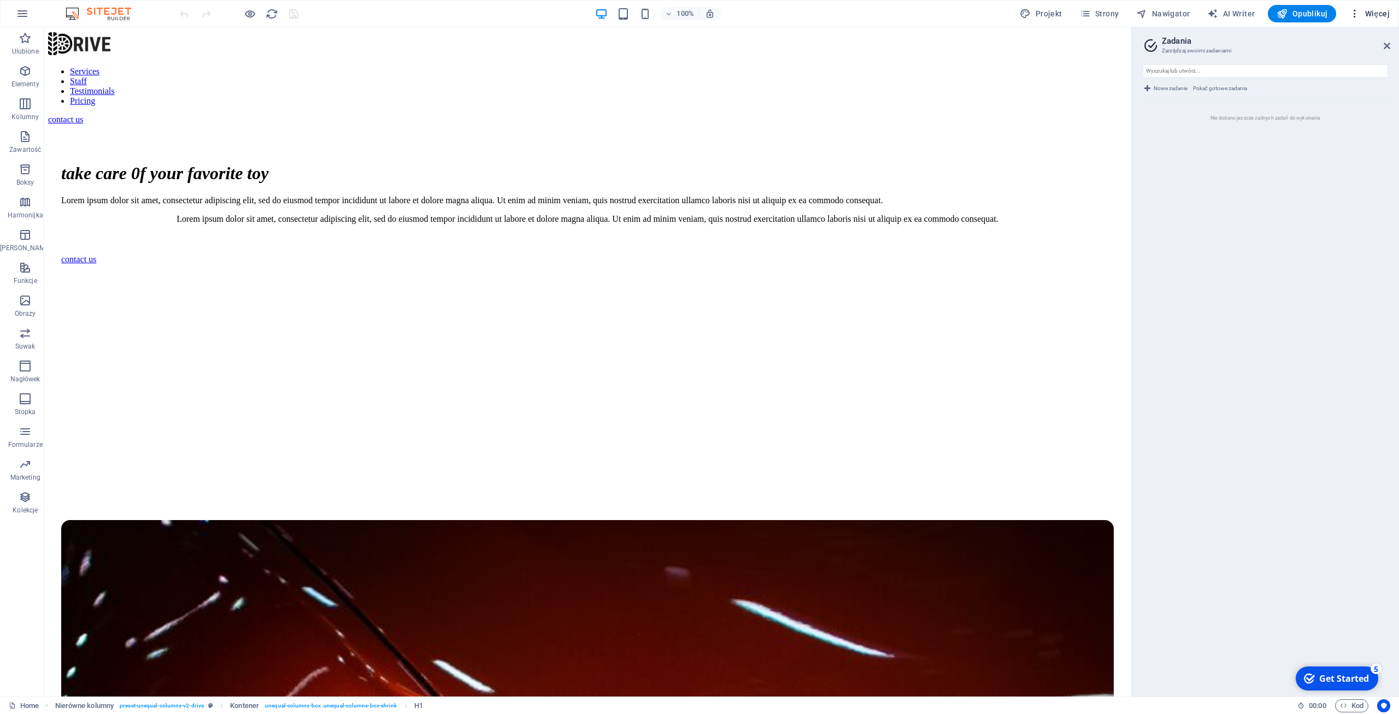
click at [1375, 7] on button "Więcej" at bounding box center [1369, 13] width 49 height 17
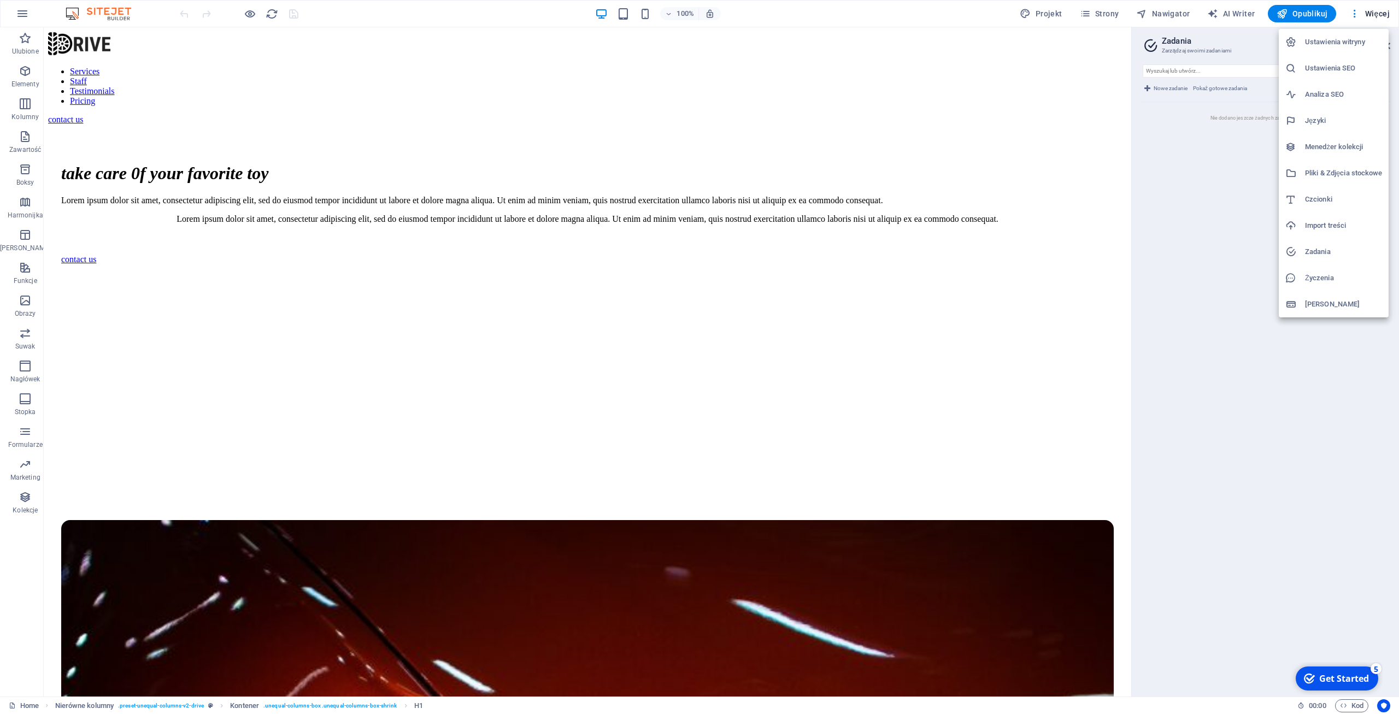
click at [1328, 229] on h6 "Import treści" at bounding box center [1343, 225] width 77 height 13
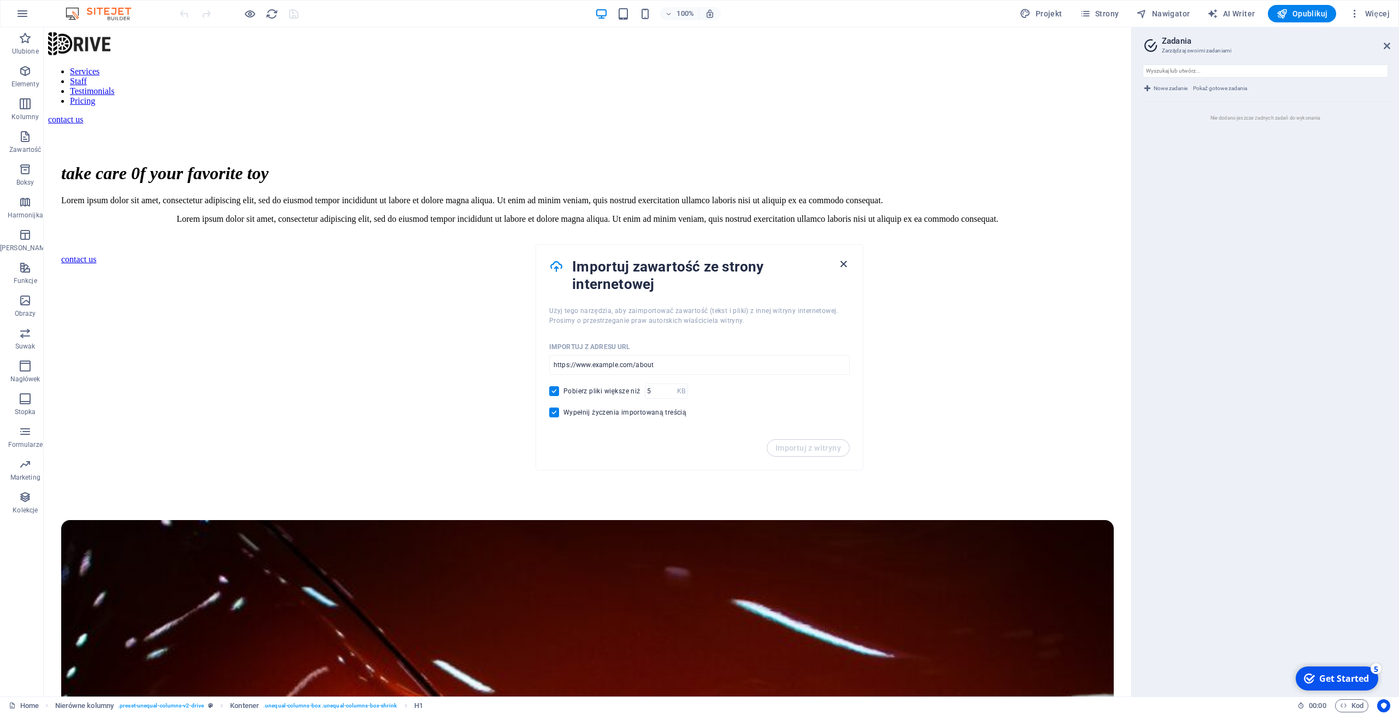
click at [848, 265] on icon "button" at bounding box center [843, 264] width 13 height 13
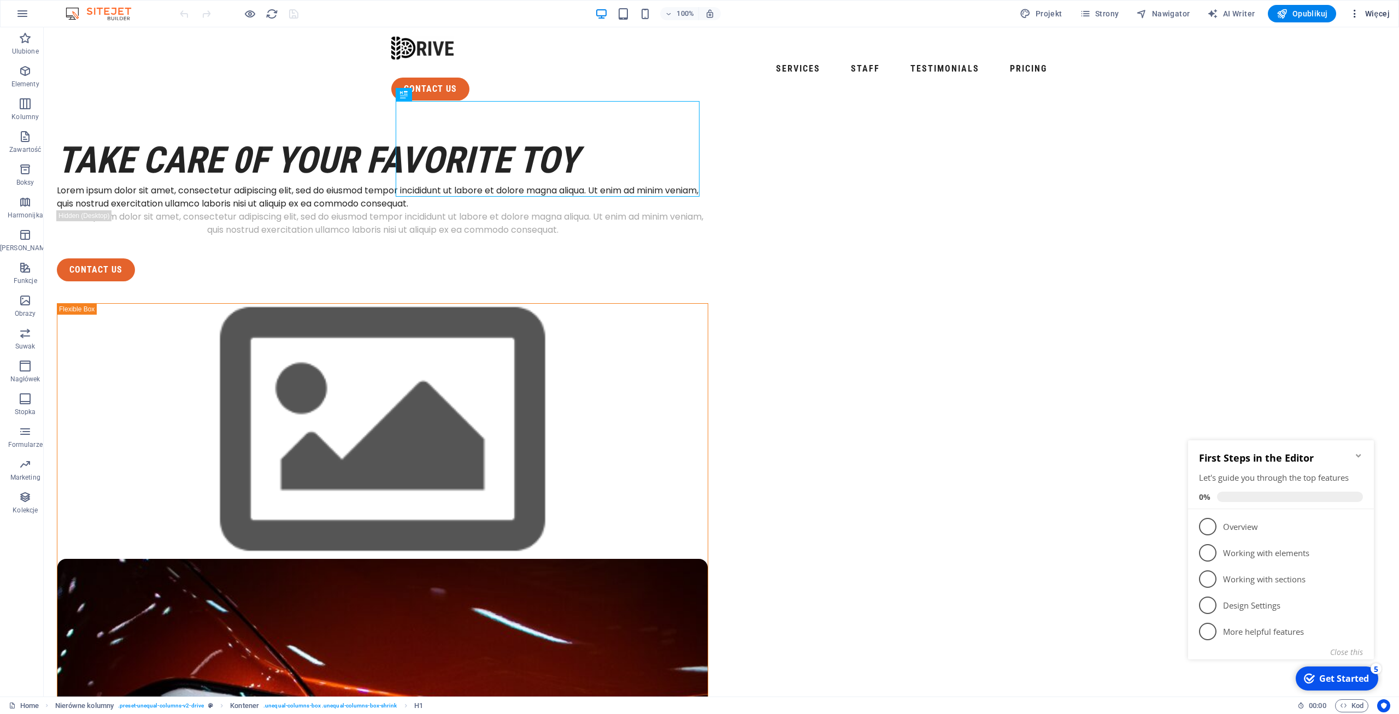
click at [1370, 12] on span "Więcej" at bounding box center [1370, 13] width 40 height 11
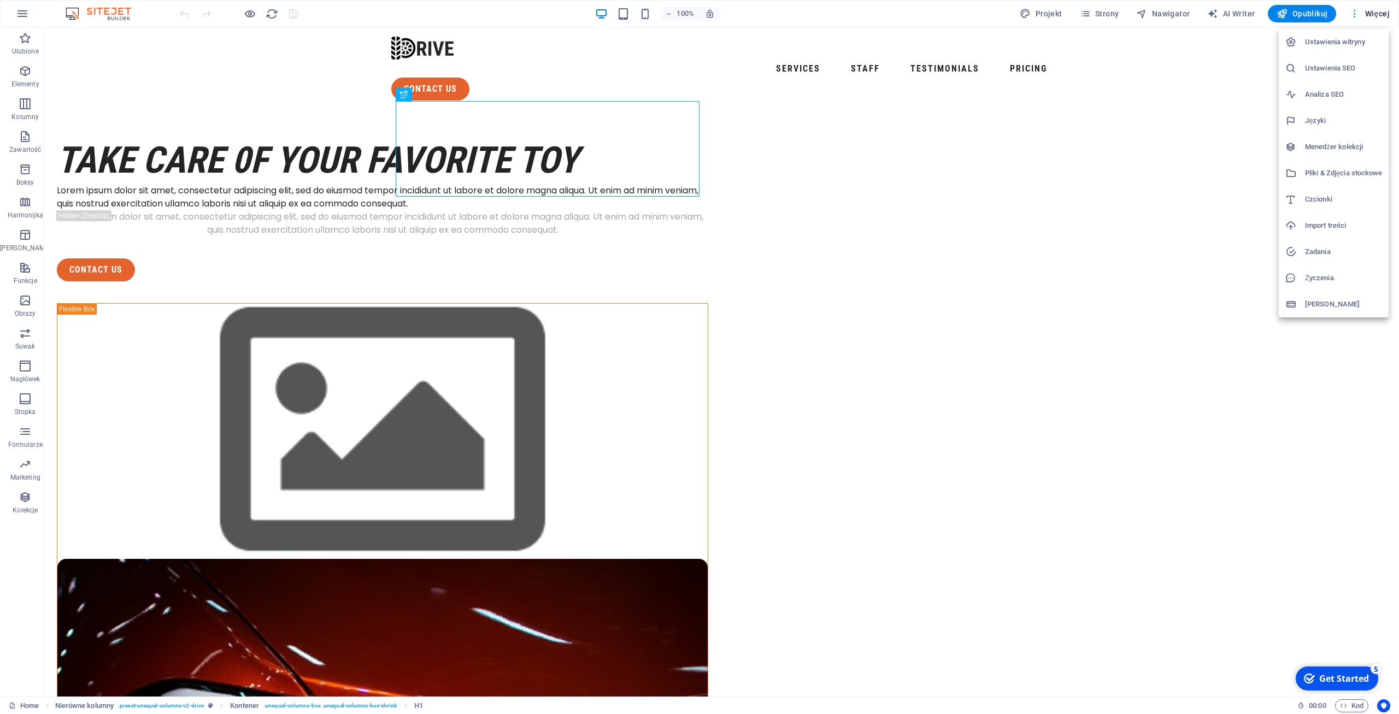
click at [1370, 12] on div at bounding box center [699, 357] width 1399 height 714
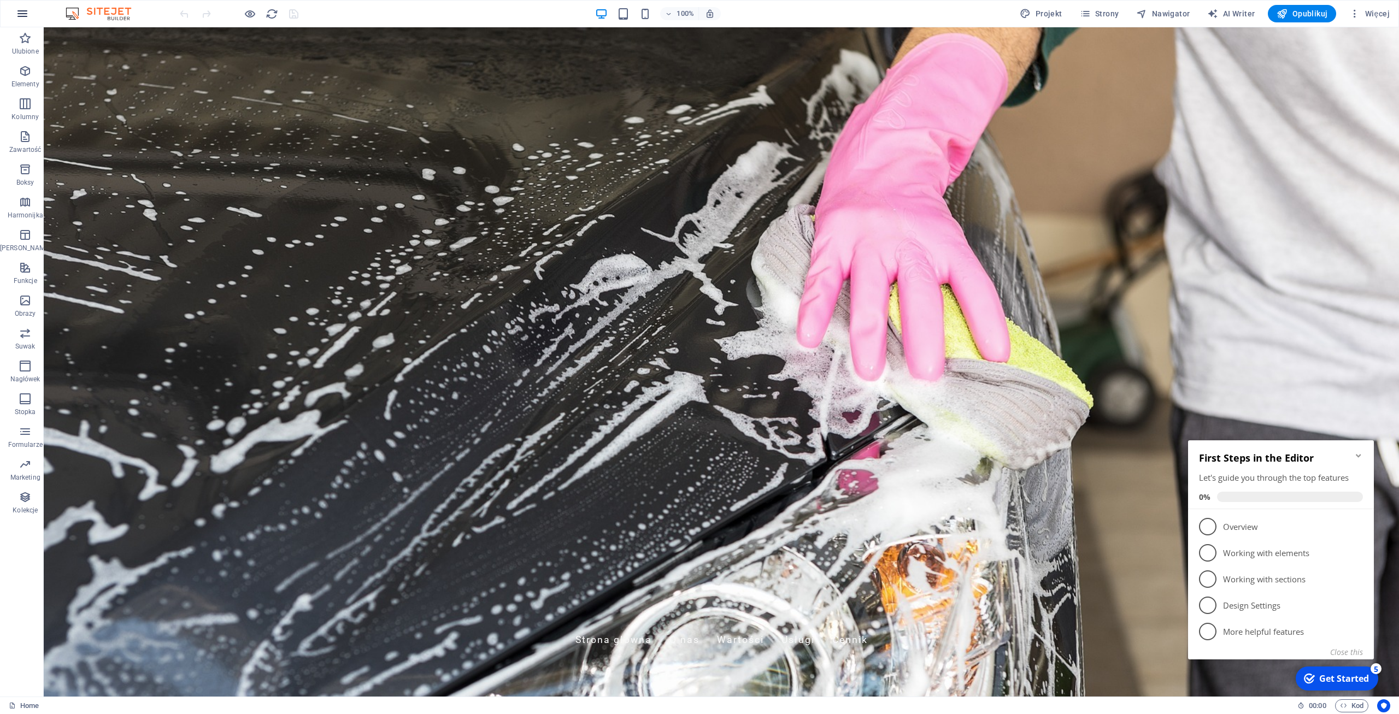
click at [14, 8] on button "button" at bounding box center [22, 14] width 26 height 26
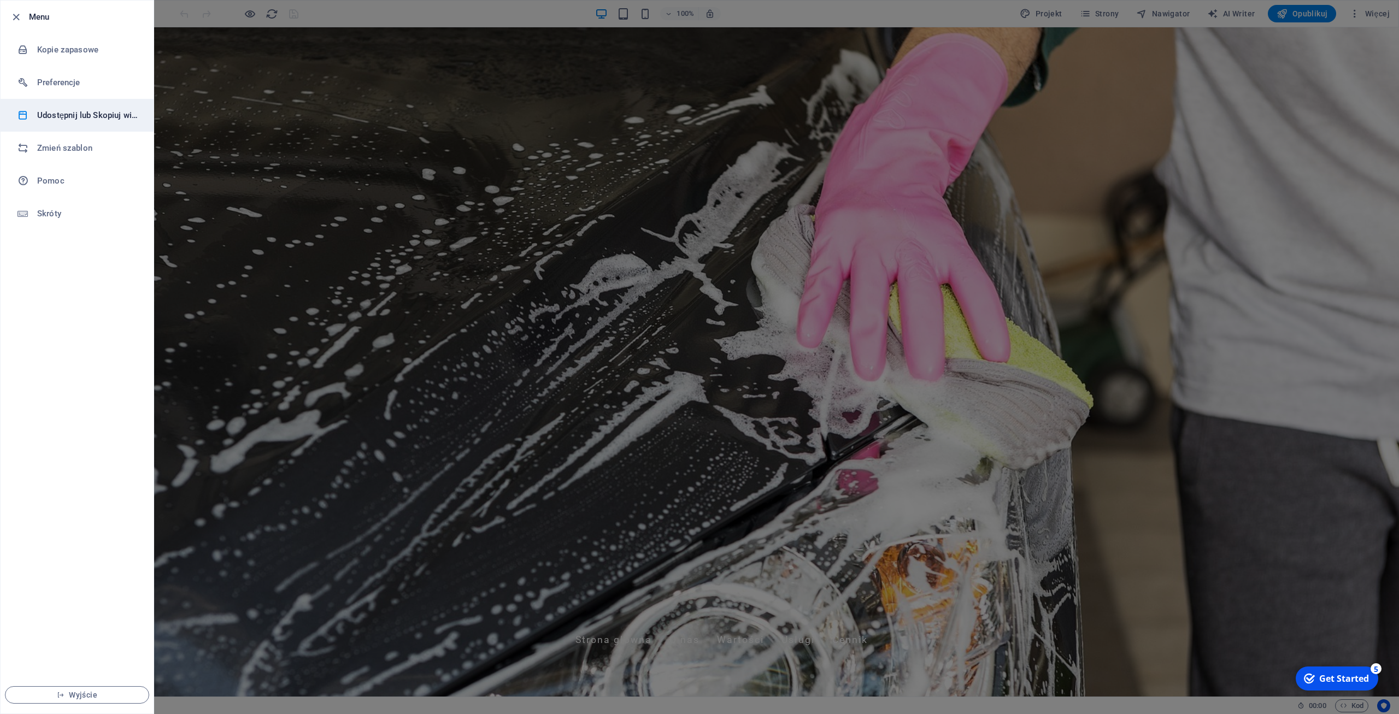
click at [80, 108] on li "Udostępnij lub Skopiuj witrynę" at bounding box center [77, 115] width 153 height 33
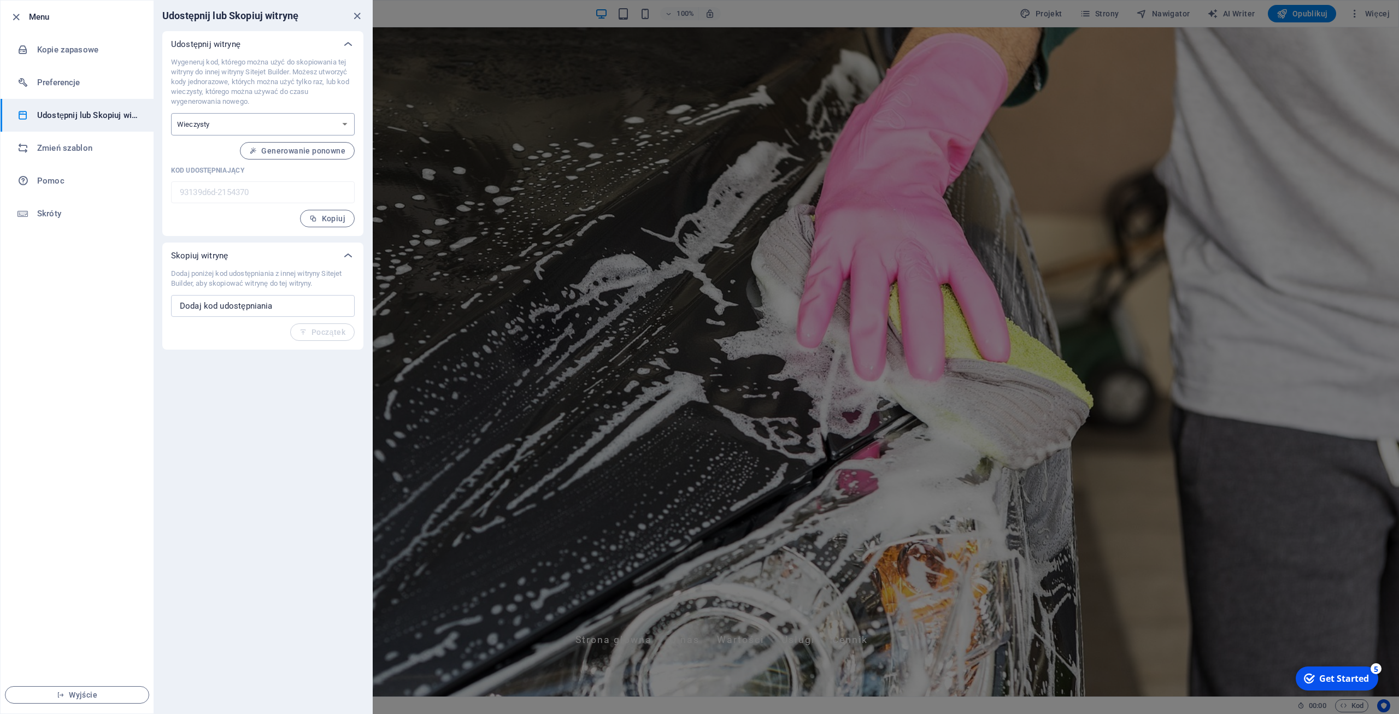
click at [171, 113] on select "Jednorazowy Wieczysty" at bounding box center [263, 124] width 184 height 22
click option "Wieczysty" at bounding box center [0, 0] width 0 height 0
click at [338, 156] on button "Generowanie ponowne" at bounding box center [297, 150] width 115 height 17
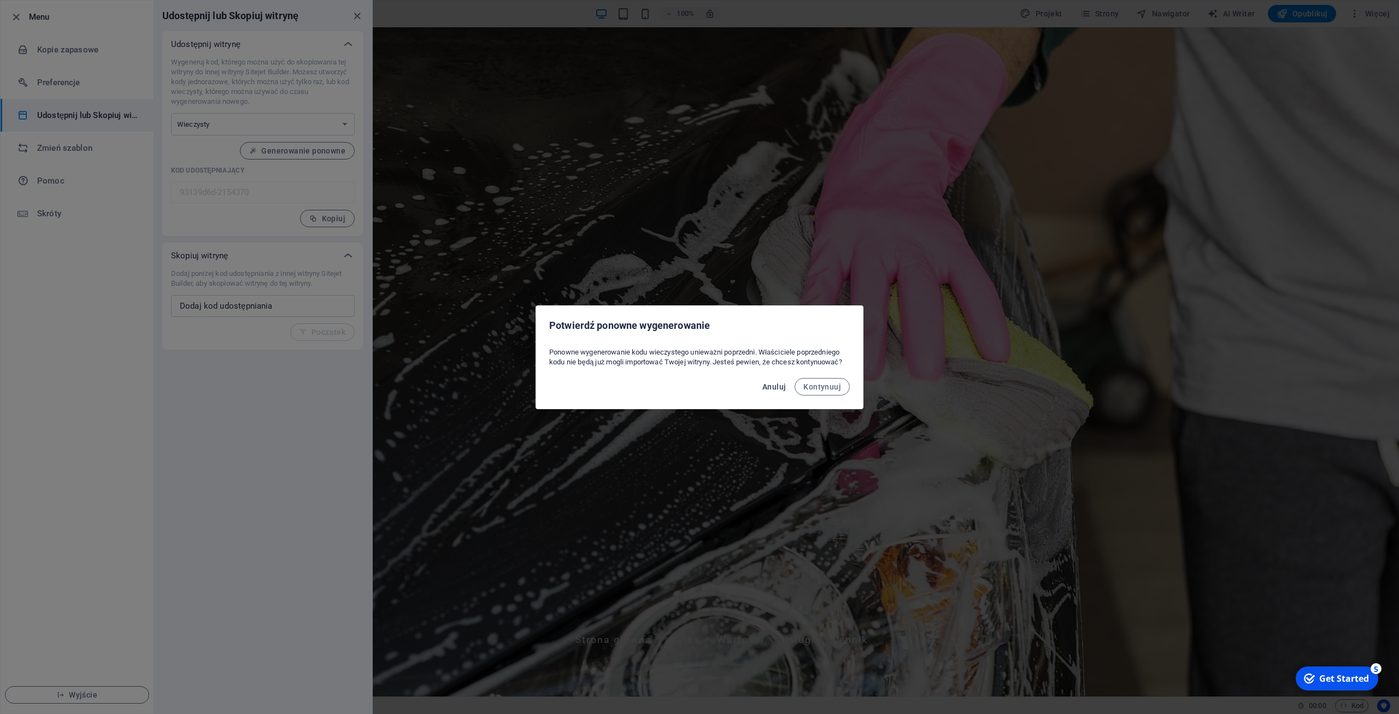
click at [781, 391] on button "Anuluj" at bounding box center [774, 386] width 32 height 17
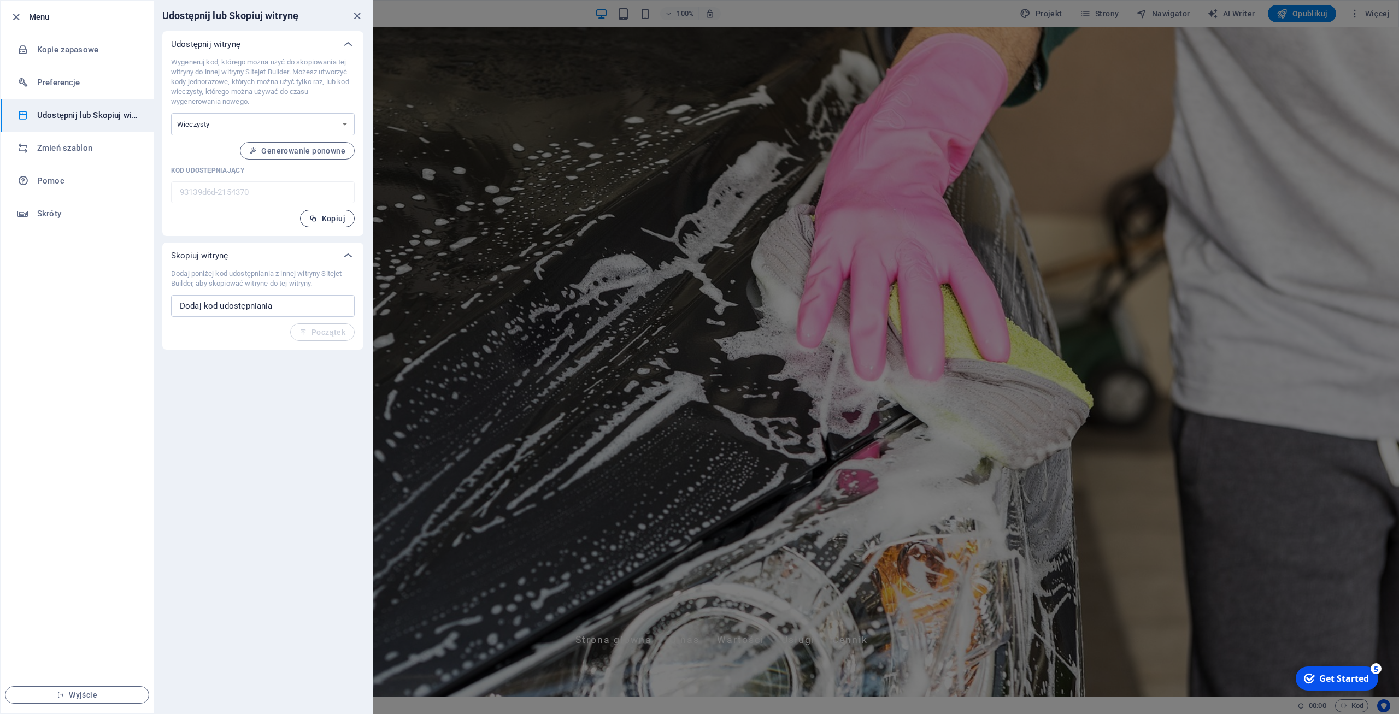
click at [338, 224] on button "Kopiuj" at bounding box center [327, 218] width 55 height 17
click at [278, 309] on input "text" at bounding box center [263, 306] width 184 height 22
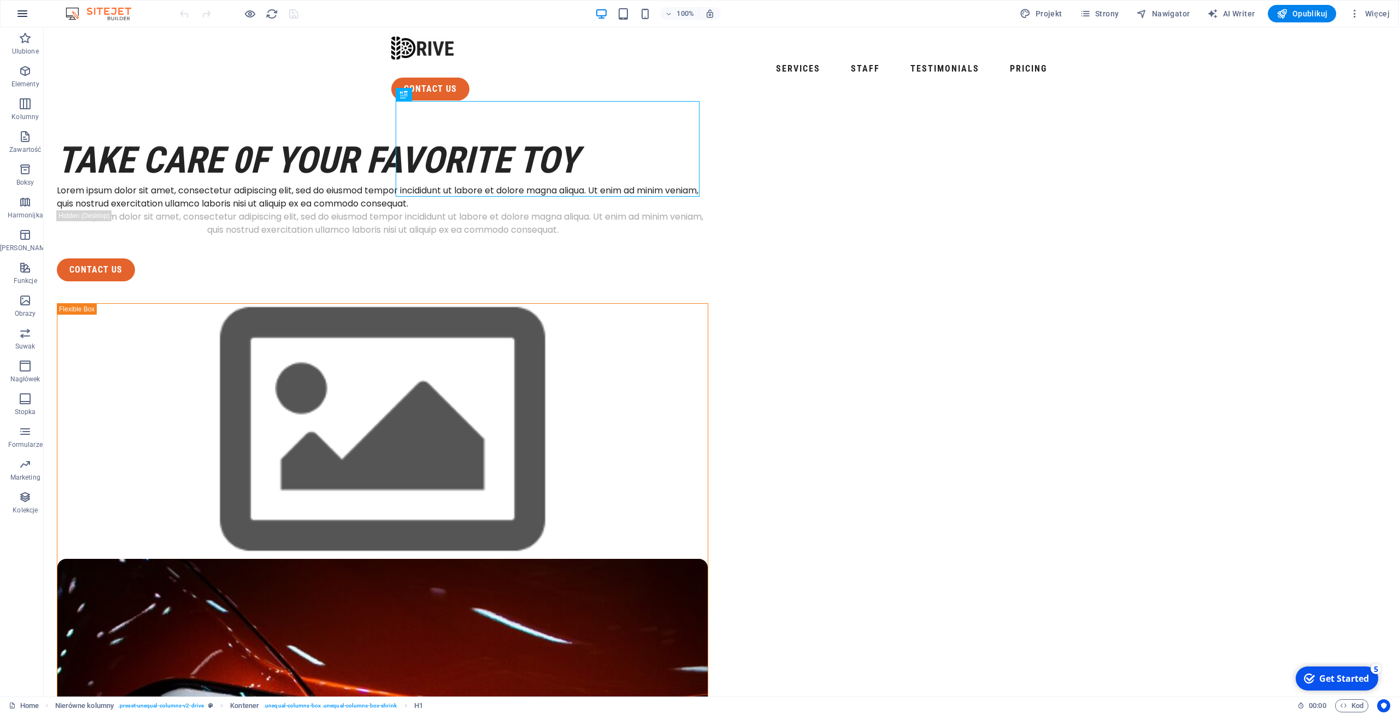
click at [19, 21] on button "button" at bounding box center [22, 14] width 26 height 26
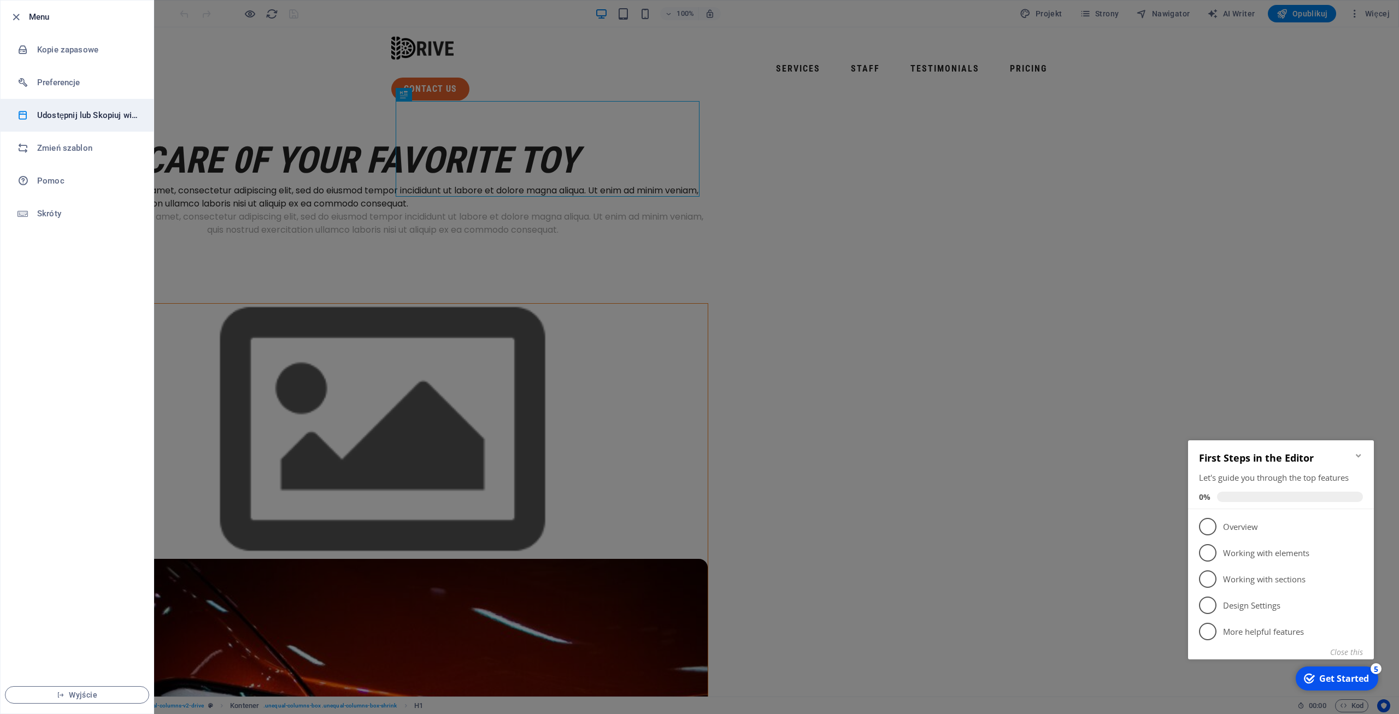
click at [112, 123] on li "Udostępnij lub Skopiuj witrynę" at bounding box center [77, 115] width 153 height 33
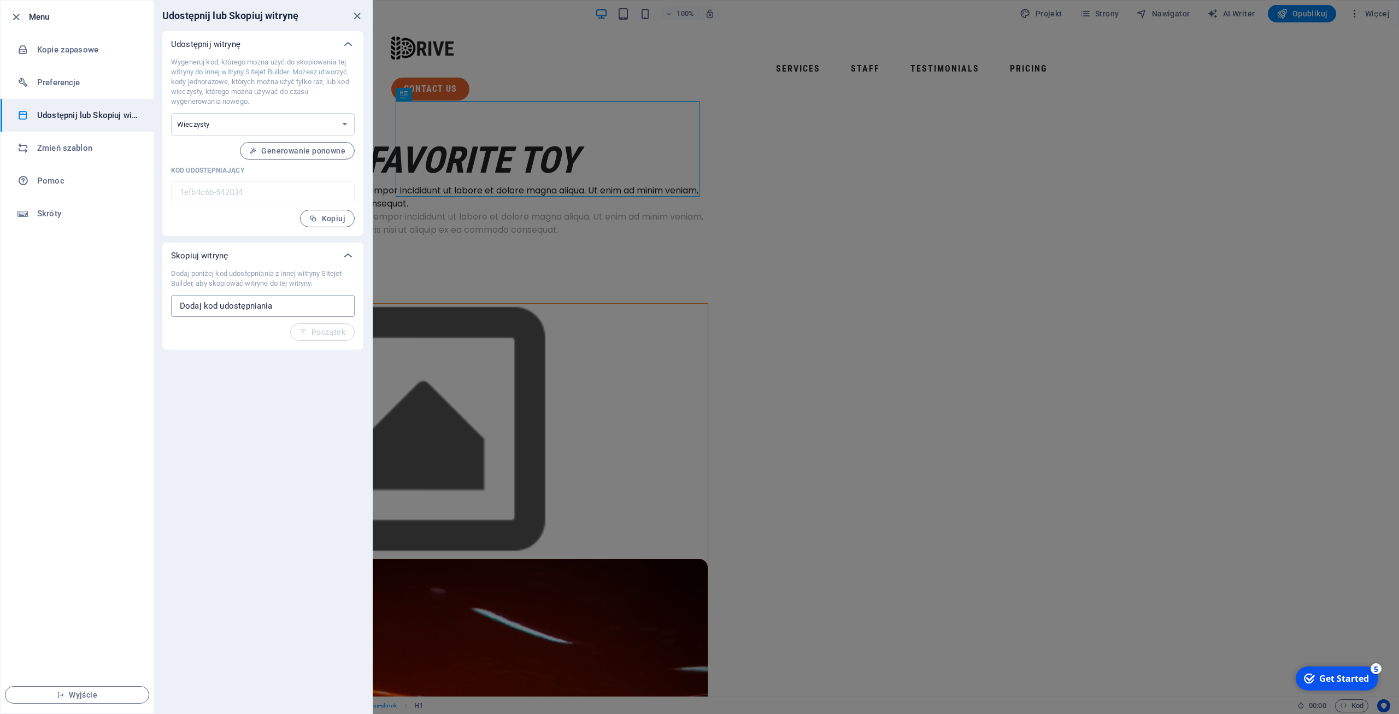
click at [201, 306] on input "text" at bounding box center [263, 306] width 184 height 22
paste input "93139d6d-2154370"
type input "93139d6d-2154370"
click at [325, 332] on span "Początek" at bounding box center [323, 332] width 46 height 9
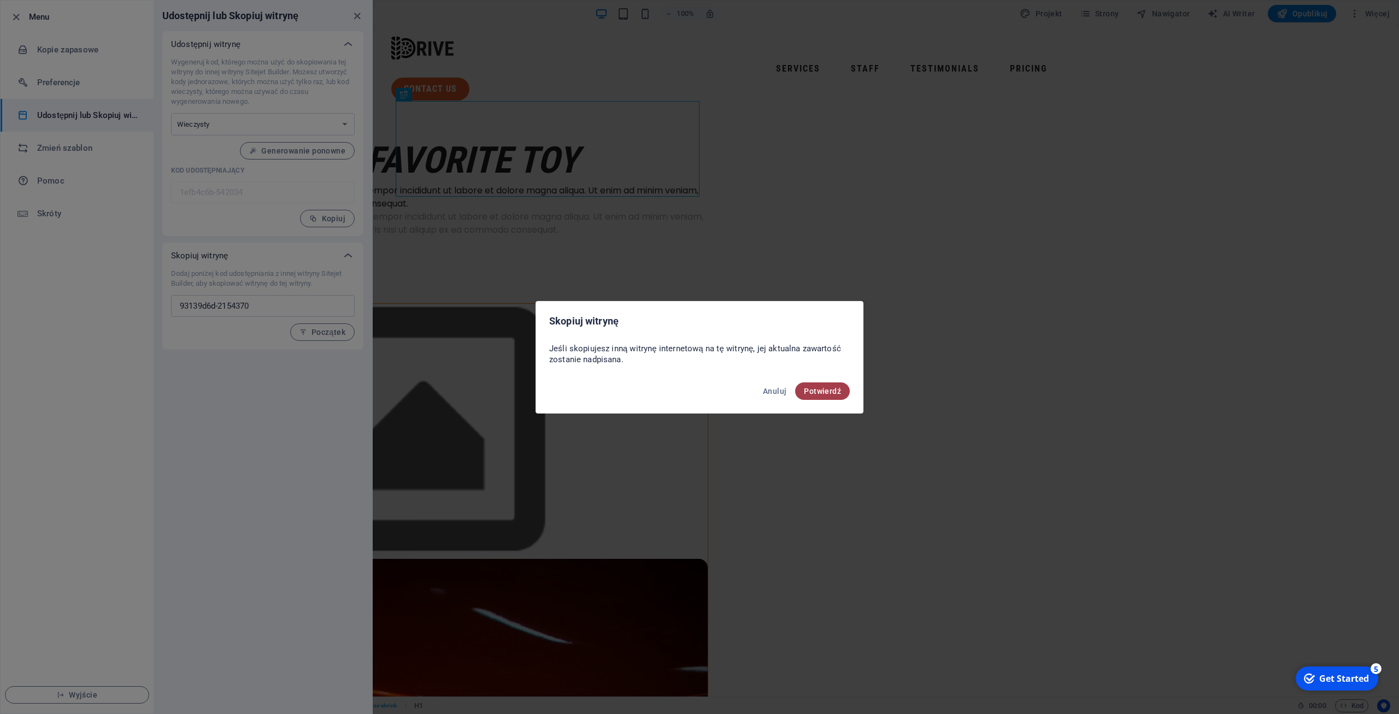
click at [822, 390] on span "Potwierdź" at bounding box center [822, 391] width 37 height 9
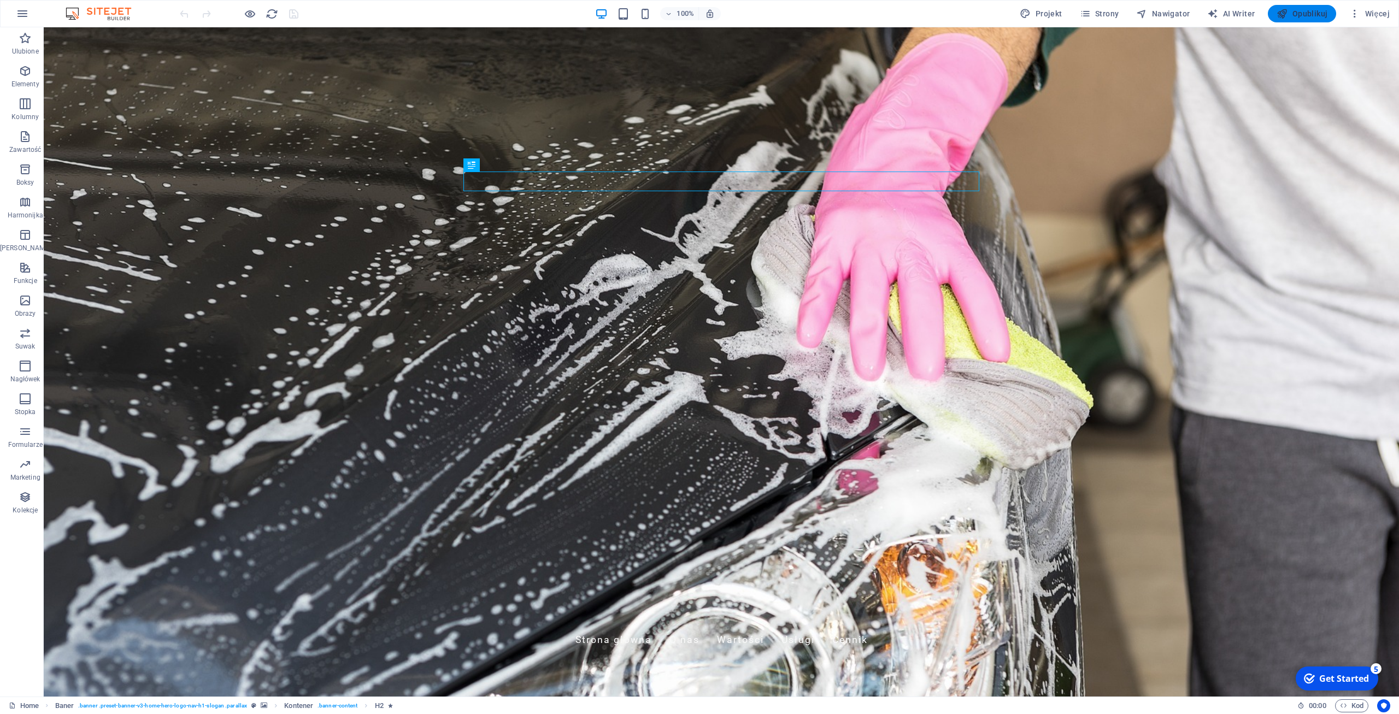
click at [1312, 12] on span "Opublikuj" at bounding box center [1302, 13] width 51 height 11
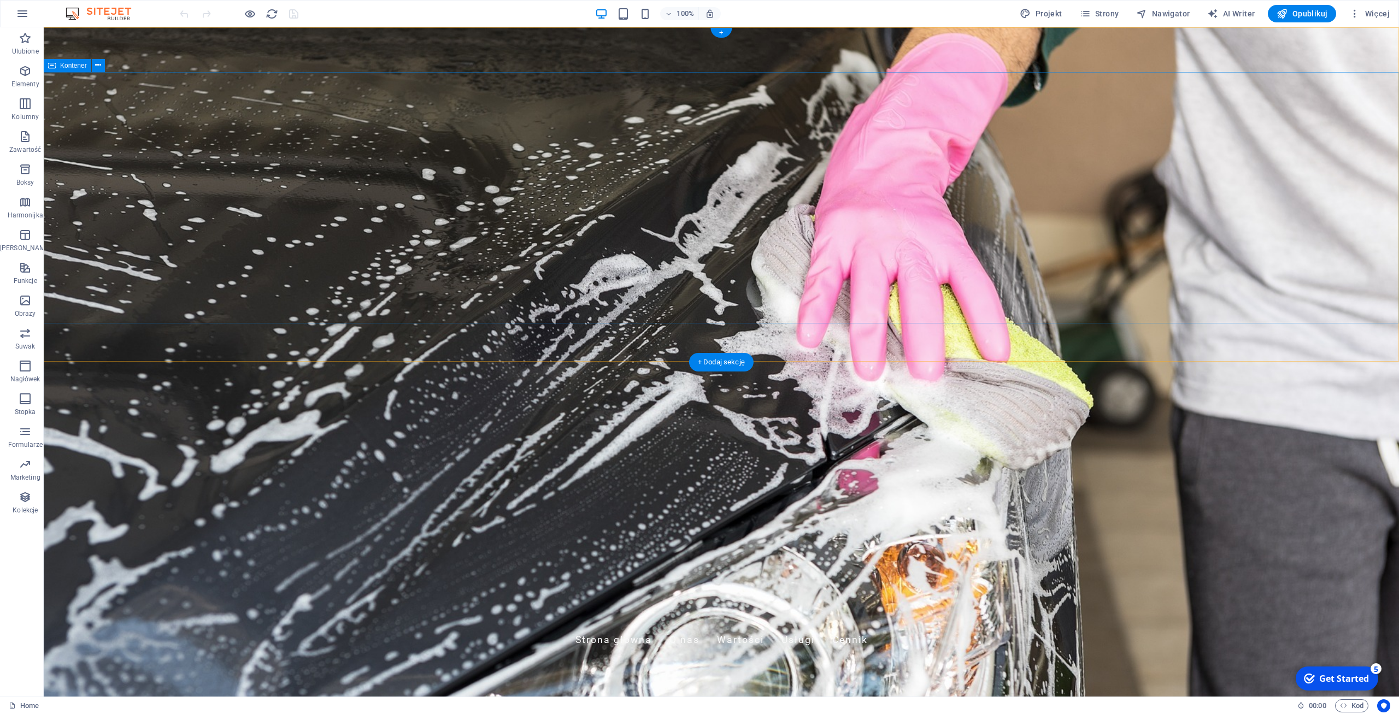
click at [23, 10] on icon "button" at bounding box center [22, 13] width 13 height 13
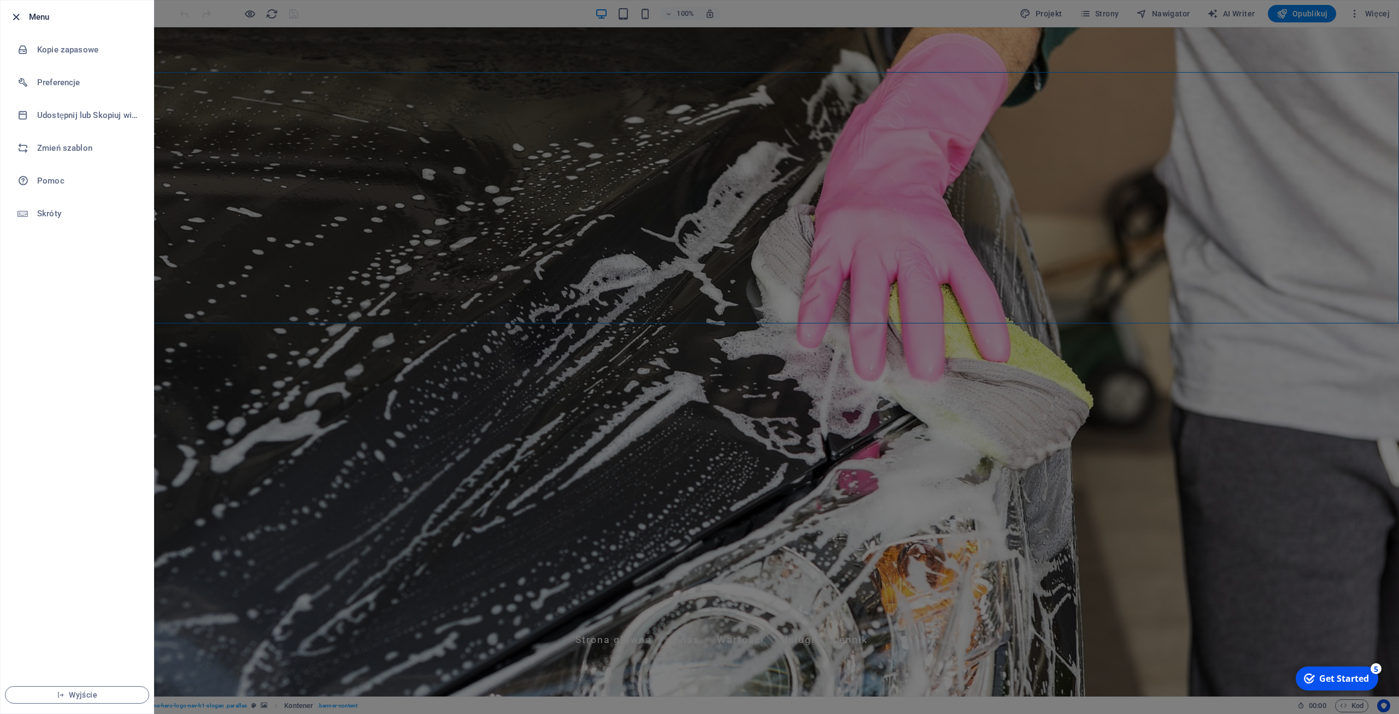
click at [21, 17] on icon "button" at bounding box center [16, 17] width 13 height 13
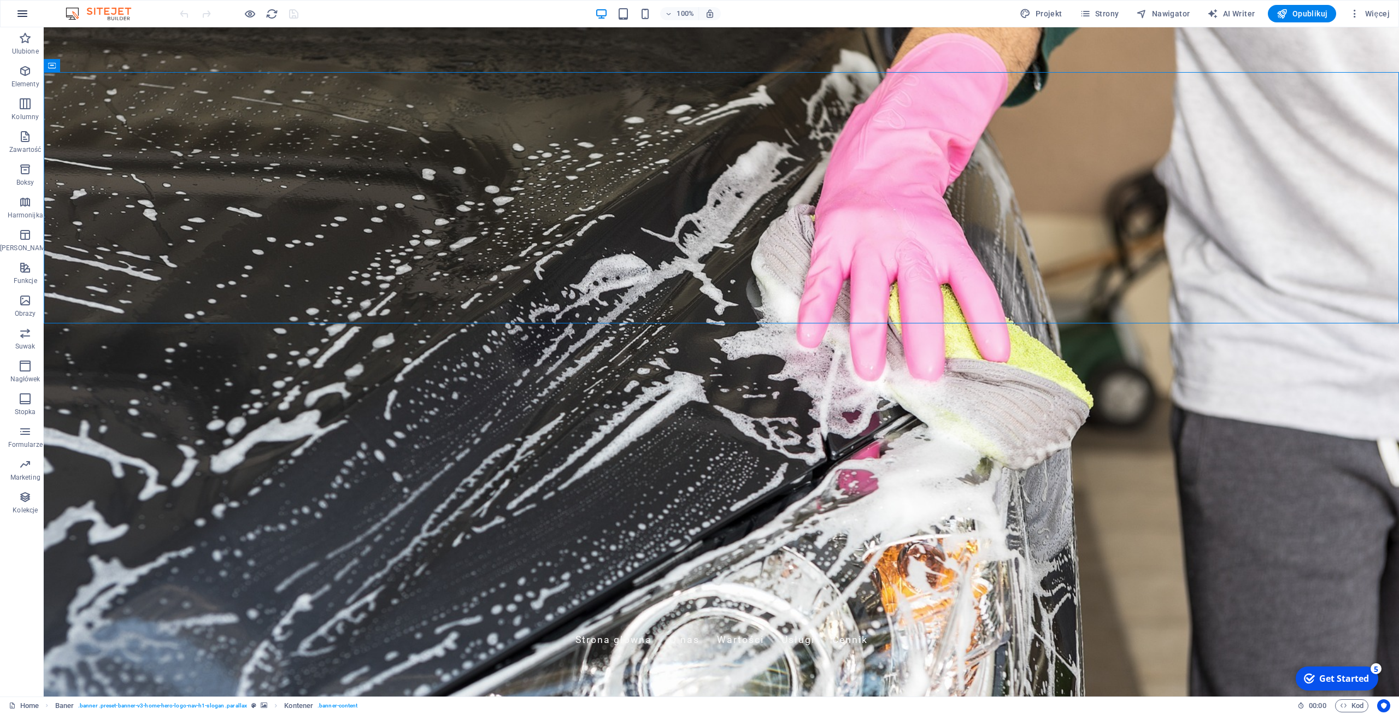
click at [19, 20] on button "button" at bounding box center [22, 14] width 26 height 26
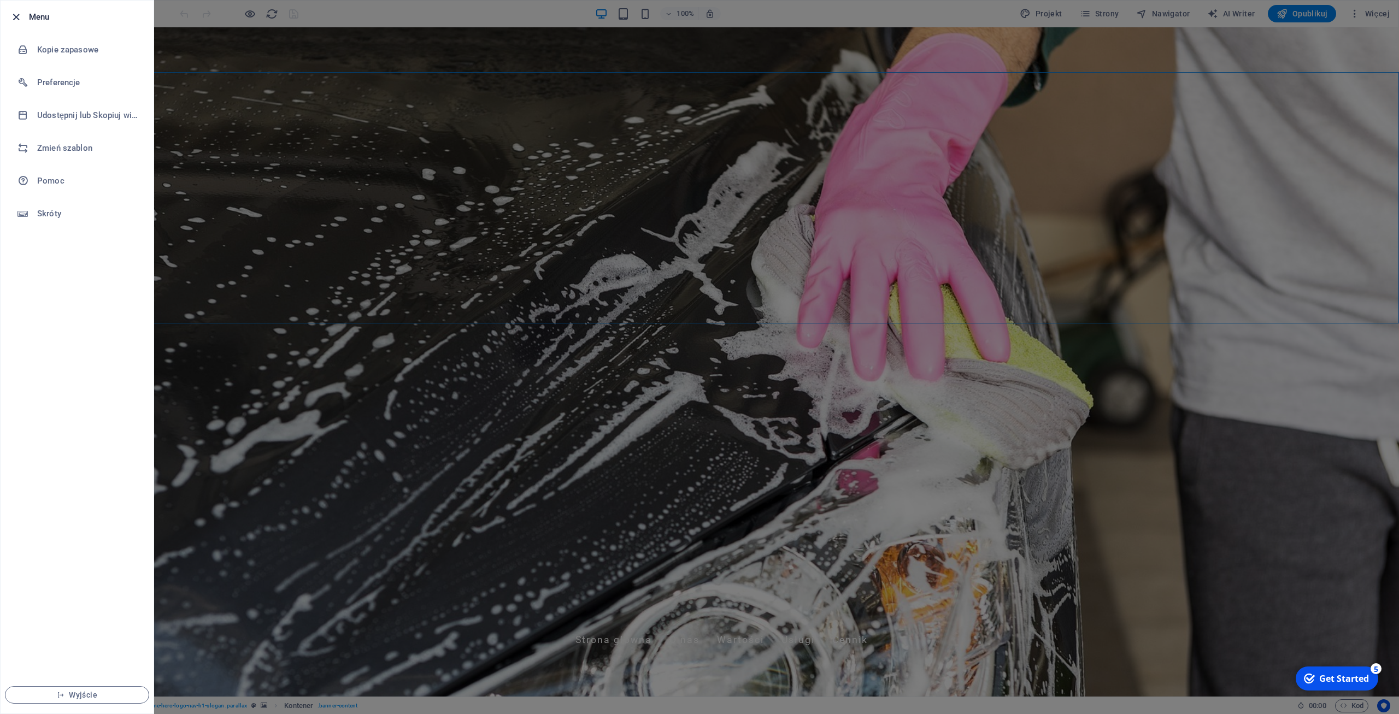
click at [12, 16] on icon "button" at bounding box center [16, 17] width 13 height 13
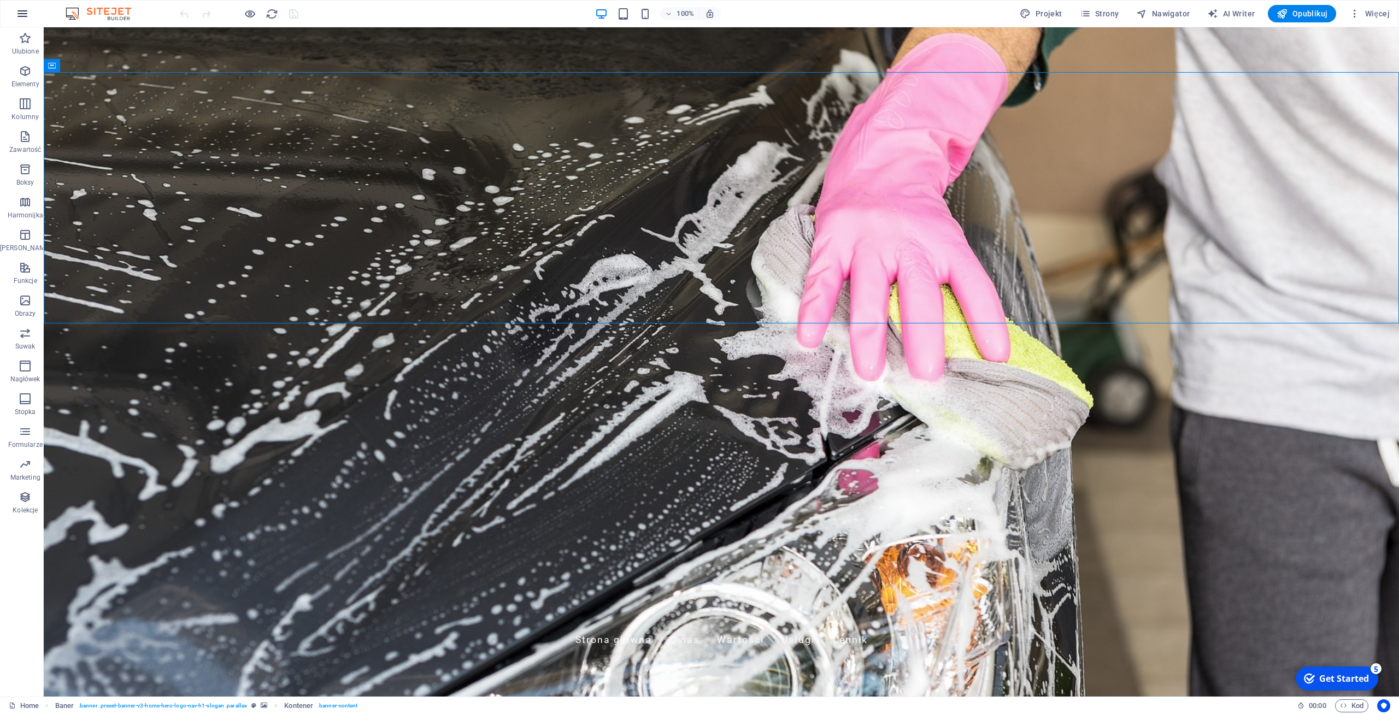
click at [22, 13] on icon "button" at bounding box center [22, 13] width 13 height 13
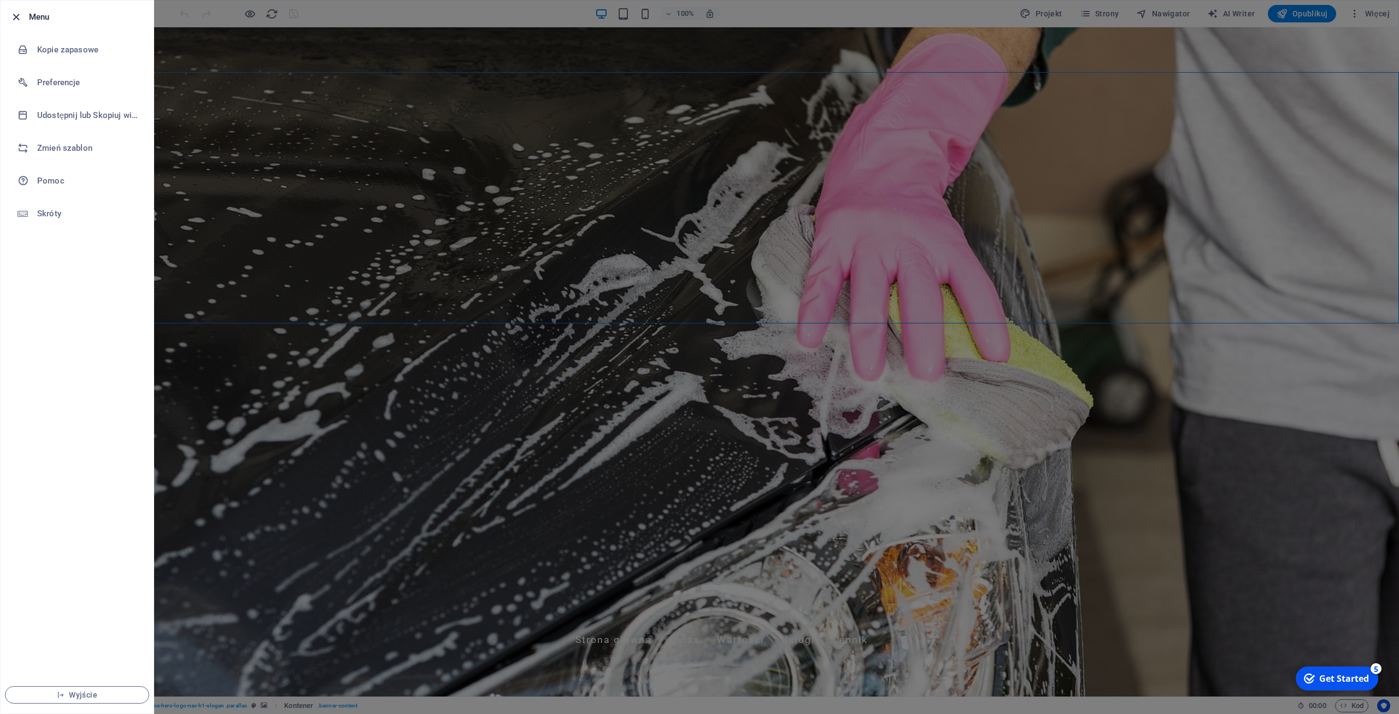
click at [22, 16] on icon "button" at bounding box center [16, 17] width 13 height 13
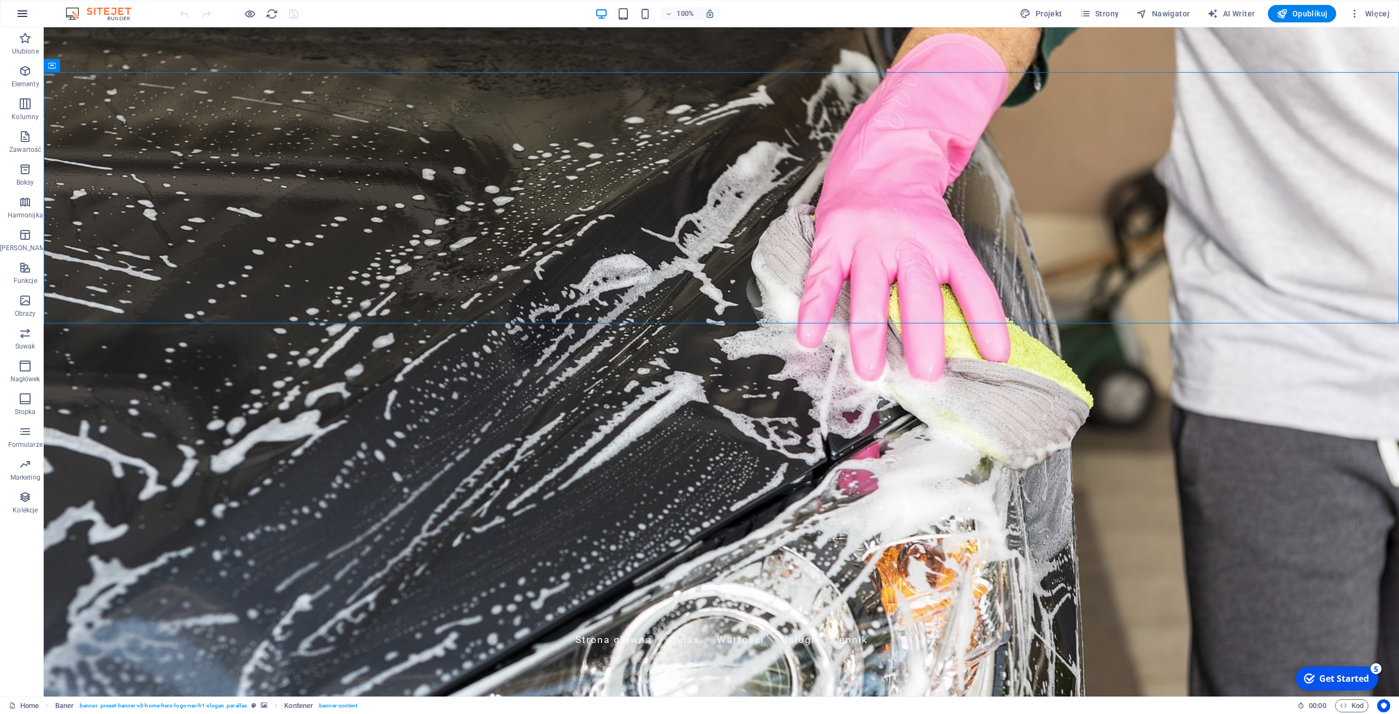
click at [20, 17] on icon "button" at bounding box center [22, 13] width 13 height 13
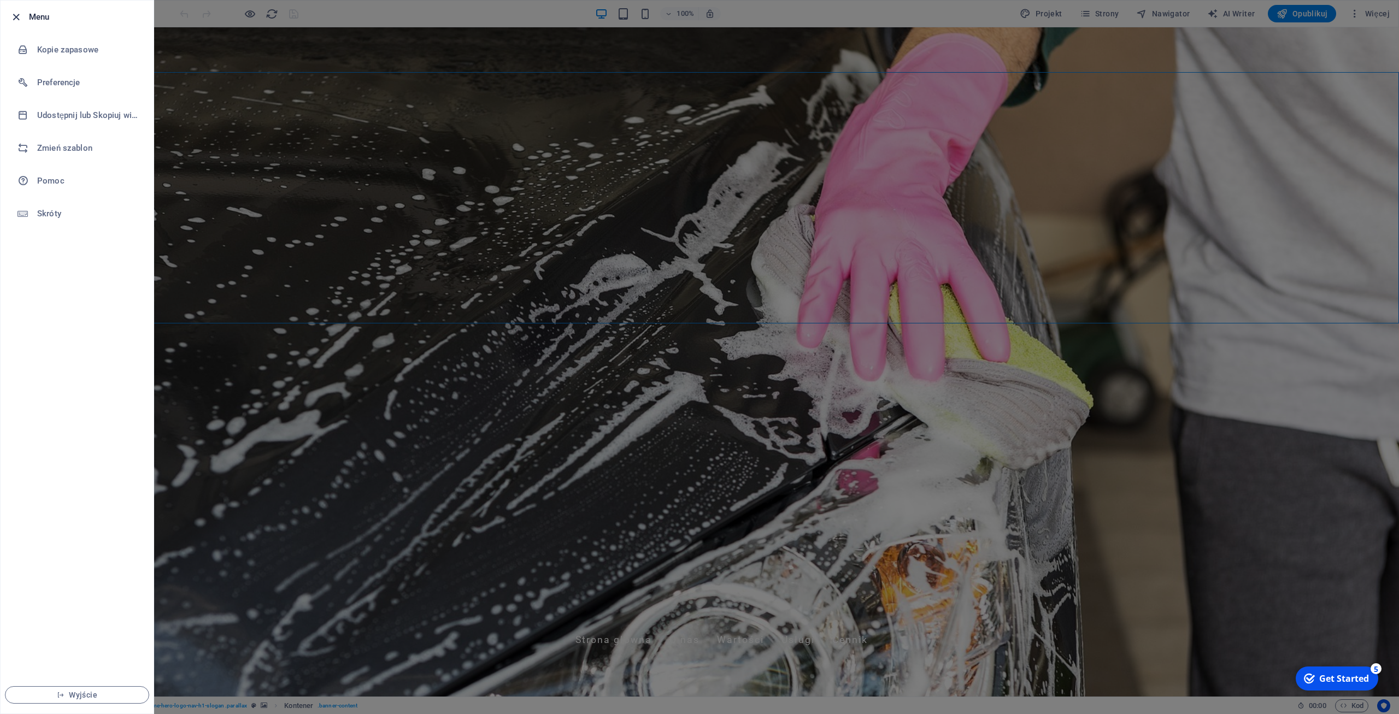
click at [15, 17] on icon "button" at bounding box center [16, 17] width 13 height 13
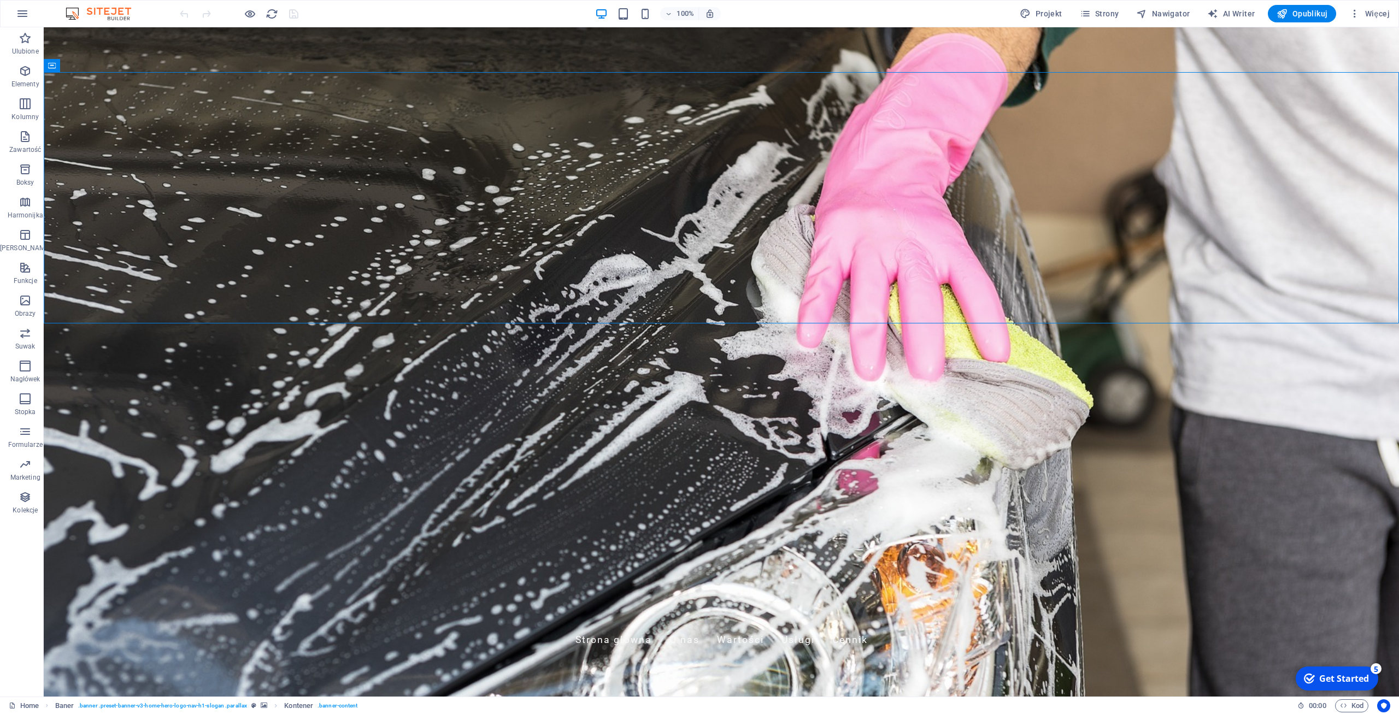
click at [798, 16] on div "100% Projekt Strony Nawigator AI Writer Opublikuj Więcej" at bounding box center [786, 13] width 1217 height 17
click at [14, 13] on button "button" at bounding box center [22, 14] width 26 height 26
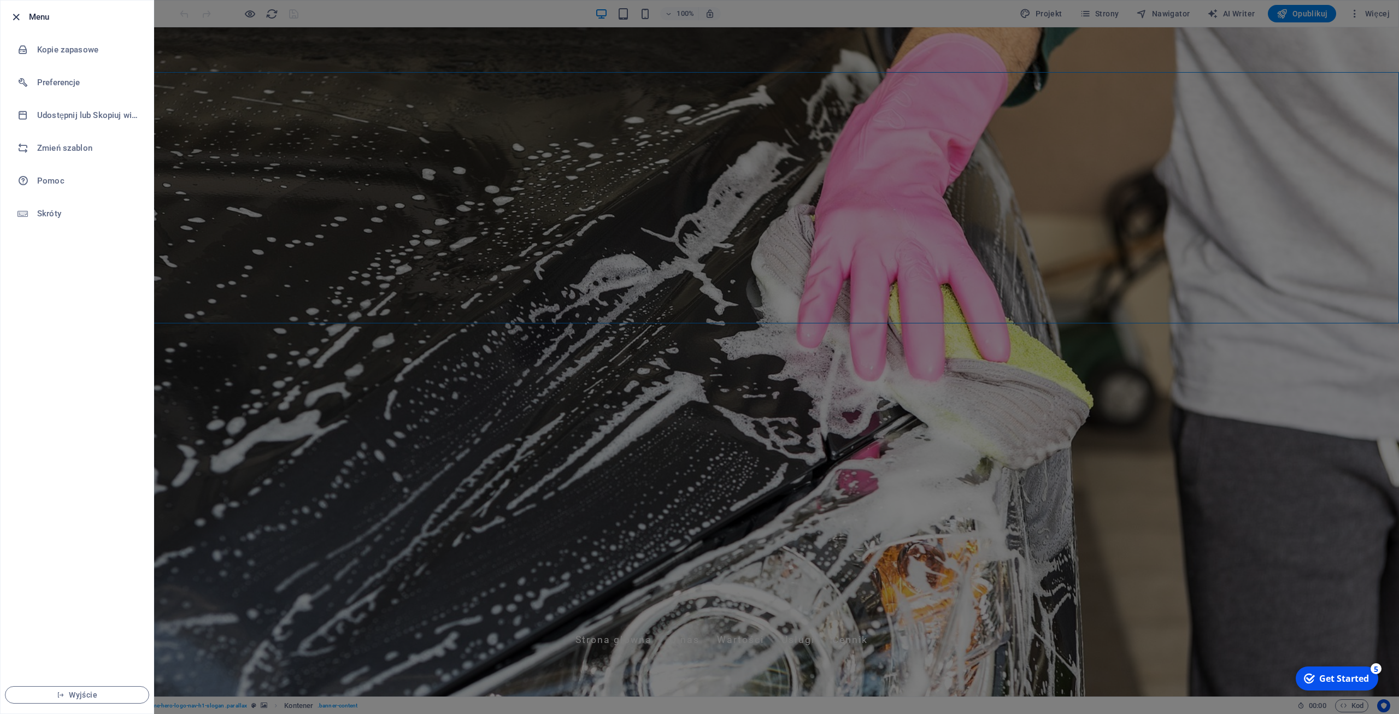
click at [15, 14] on icon "button" at bounding box center [16, 17] width 13 height 13
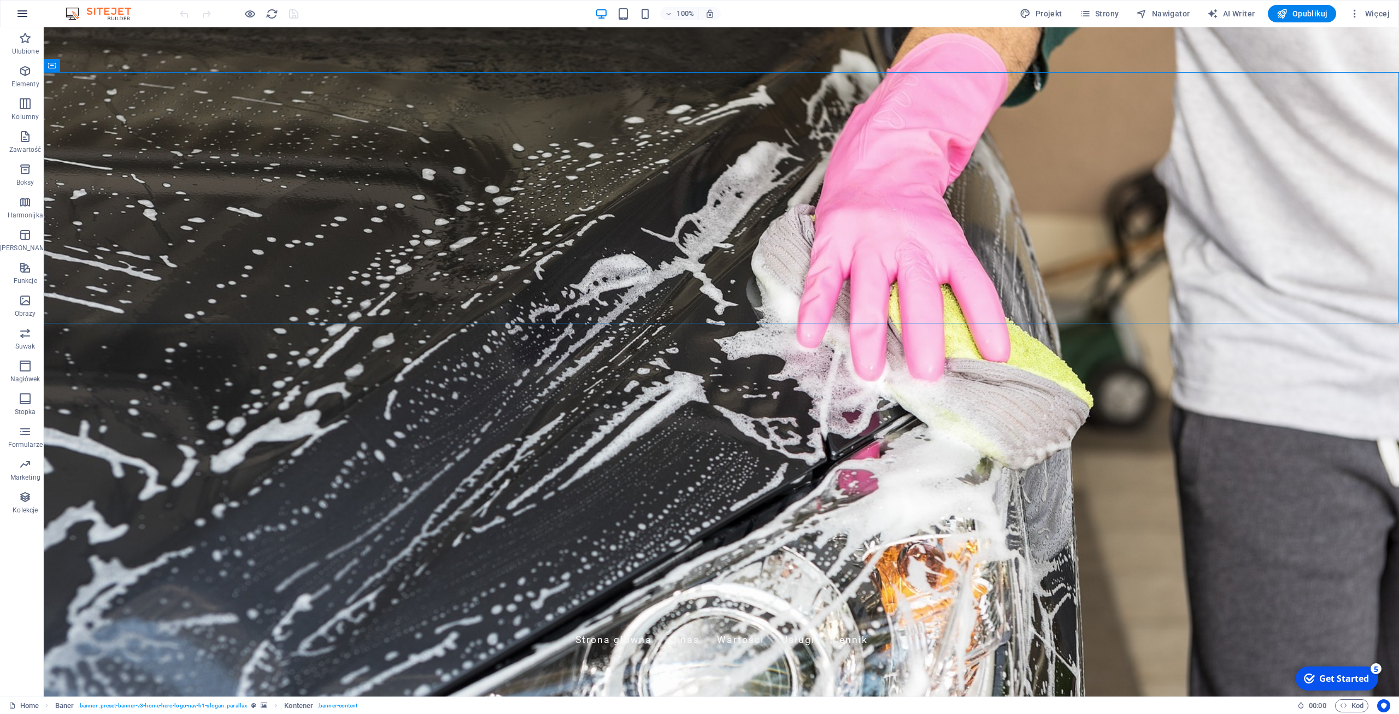
click at [28, 14] on icon "button" at bounding box center [22, 13] width 13 height 13
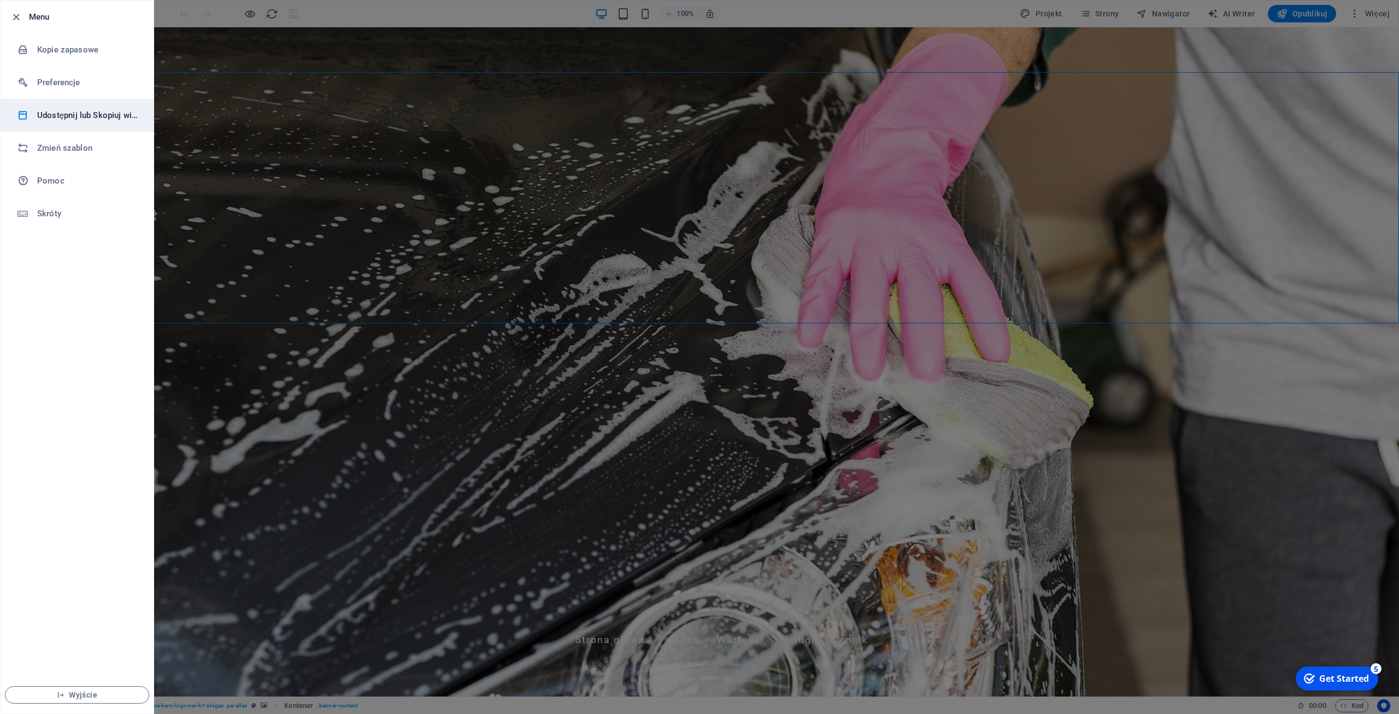
click at [77, 117] on h6 "Udostępnij lub Skopiuj witrynę" at bounding box center [87, 115] width 101 height 13
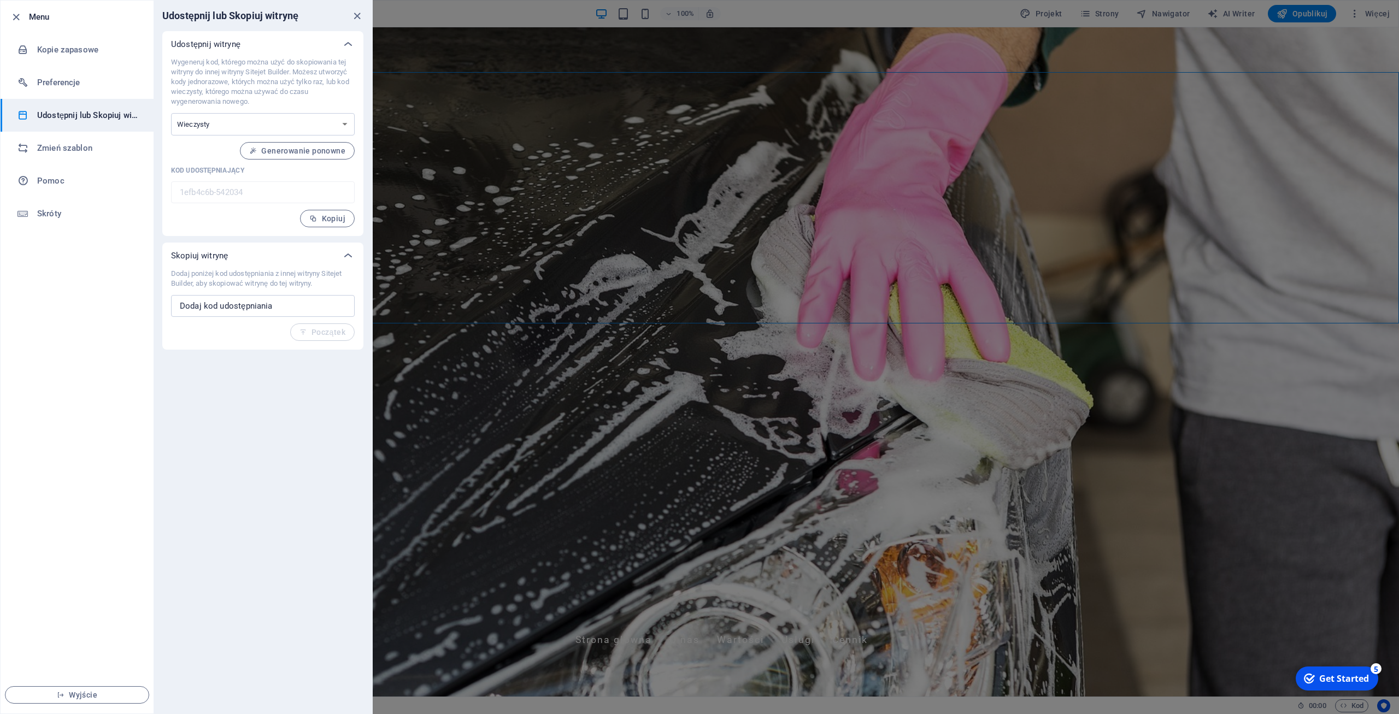
click at [249, 223] on div "Wygeneruj kod, którego można użyć do skopiowania tej witryny do innej witryny S…" at bounding box center [263, 142] width 184 height 170
click at [236, 225] on div "Wygeneruj kod, którego można użyć do skopiowania tej witryny do innej witryny S…" at bounding box center [263, 142] width 184 height 170
click at [219, 156] on div "Wygeneruj kod, którego można użyć do skopiowania tej witryny do innej witryny S…" at bounding box center [263, 142] width 184 height 170
click at [221, 150] on div "Wygeneruj kod, którego można użyć do skopiowania tej witryny do innej witryny S…" at bounding box center [263, 142] width 184 height 170
click at [207, 210] on div "Wygeneruj kod, którego można użyć do skopiowania tej witryny do innej witryny S…" at bounding box center [263, 142] width 184 height 170
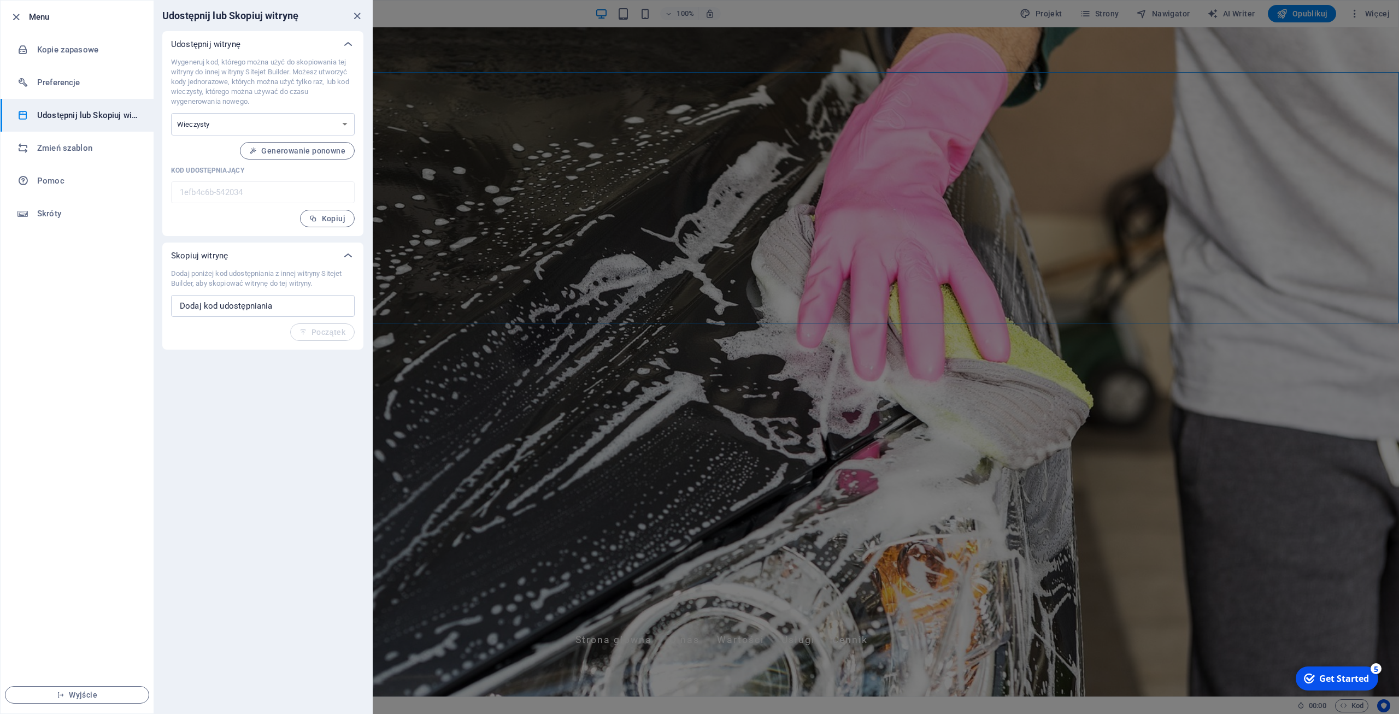
click at [235, 232] on div "Wygeneruj kod, którego można użyć do skopiowania tej witryny do innej witryny S…" at bounding box center [262, 146] width 201 height 179
click at [295, 476] on div "Udostępnij lub Skopiuj witrynę Udostępnij witrynę Wygeneruj kod, którego można …" at bounding box center [263, 357] width 219 height 713
click at [294, 566] on div "Udostępnij lub Skopiuj witrynę Udostępnij witrynę Wygeneruj kod, którego można …" at bounding box center [263, 357] width 219 height 713
click at [282, 547] on div "Udostępnij lub Skopiuj witrynę Udostępnij witrynę Wygeneruj kod, którego można …" at bounding box center [263, 357] width 219 height 713
click at [292, 459] on div "Udostępnij lub Skopiuj witrynę Udostępnij witrynę Wygeneruj kod, którego można …" at bounding box center [263, 357] width 219 height 713
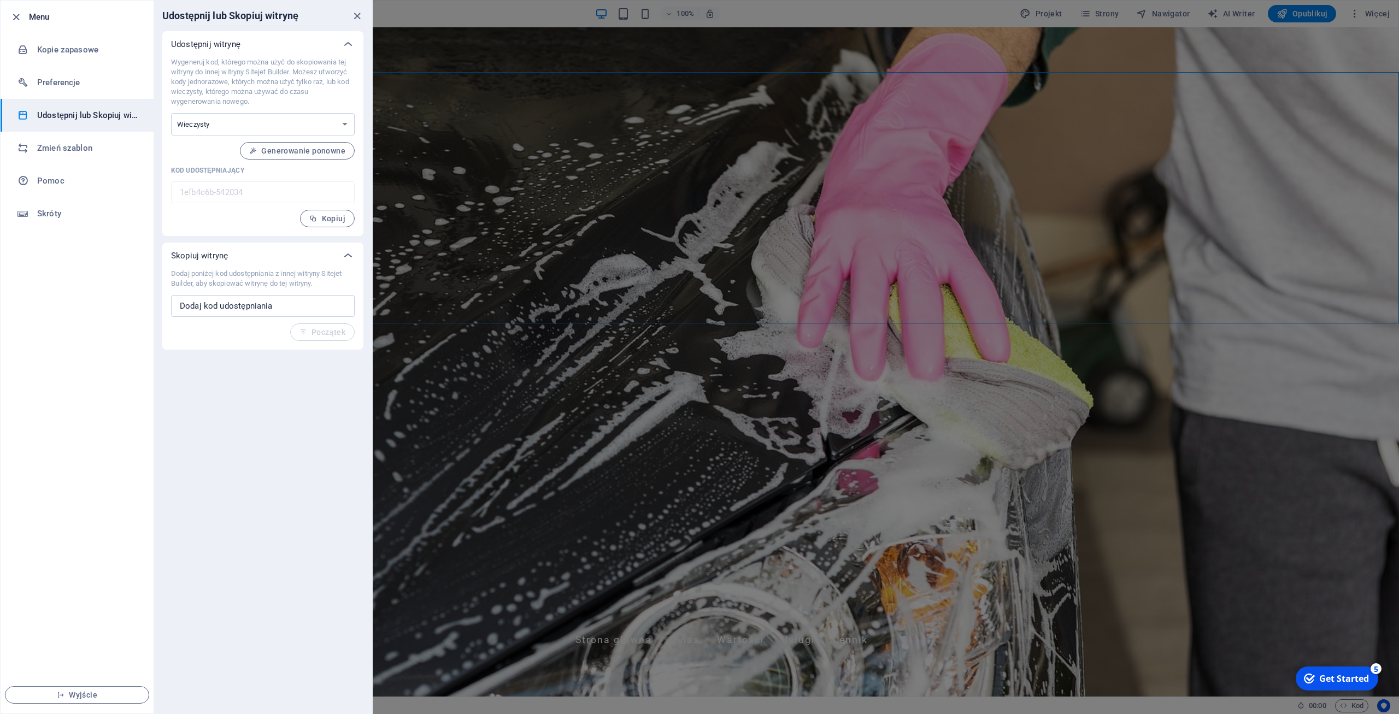
click at [259, 448] on div "Udostępnij lub Skopiuj witrynę Udostępnij witrynę Wygeneruj kod, którego można …" at bounding box center [263, 357] width 219 height 713
click at [236, 450] on div "Udostępnij lub Skopiuj witrynę Udostępnij witrynę Wygeneruj kod, którego można …" at bounding box center [263, 357] width 219 height 713
click at [351, 17] on icon "close" at bounding box center [357, 16] width 13 height 13
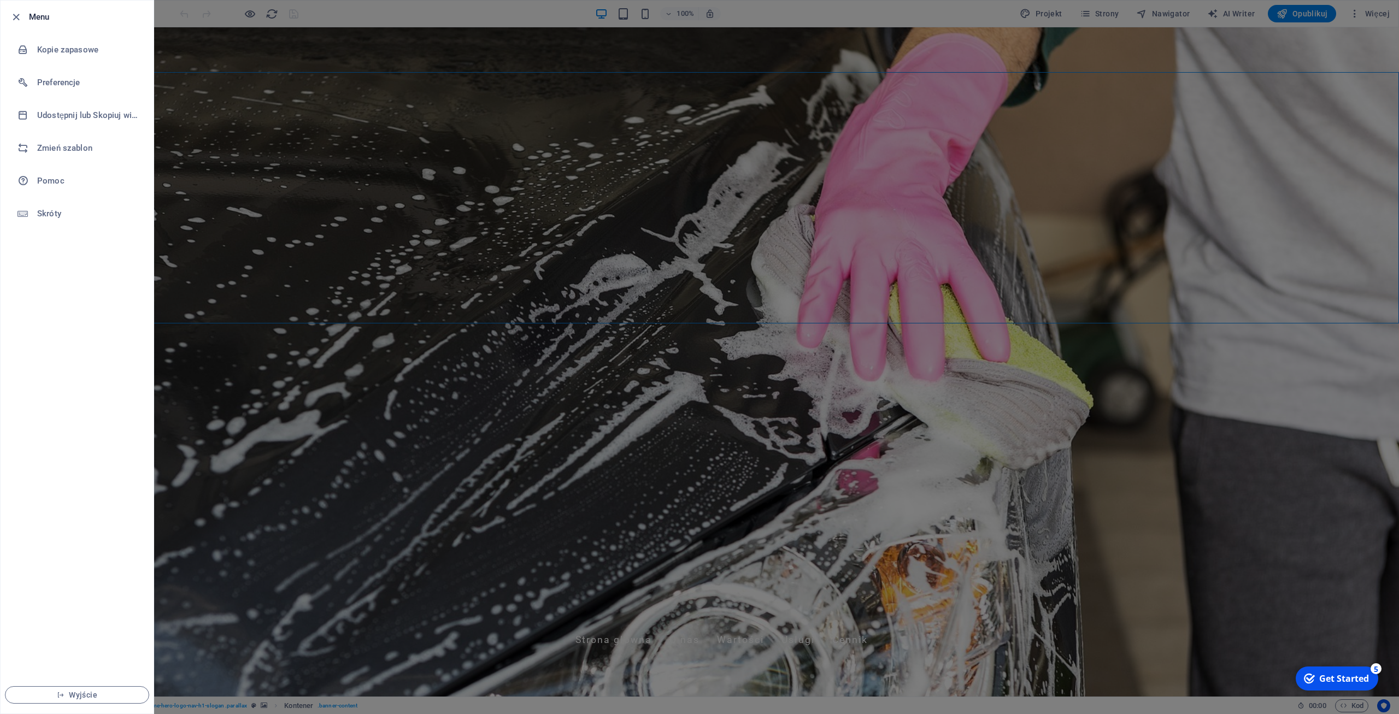
click at [1155, 457] on div at bounding box center [699, 357] width 1399 height 714
